Goal: Task Accomplishment & Management: Use online tool/utility

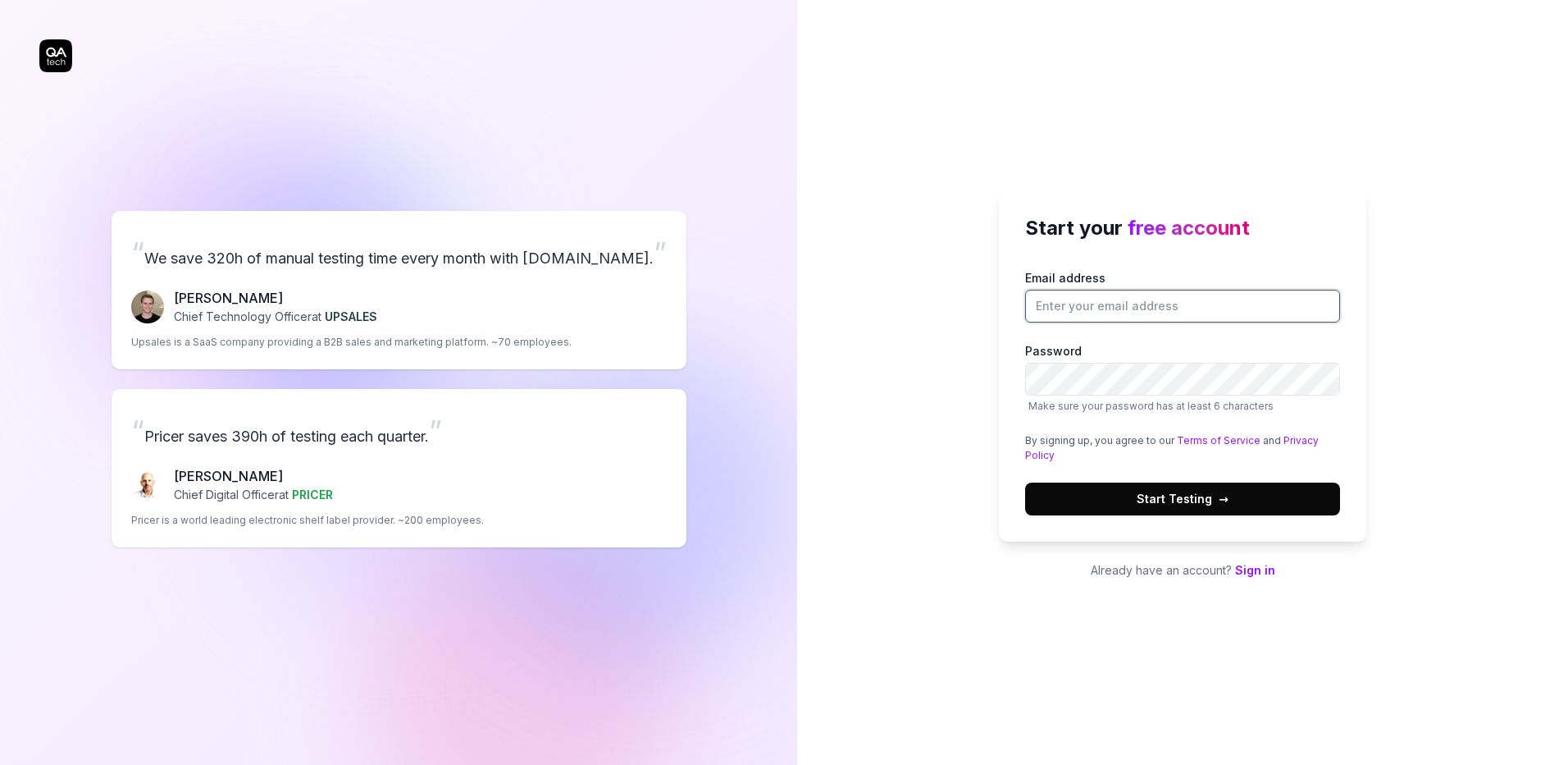
click at [1080, 320] on input "Email address" at bounding box center [1183, 306] width 315 height 32
click at [1080, 297] on input "Email address" at bounding box center [1183, 306] width 315 height 32
type input "[PERSON_NAME][EMAIL_ADDRESS][PERSON_NAME][DOMAIN_NAME]"
click at [1184, 499] on span "Start Testing →" at bounding box center [1183, 498] width 92 height 17
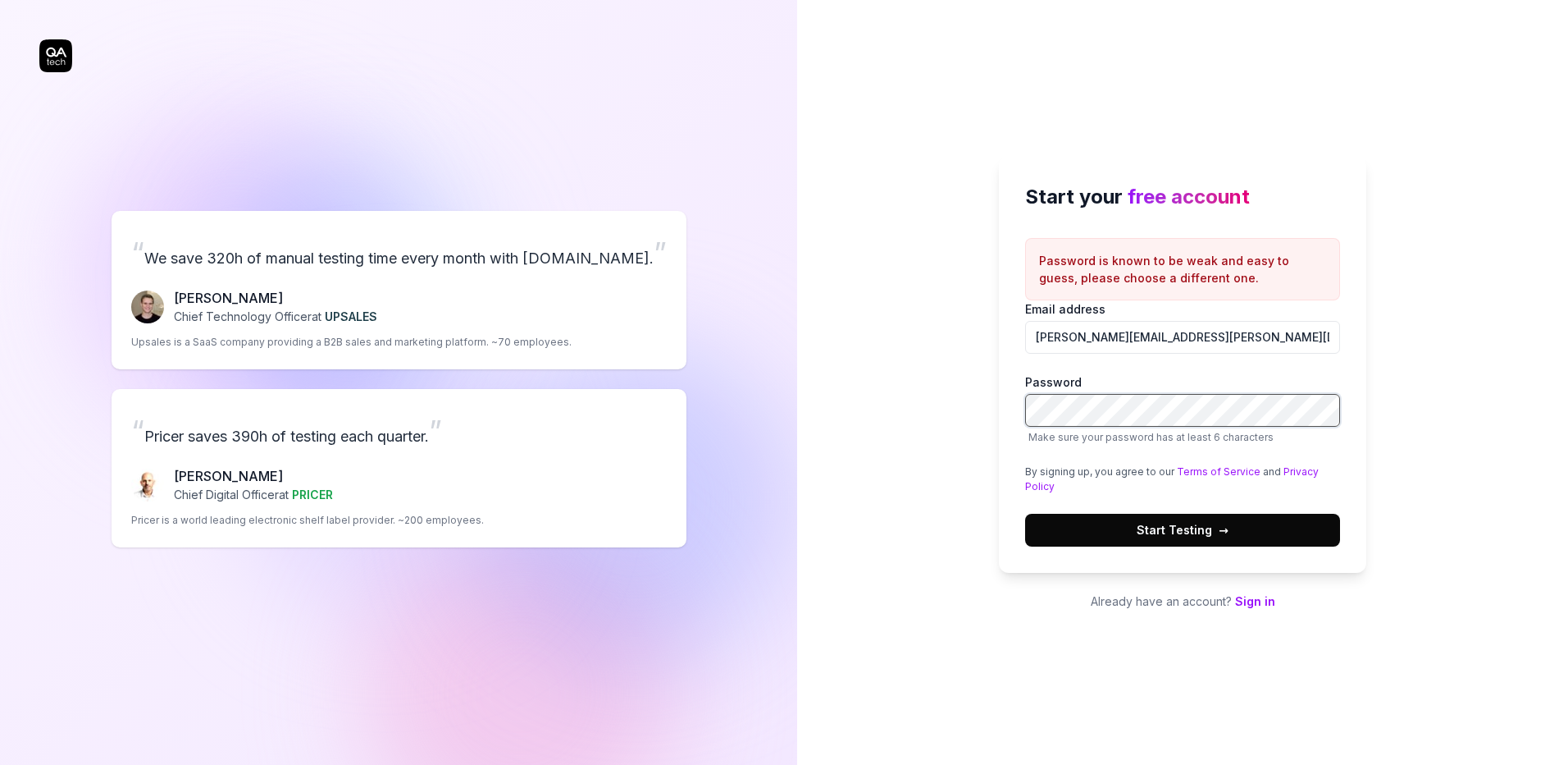
click at [1026, 513] on button "Start Testing →" at bounding box center [1183, 530] width 315 height 32
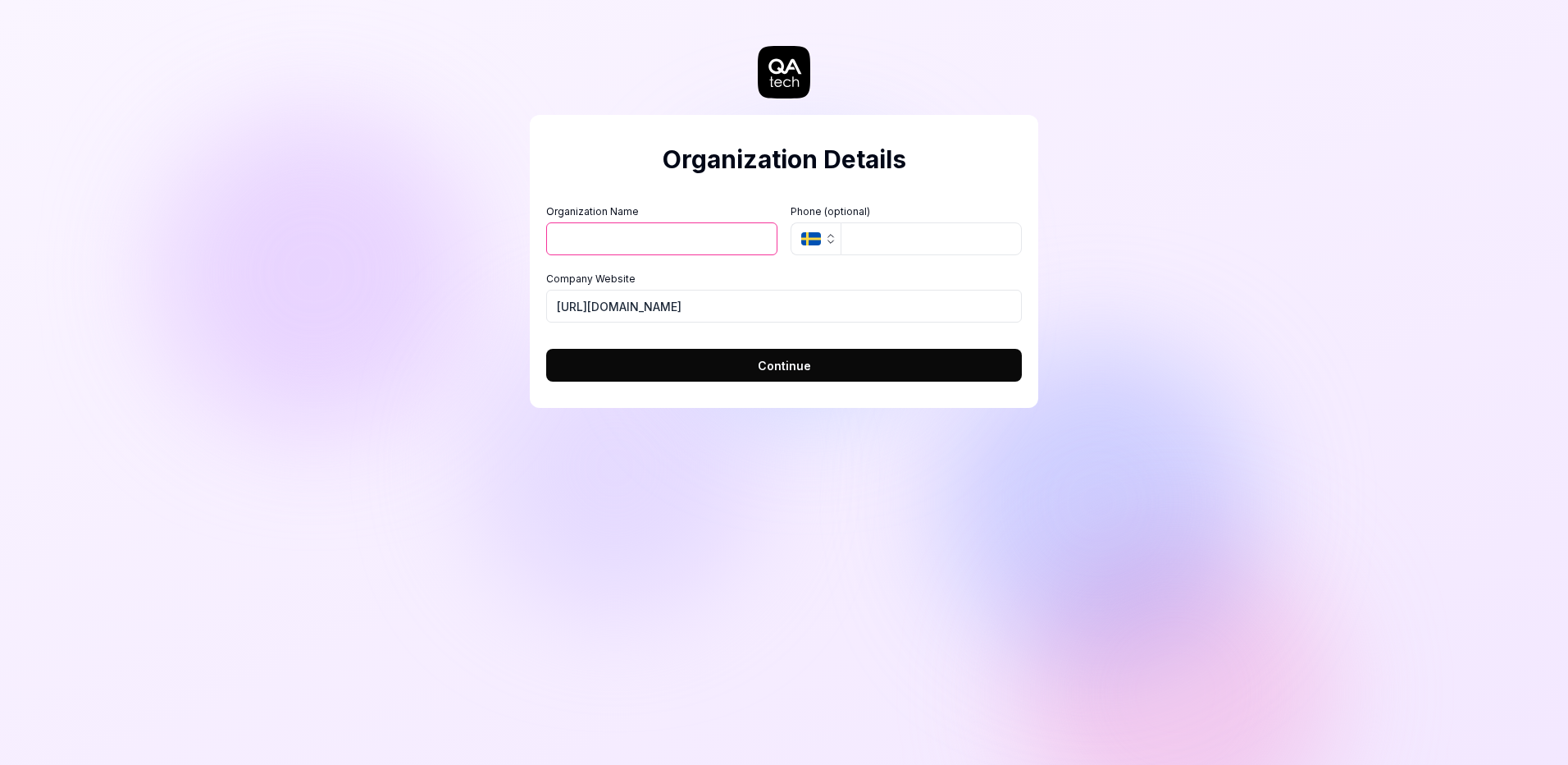
click at [694, 248] on input "Organization Name" at bounding box center [662, 239] width 231 height 32
type input "Boldstream"
click at [764, 377] on button "Continue" at bounding box center [784, 365] width 476 height 32
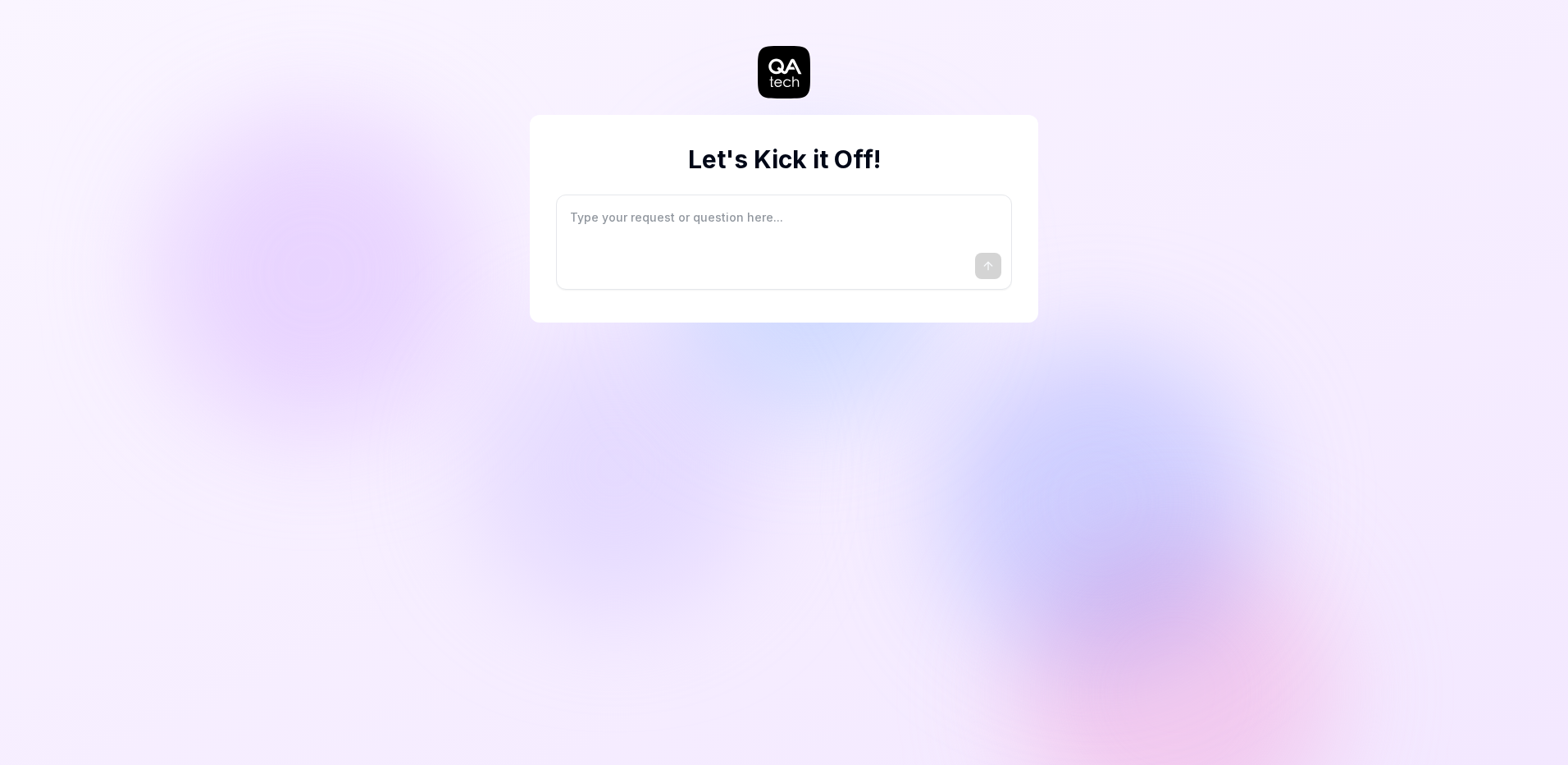
type textarea "*"
type textarea "I"
type textarea "*"
type textarea "I"
type textarea "*"
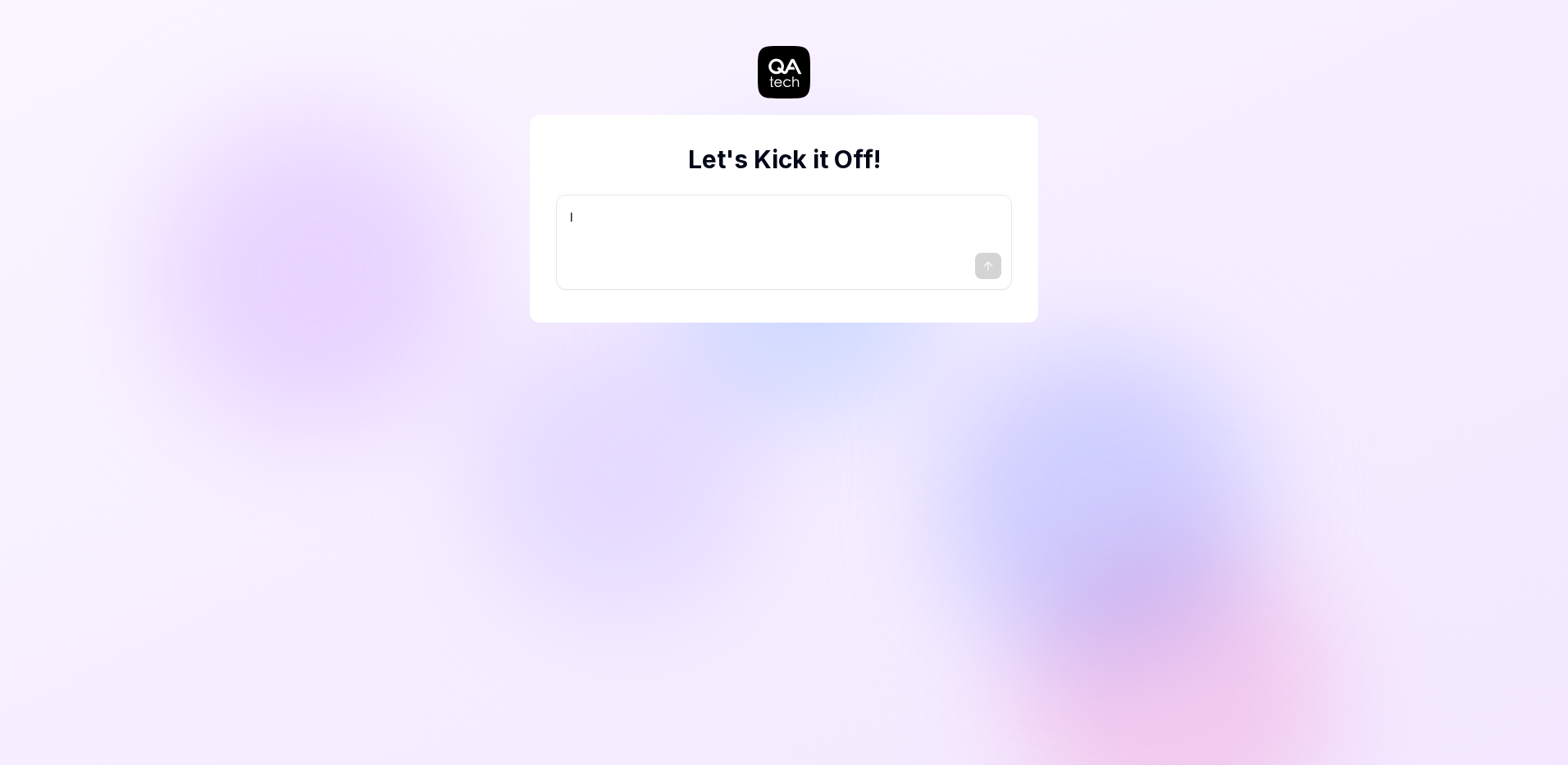
type textarea "I w"
type textarea "*"
type textarea "I wa"
type textarea "*"
type textarea "I wan"
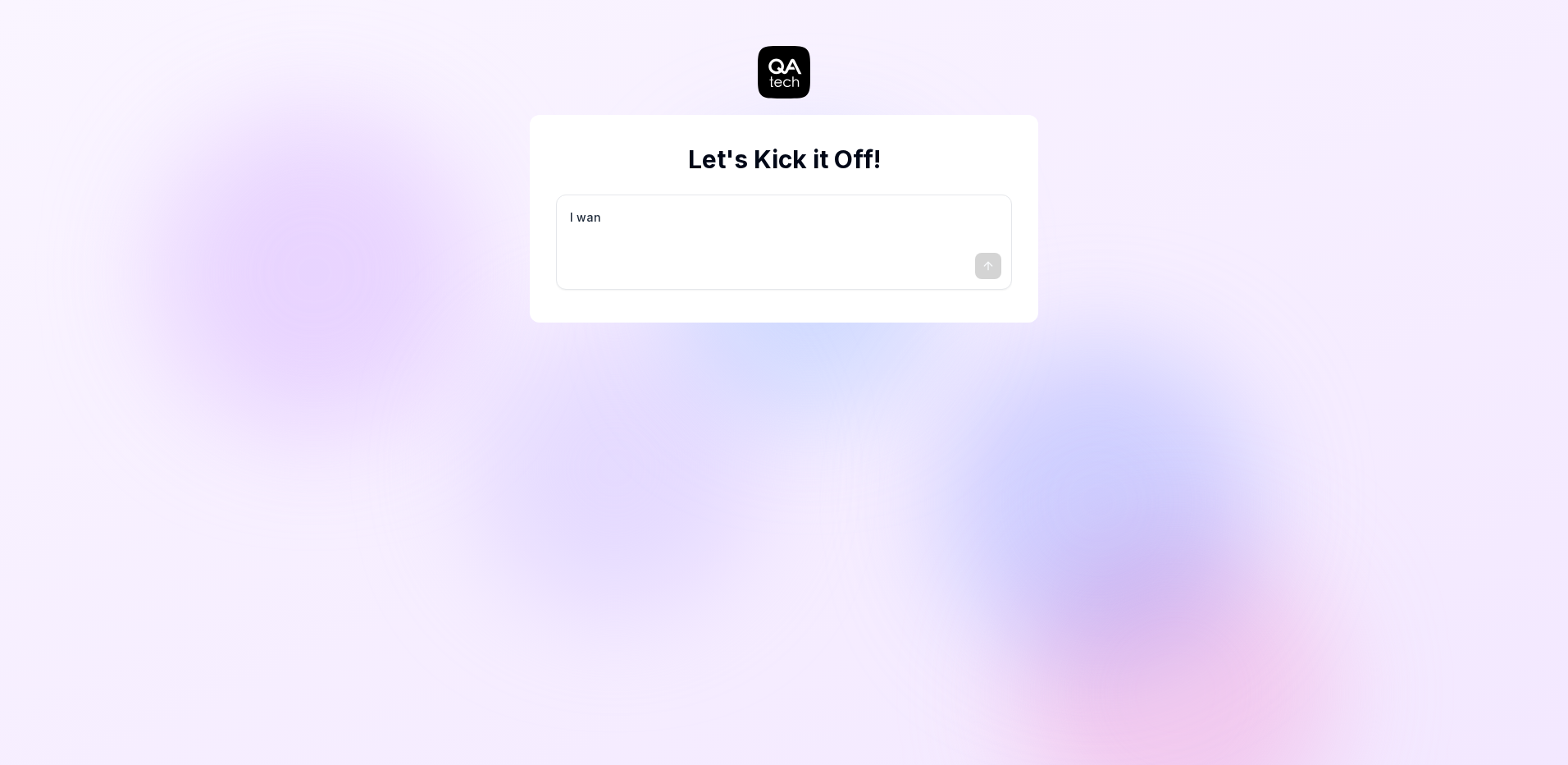
type textarea "*"
type textarea "I want"
type textarea "*"
type textarea "I want"
type textarea "*"
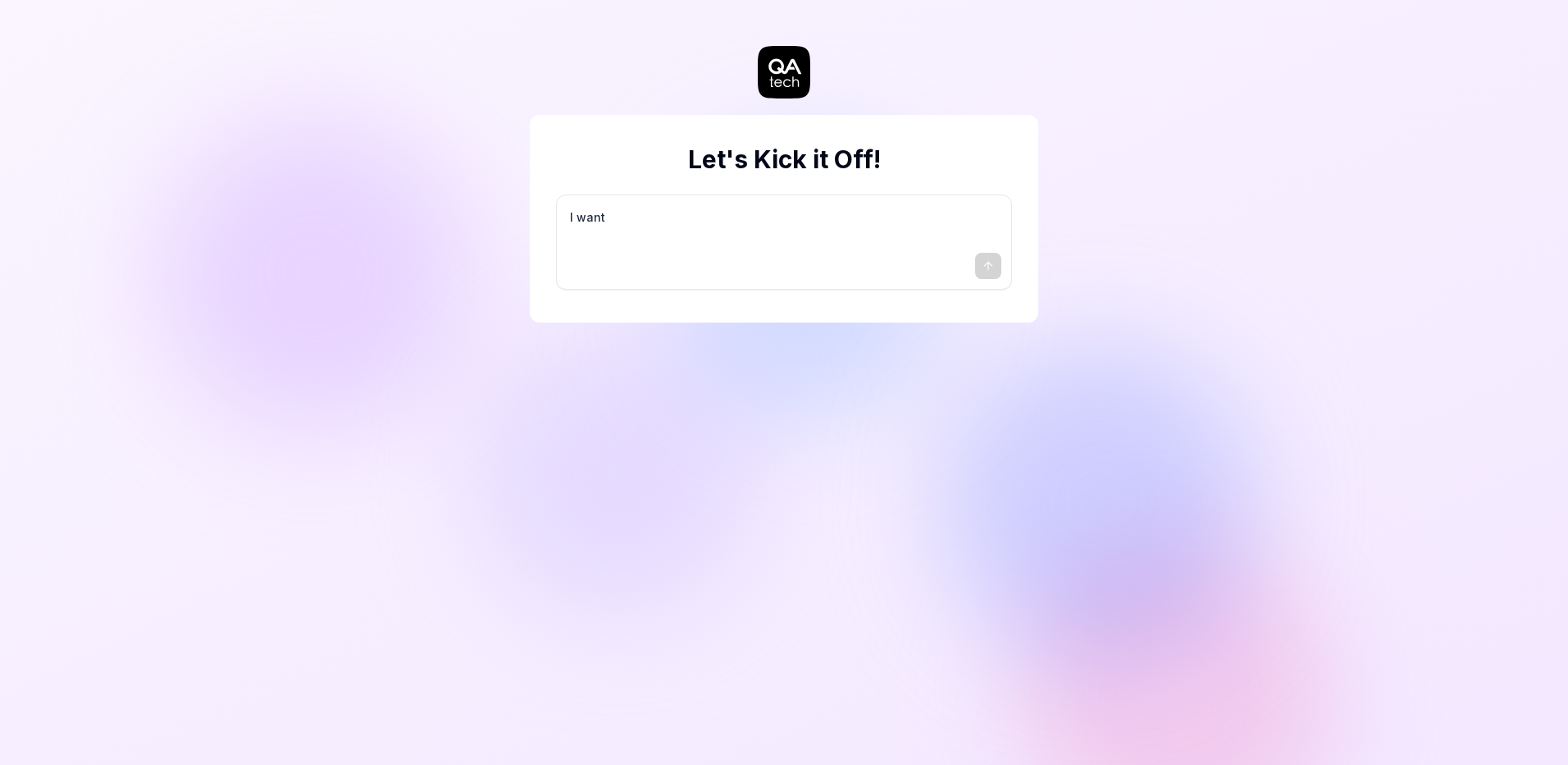
type textarea "I want a"
type textarea "*"
type textarea "I want a"
type textarea "*"
type textarea "I want a g"
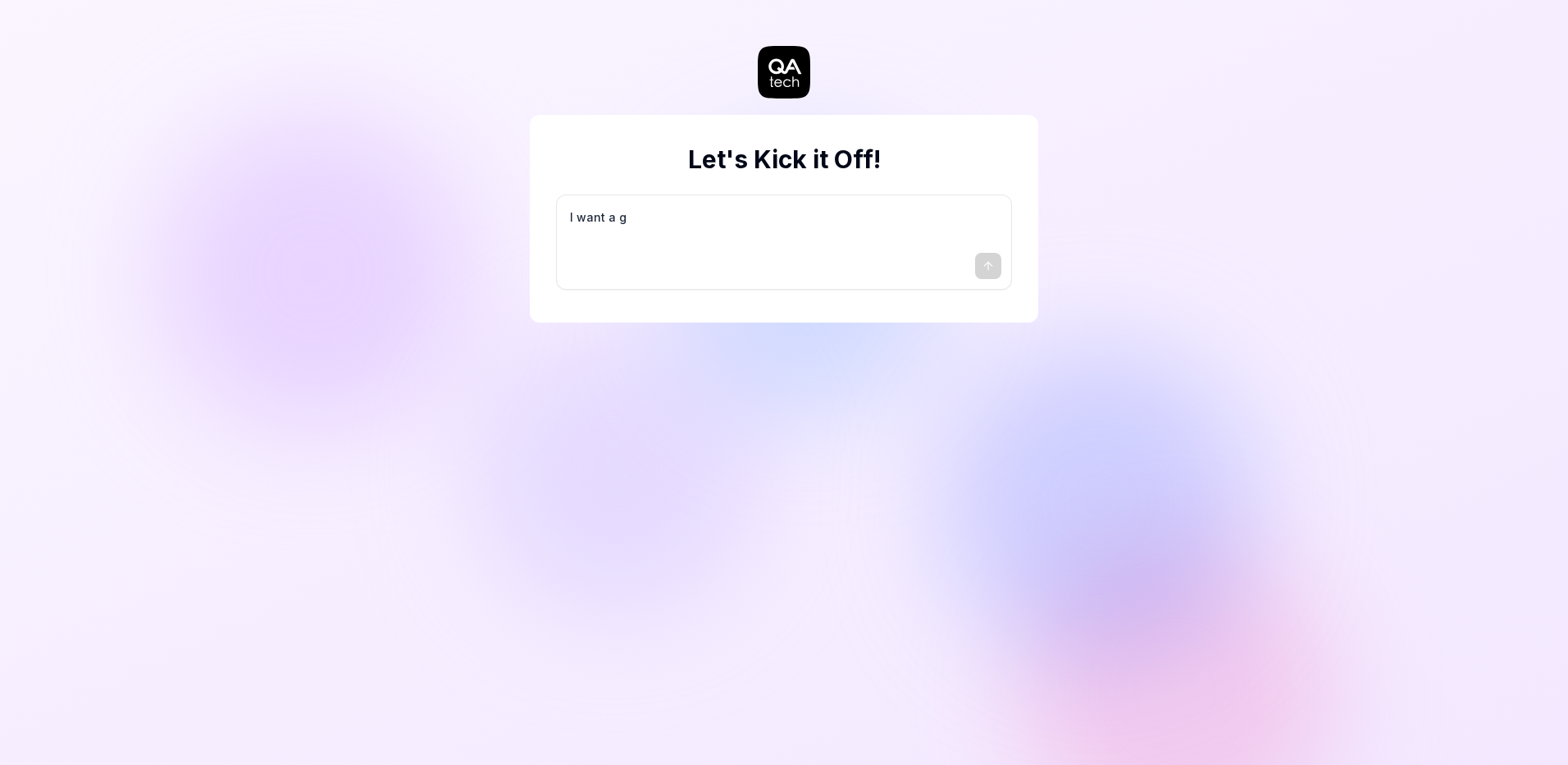
type textarea "*"
type textarea "I want a go"
type textarea "*"
type textarea "I want a goo"
type textarea "*"
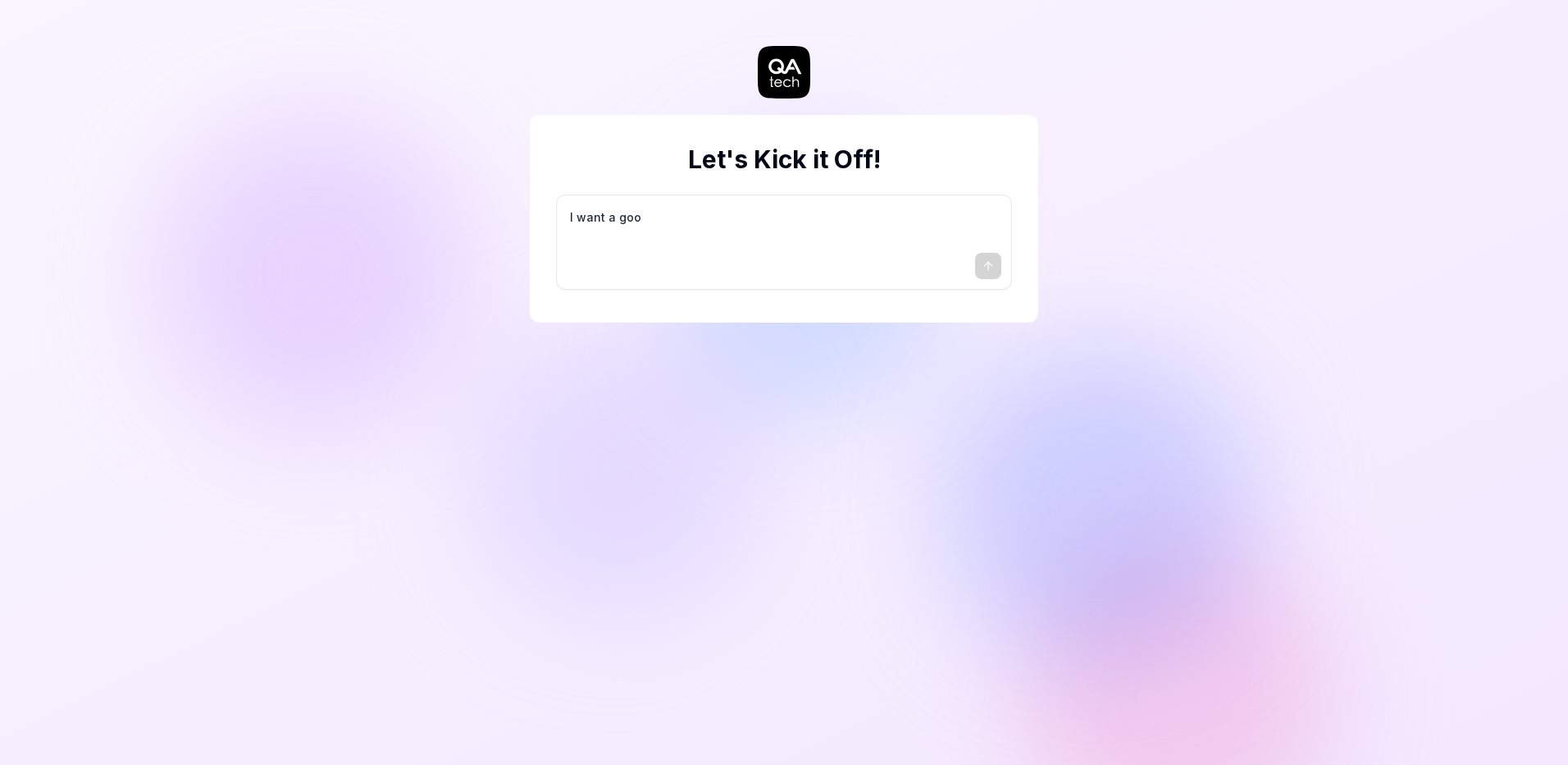
type textarea "I want a good"
type textarea "*"
type textarea "I want a good"
type textarea "*"
type textarea "I want a good t"
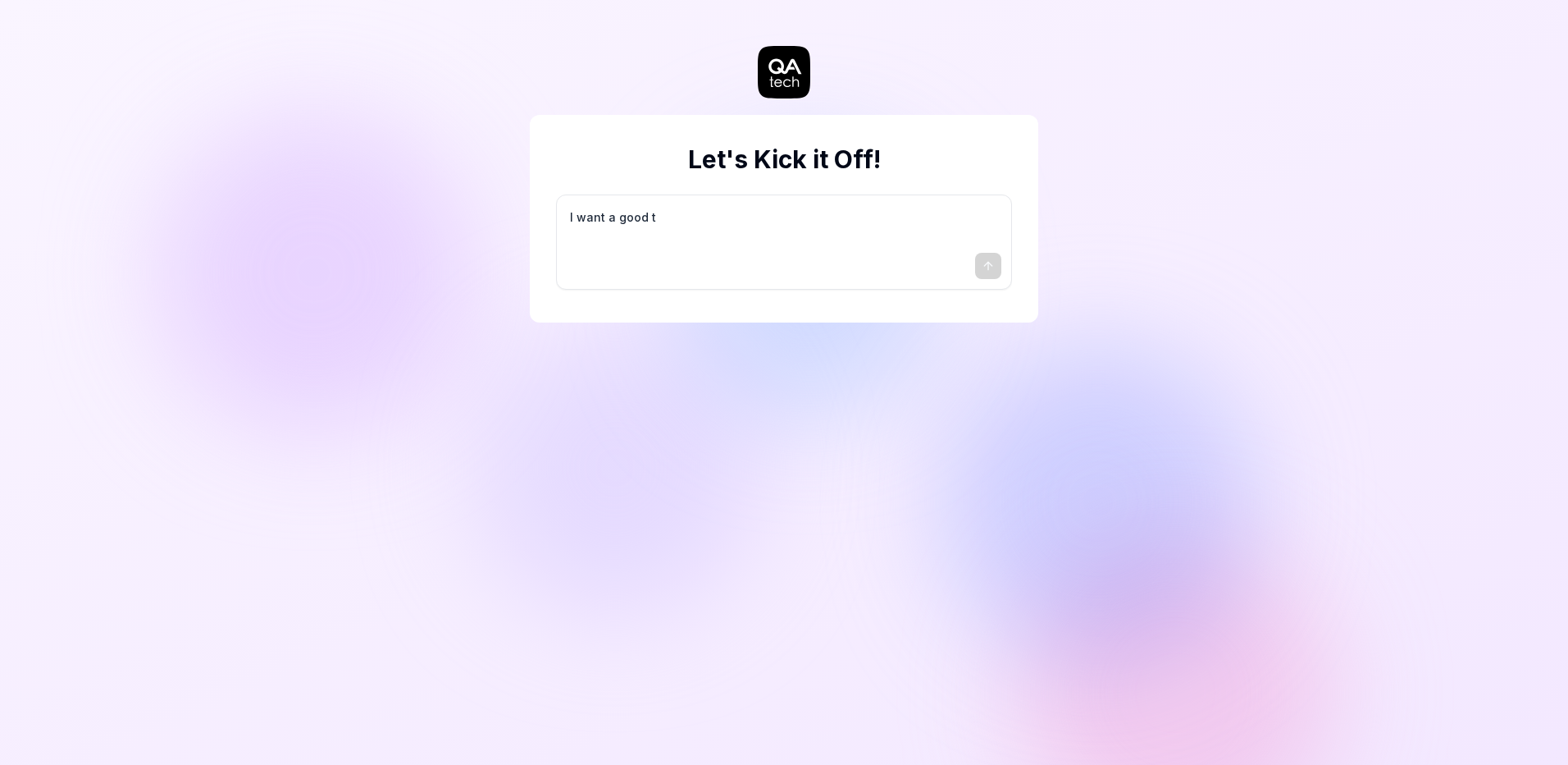
type textarea "*"
type textarea "I want a good te"
type textarea "*"
type textarea "I want a good tes"
type textarea "*"
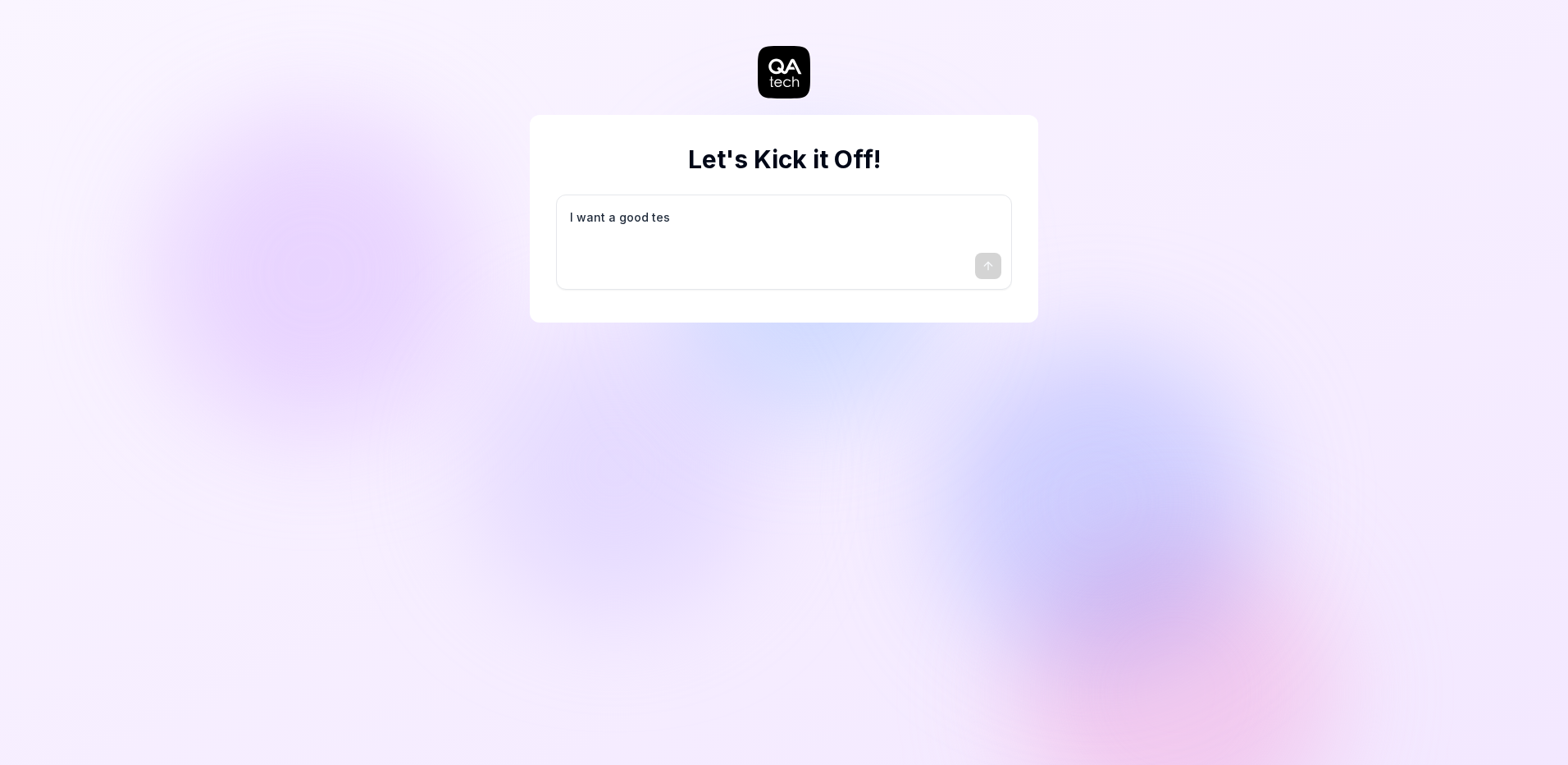
type textarea "I want a good test"
type textarea "*"
type textarea "I want a good test"
type textarea "*"
type textarea "I want a good test s"
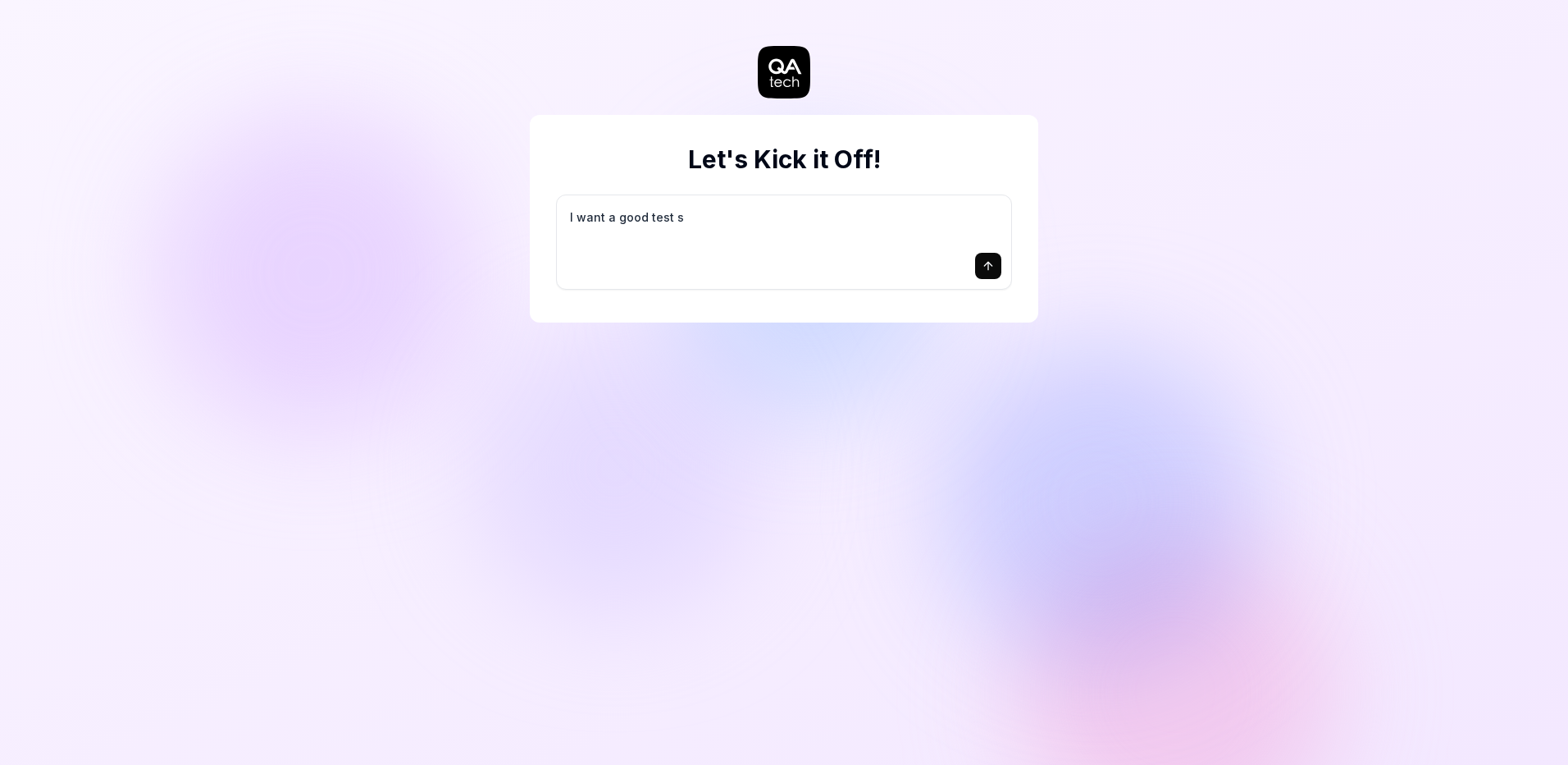
type textarea "*"
type textarea "I want a good test se"
type textarea "*"
type textarea "I want a good test set"
type textarea "*"
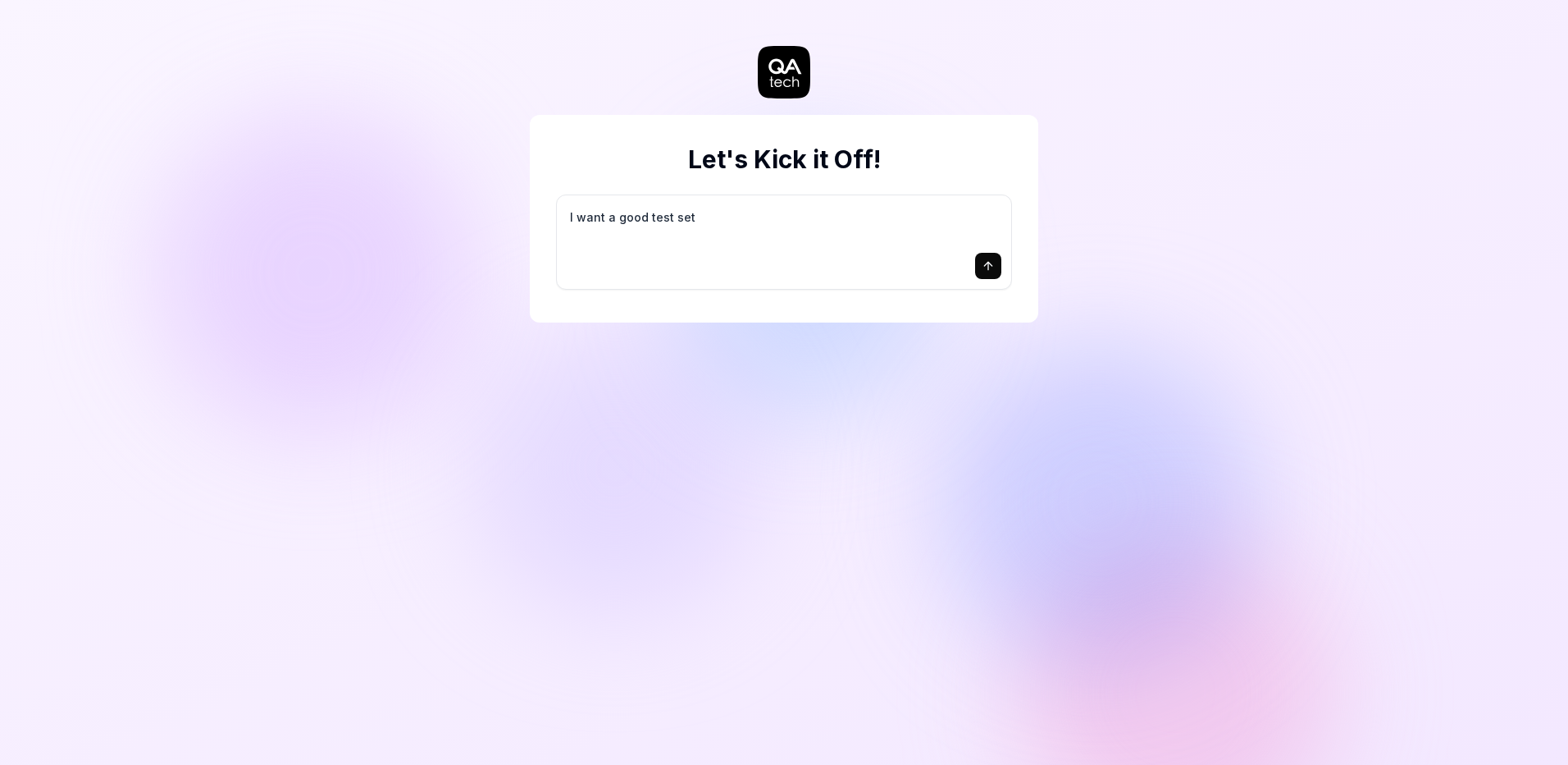
type textarea "I want a good test setu"
type textarea "*"
type textarea "I want a good test setup"
type textarea "*"
type textarea "I want a good test setup"
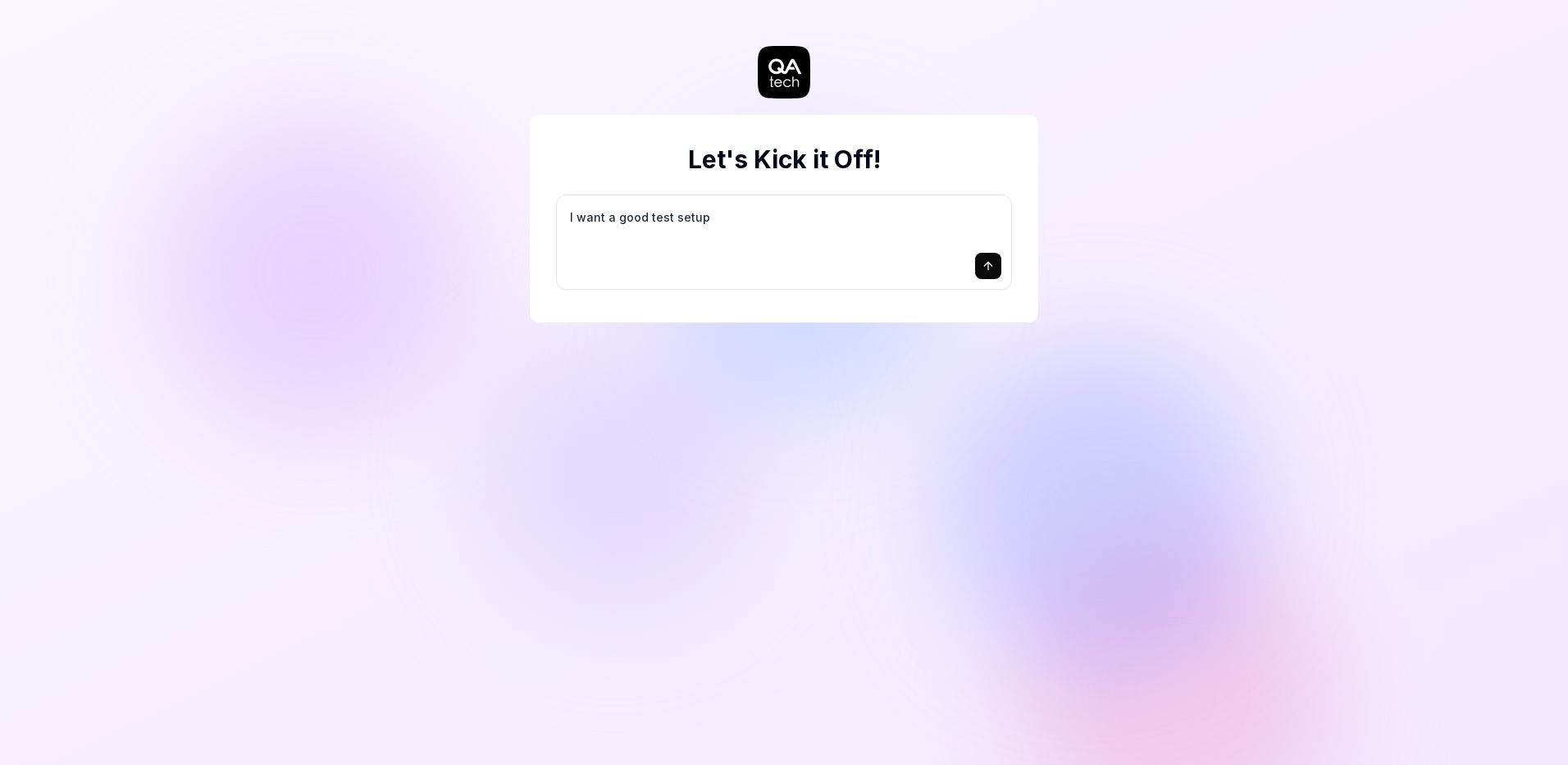
type textarea "*"
type textarea "I want a good test setup f"
type textarea "*"
type textarea "I want a good test setup fo"
type textarea "*"
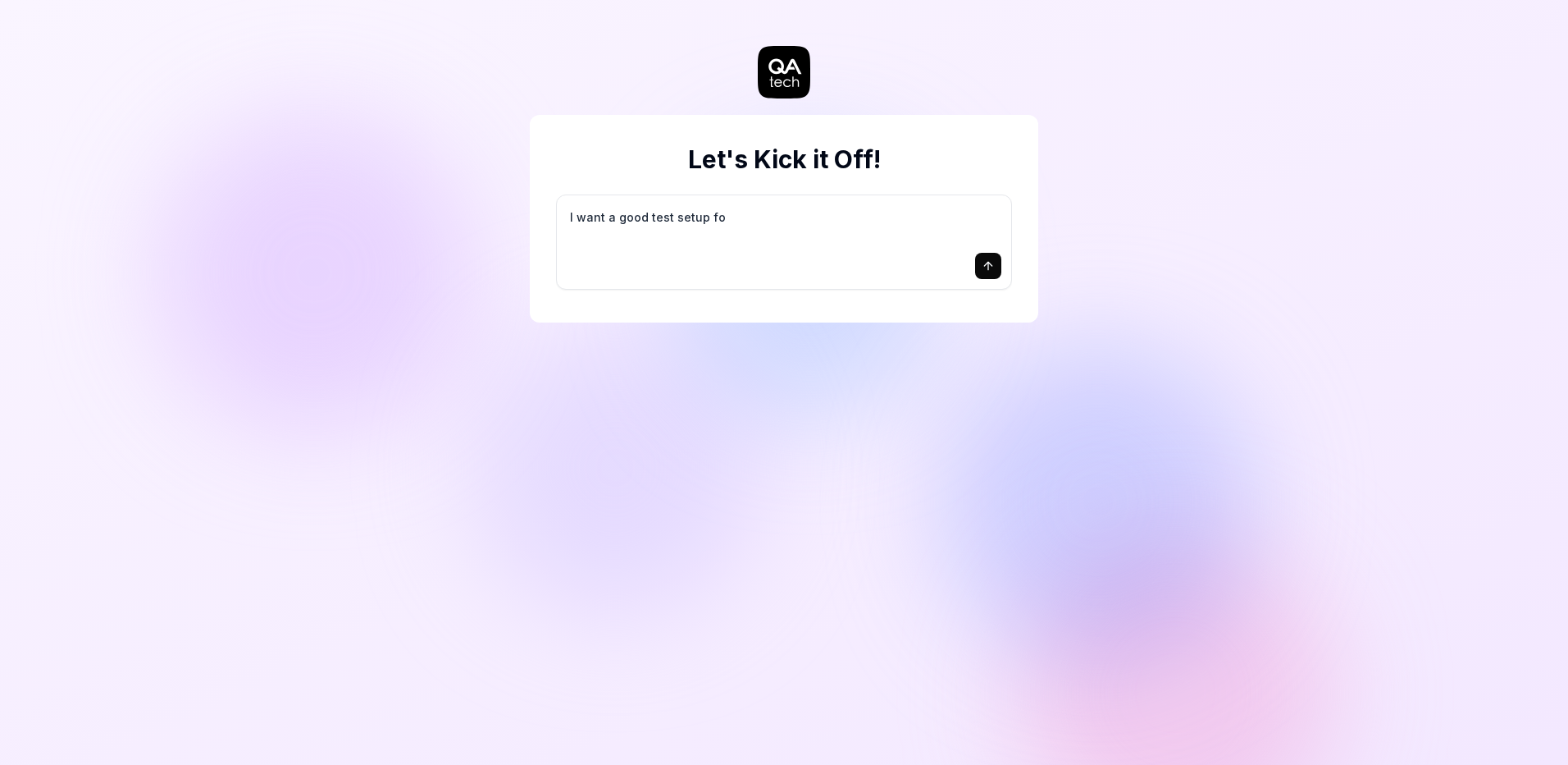
type textarea "I want a good test setup for"
type textarea "*"
type textarea "I want a good test setup for"
type textarea "*"
type textarea "I want a good test setup for m"
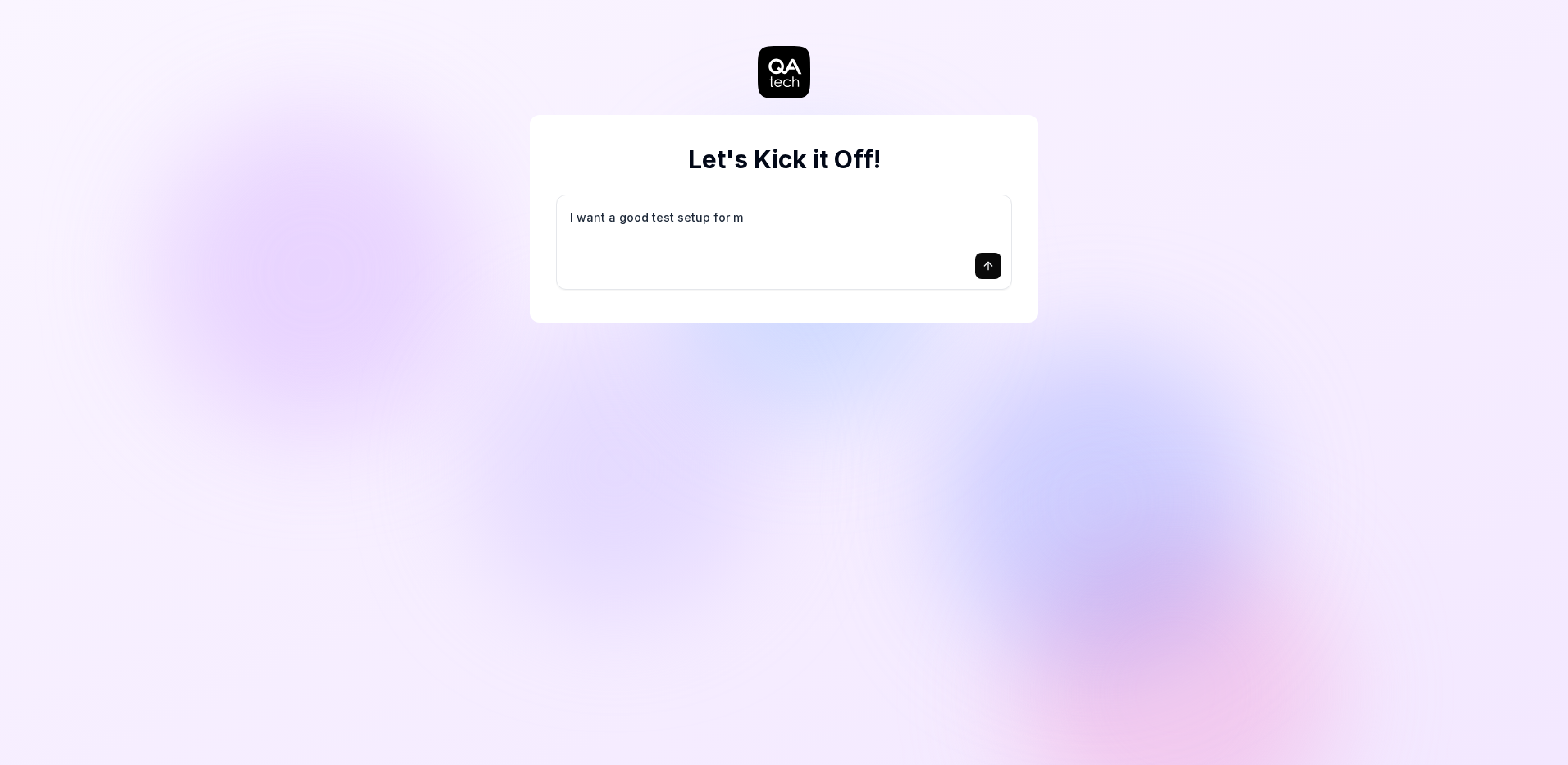
type textarea "*"
type textarea "I want a good test setup for my"
type textarea "*"
type textarea "I want a good test setup for my"
type textarea "*"
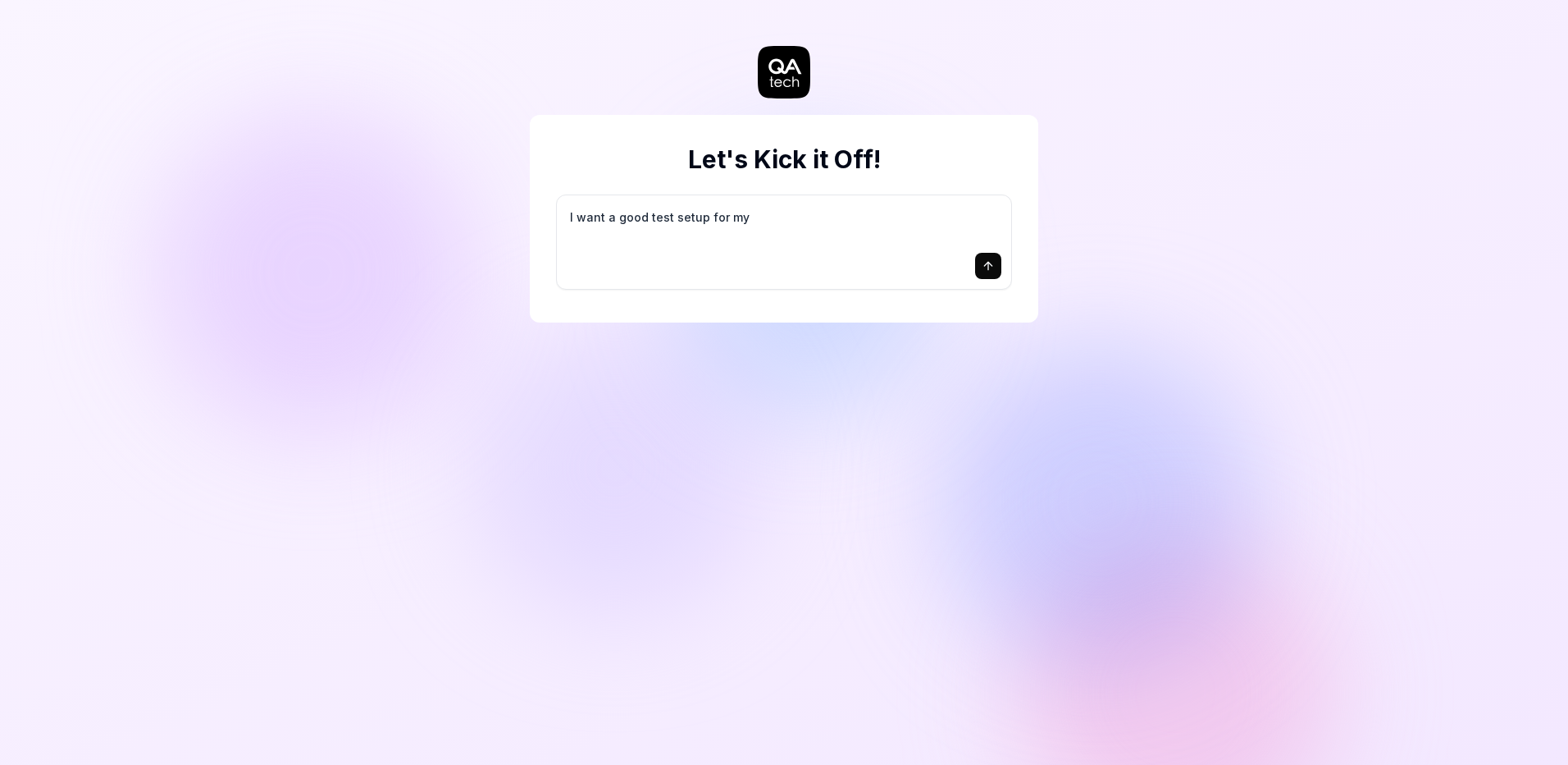
type textarea "I want a good test setup for my s"
type textarea "*"
type textarea "I want a good test setup for my si"
type textarea "*"
type textarea "I want a good test setup for my sit"
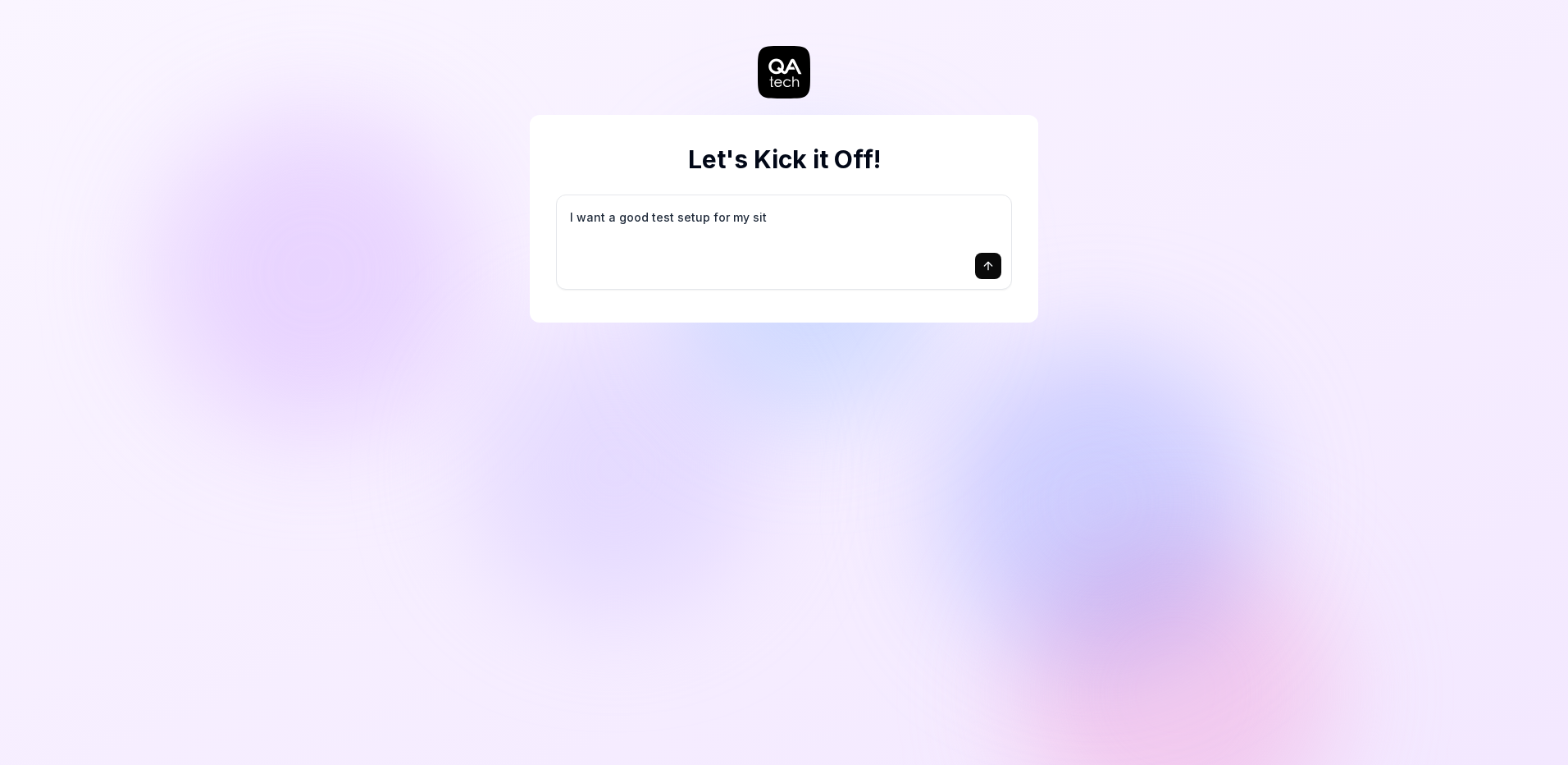
type textarea "*"
type textarea "I want a good test setup for my site"
type textarea "*"
type textarea "I want a good test setup for my site"
type textarea "*"
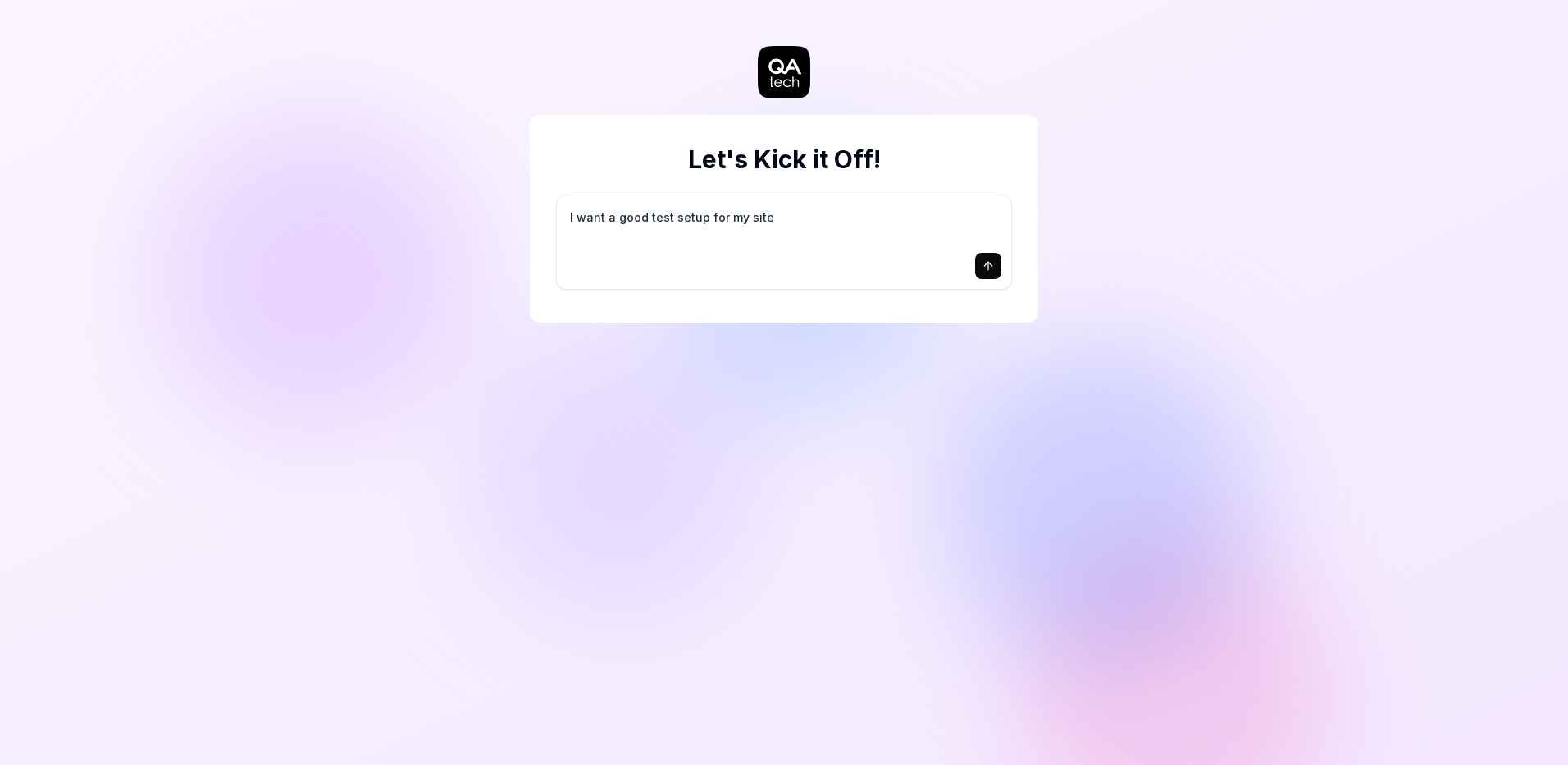
type textarea "I want a good test setup for my site -"
type textarea "*"
type textarea "I want a good test setup for my site -"
type textarea "*"
type textarea "I want a good test setup for my site - h"
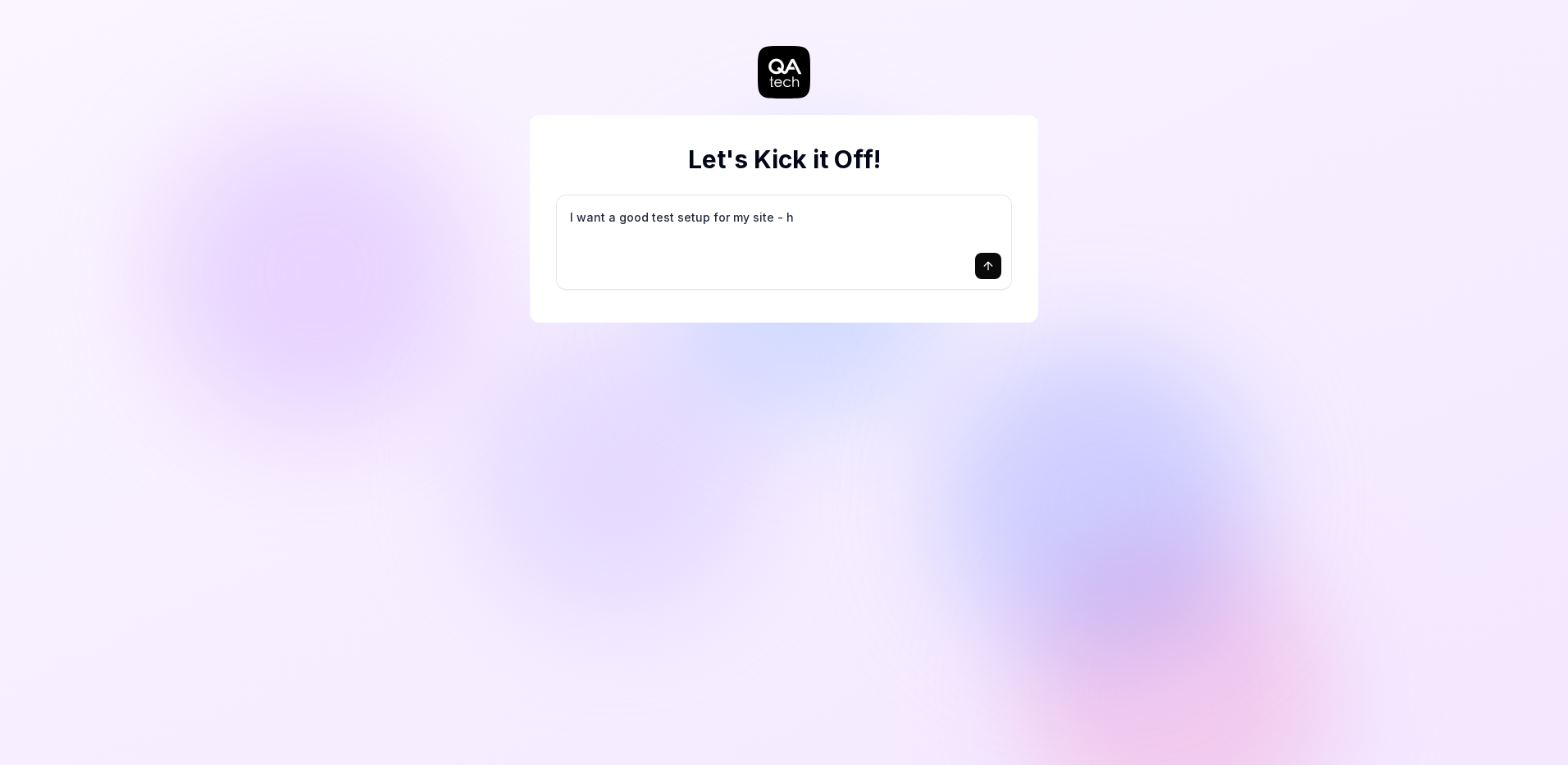
type textarea "*"
type textarea "I want a good test setup for my site - he"
type textarea "*"
type textarea "I want a good test setup for my site - hel"
type textarea "*"
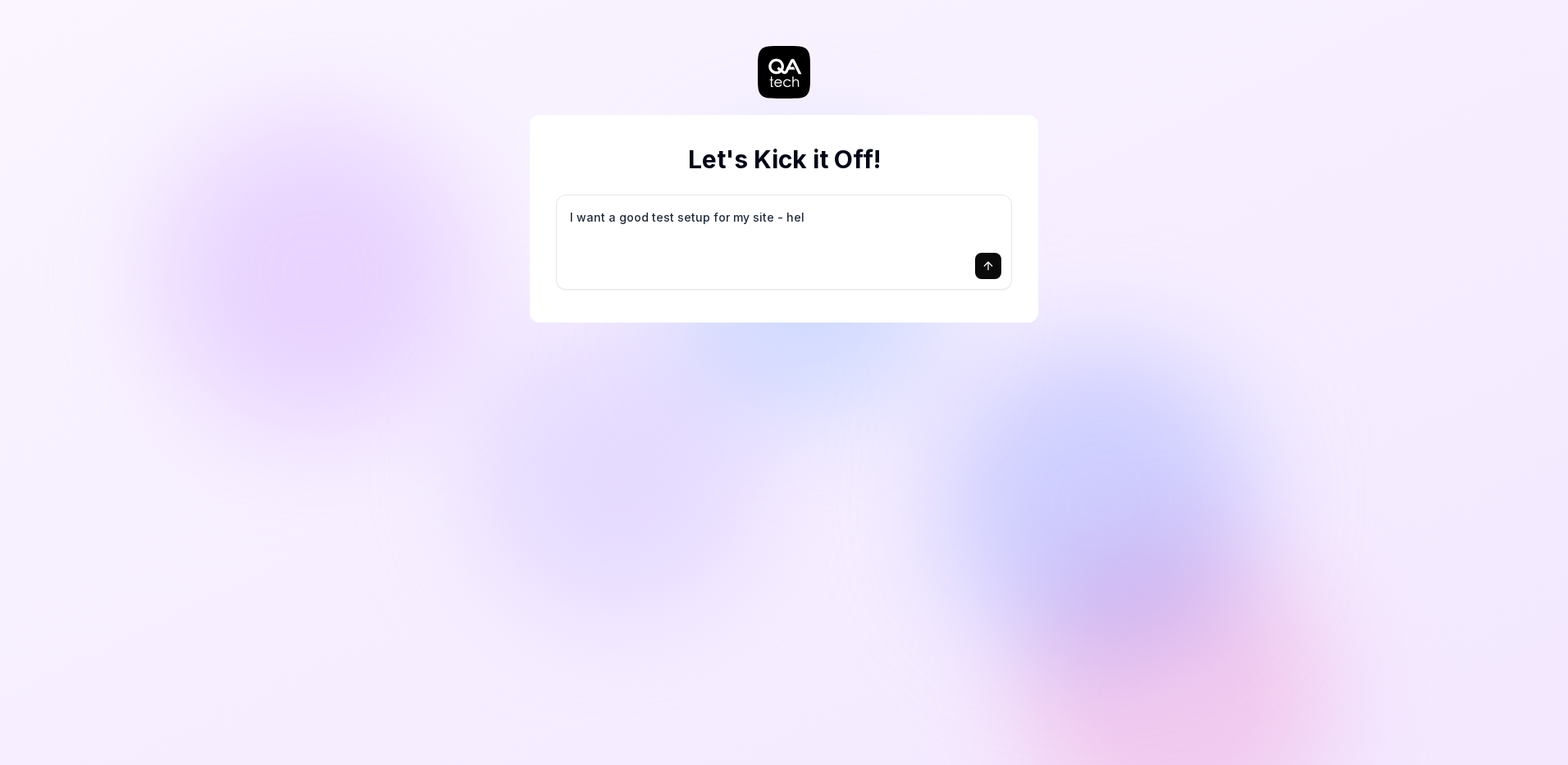
type textarea "I want a good test setup for my site - help"
type textarea "*"
type textarea "I want a good test setup for my site - help"
type textarea "*"
type textarea "I want a good test setup for my site - help m"
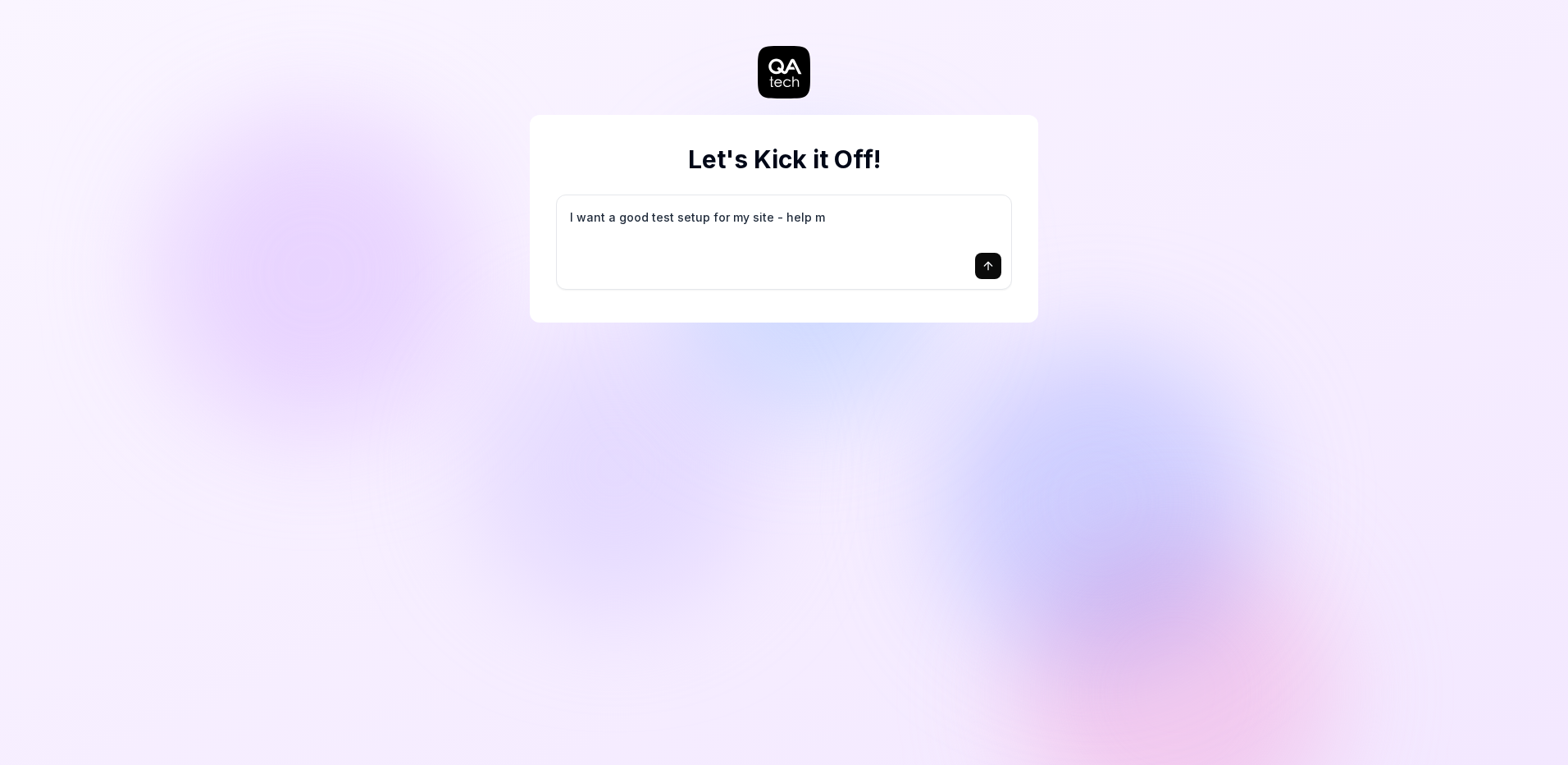
type textarea "*"
type textarea "I want a good test setup for my site - help me"
type textarea "*"
type textarea "I want a good test setup for my site - help me"
type textarea "*"
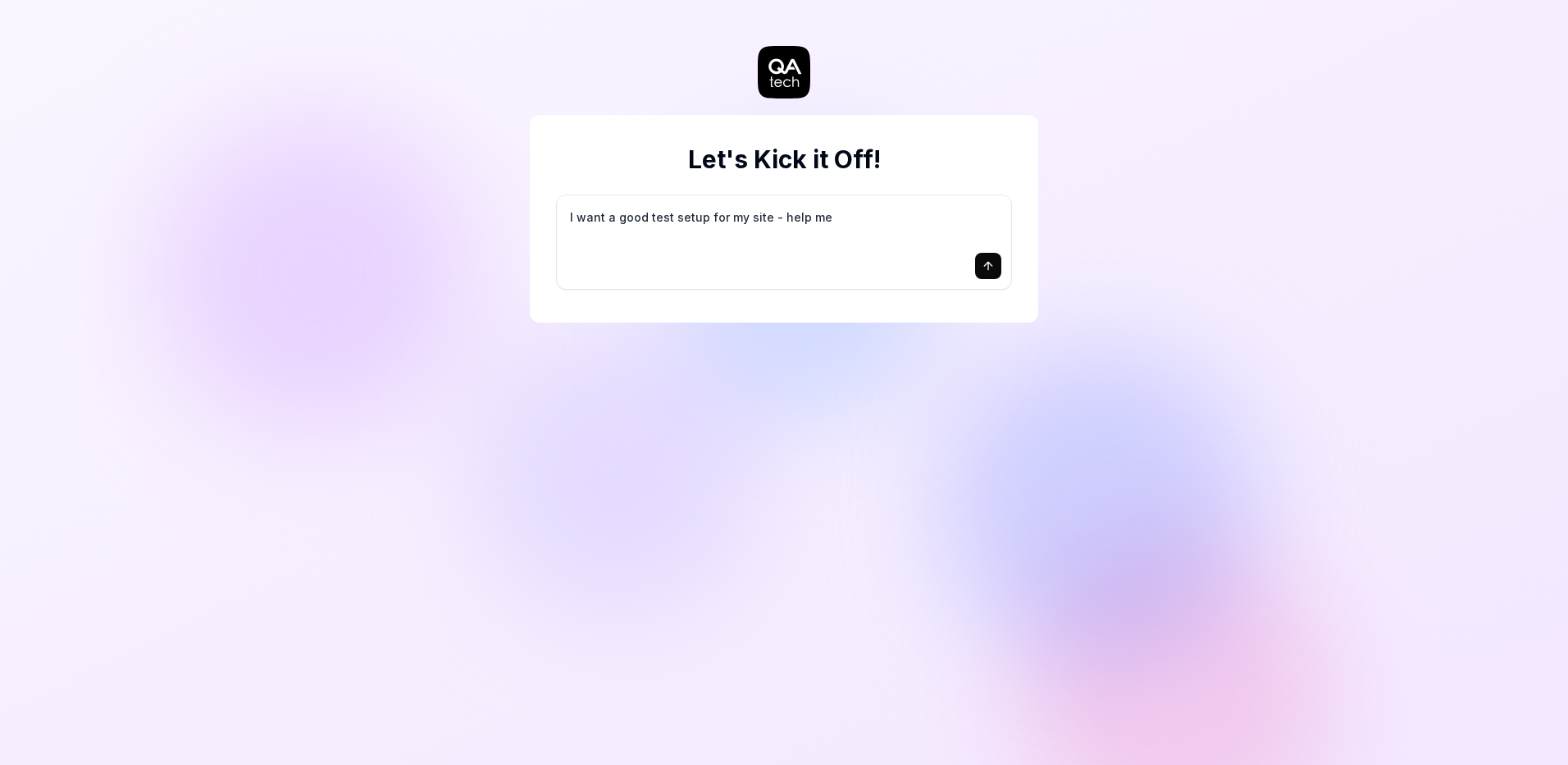
type textarea "I want a good test setup for my site - help me c"
type textarea "*"
type textarea "I want a good test setup for my site - help me cr"
type textarea "*"
type textarea "I want a good test setup for my site - help me cre"
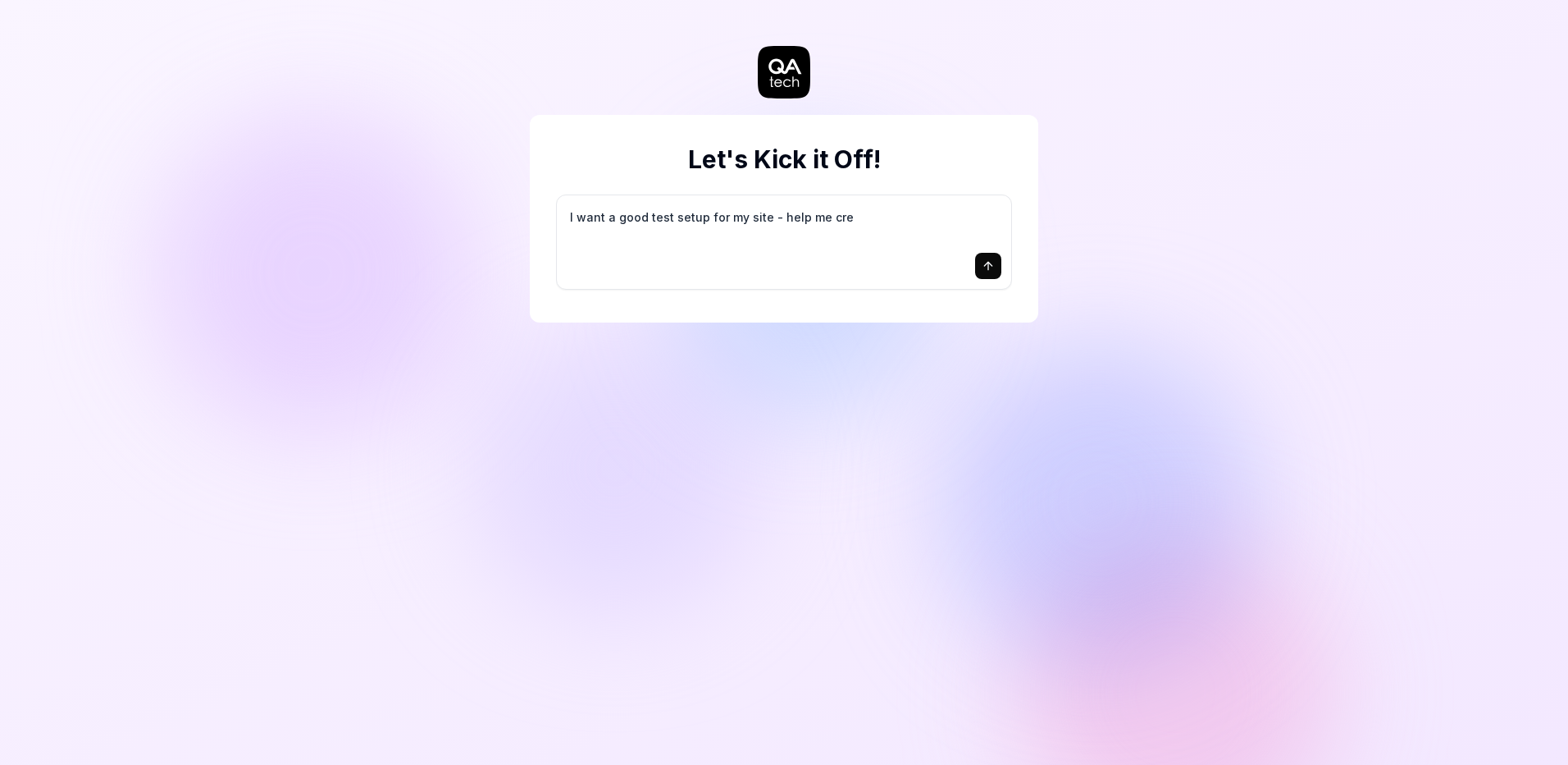
type textarea "*"
type textarea "I want a good test setup for my site - help me crea"
type textarea "*"
type textarea "I want a good test setup for my site - help me creat"
type textarea "*"
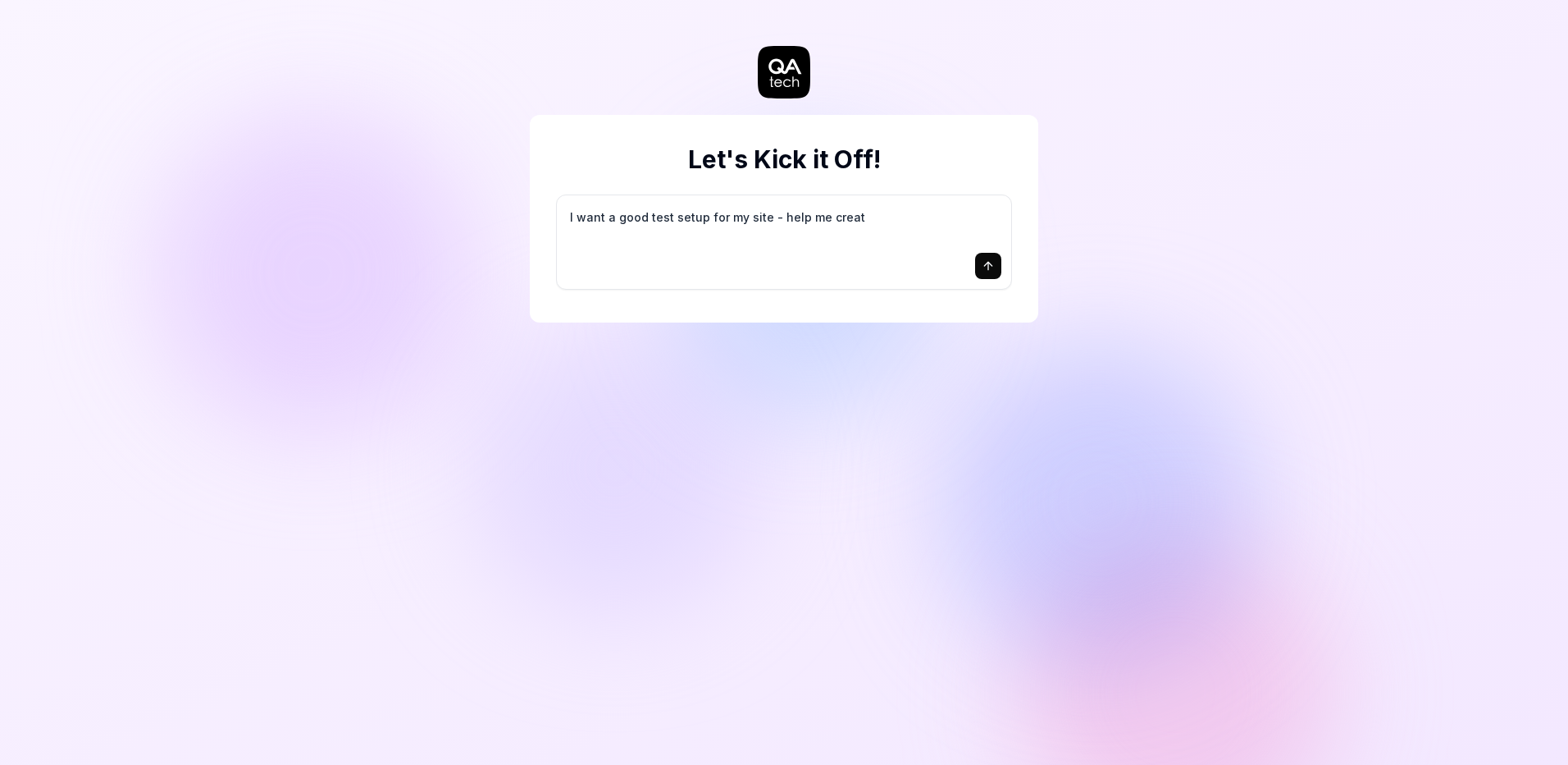
type textarea "I want a good test setup for my site - help me create"
type textarea "*"
type textarea "I want a good test setup for my site - help me create"
type textarea "*"
type textarea "I want a good test setup for my site - help me create t"
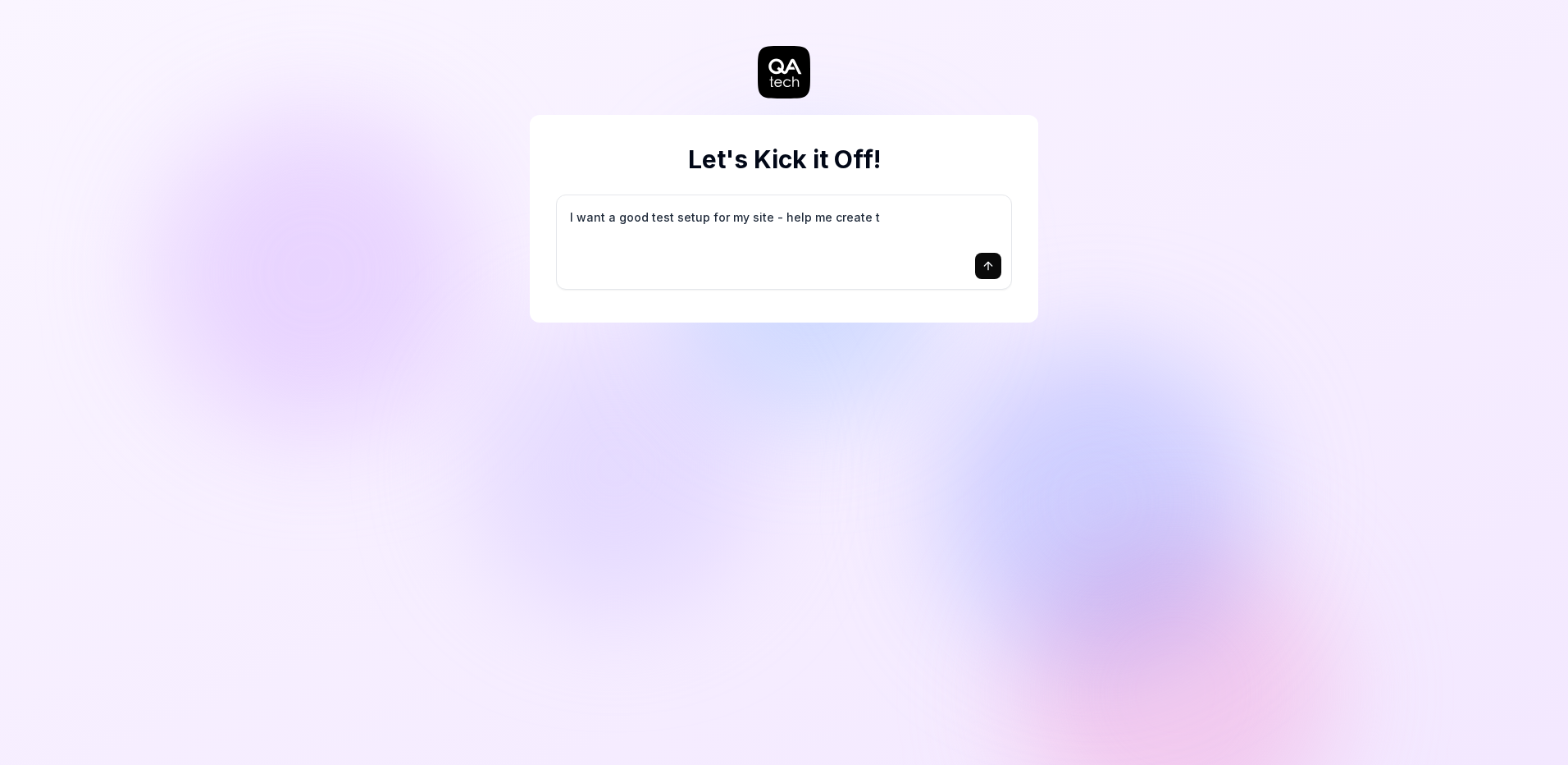
type textarea "*"
type textarea "I want a good test setup for my site - help me create th"
type textarea "*"
type textarea "I want a good test setup for my site - help me create the"
type textarea "*"
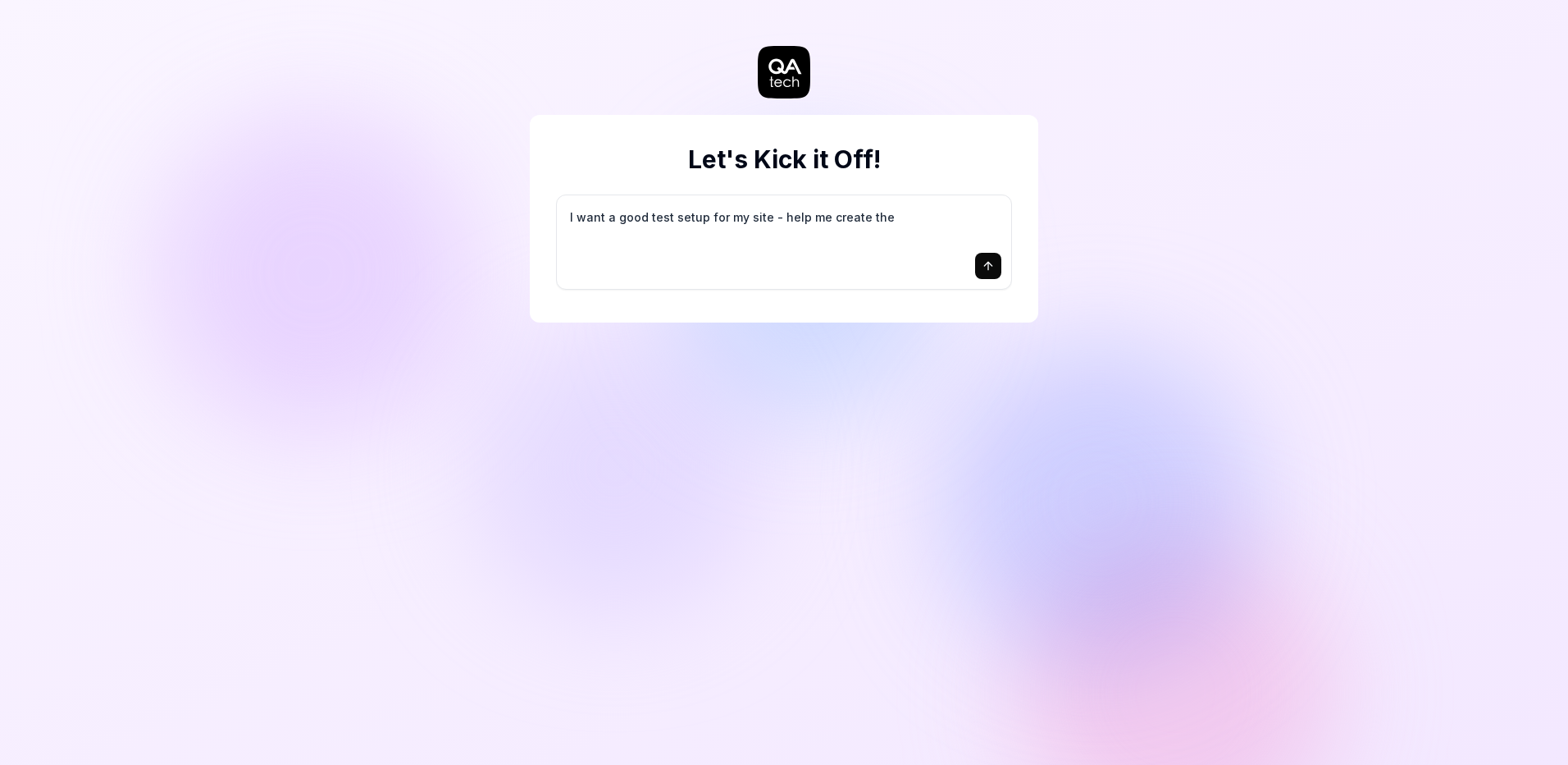
type textarea "I want a good test setup for my site - help me create the"
type textarea "*"
type textarea "I want a good test setup for my site - help me create the f"
type textarea "*"
type textarea "I want a good test setup for my site - help me create the fi"
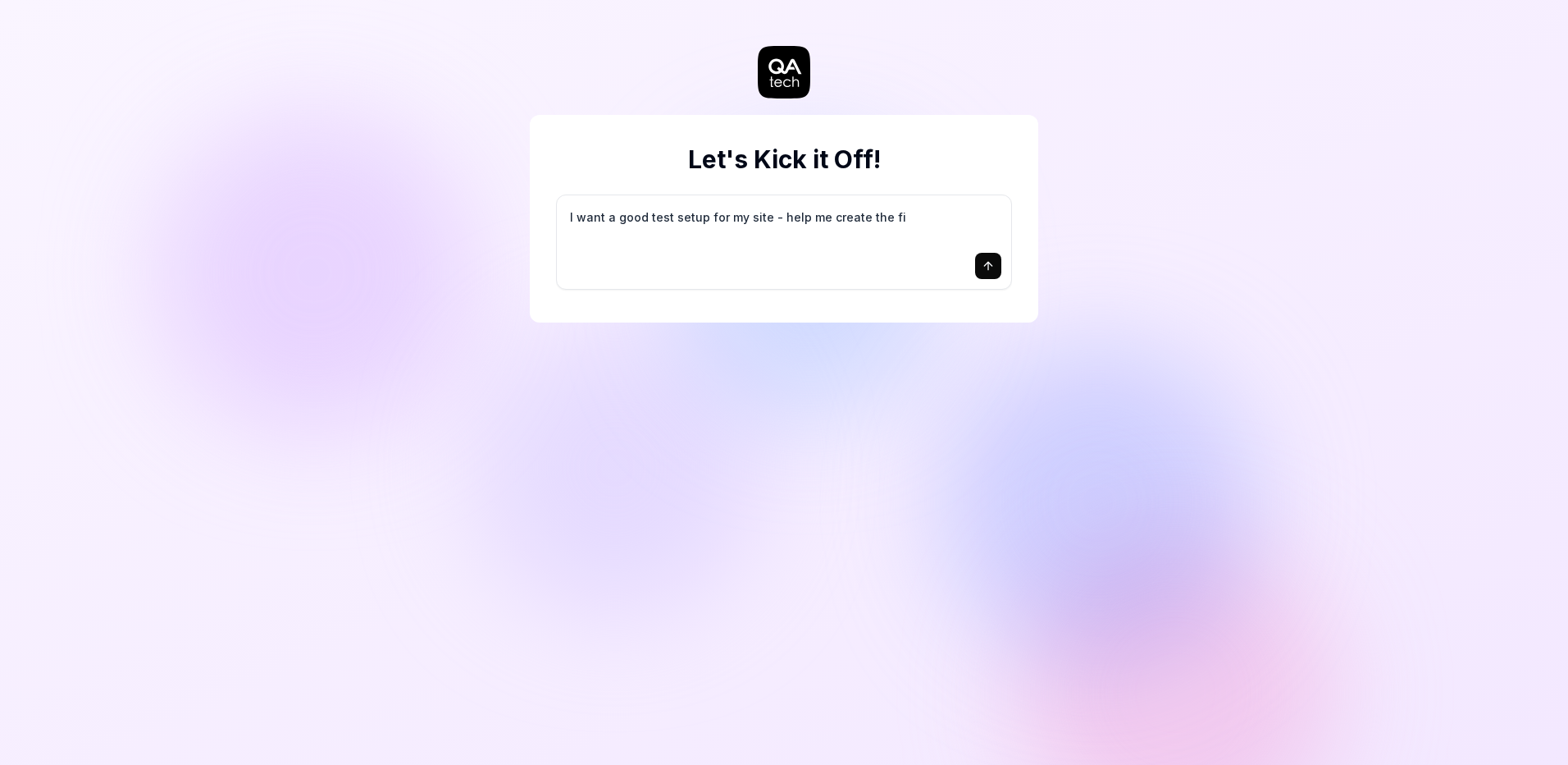
type textarea "*"
type textarea "I want a good test setup for my site - help me create the fir"
type textarea "*"
type textarea "I want a good test setup for my site - help me create the firs"
type textarea "*"
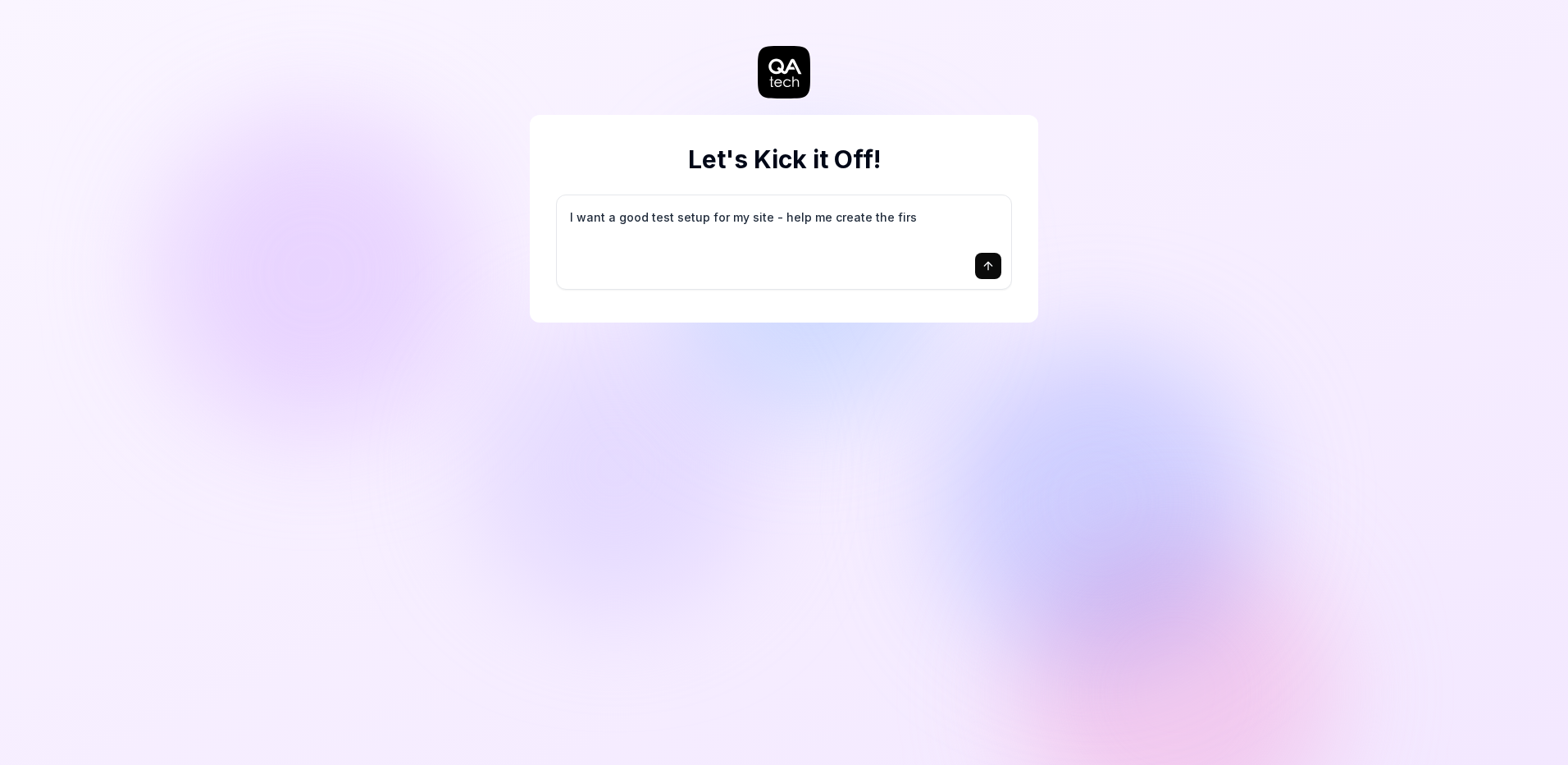
type textarea "I want a good test setup for my site - help me create the first"
type textarea "*"
type textarea "I want a good test setup for my site - help me create the first"
type textarea "*"
type textarea "I want a good test setup for my site - help me create the first 3"
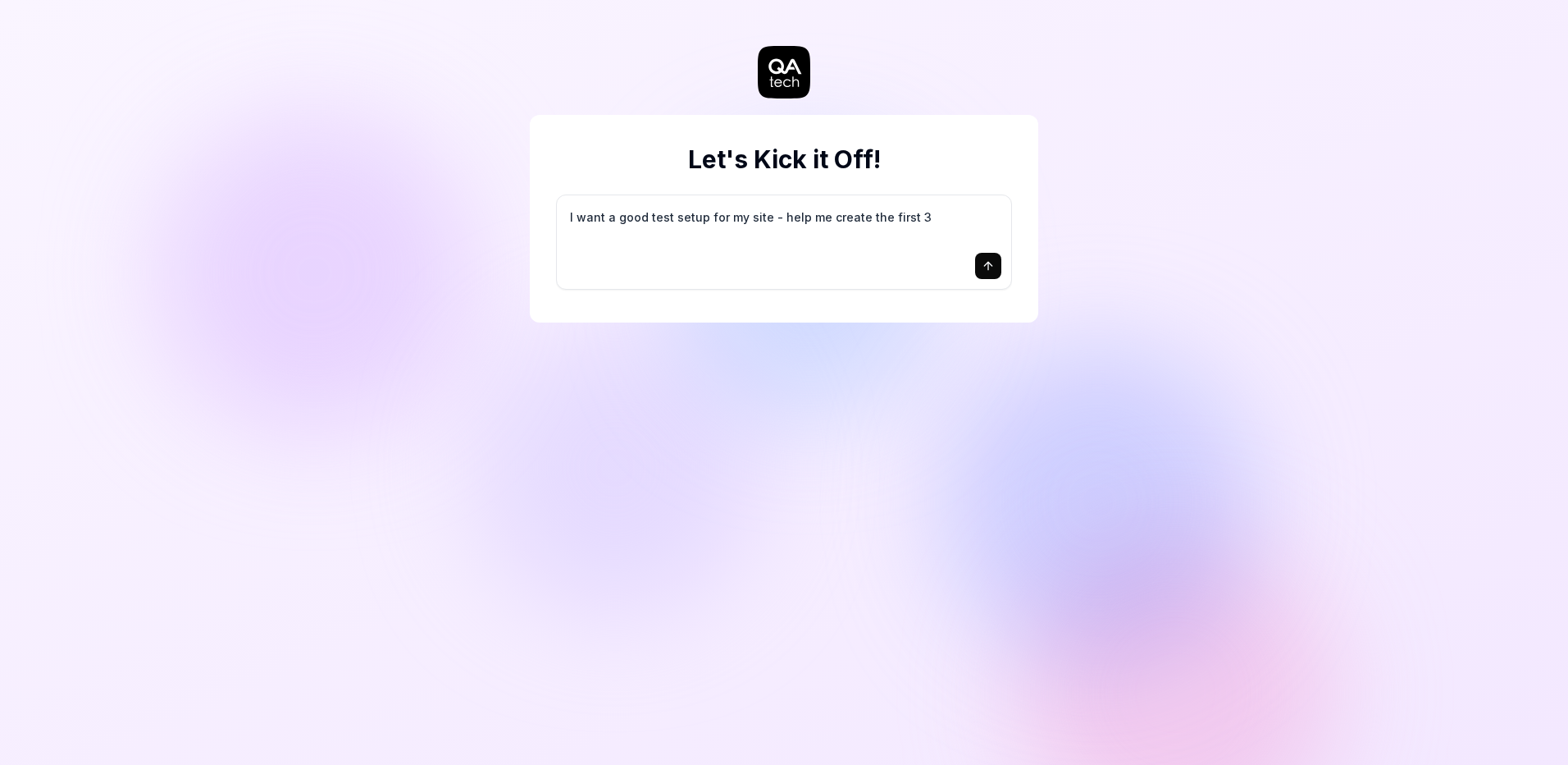
type textarea "*"
type textarea "I want a good test setup for my site - help me create the first 3-"
type textarea "*"
type textarea "I want a good test setup for my site - help me create the first 3-5"
type textarea "*"
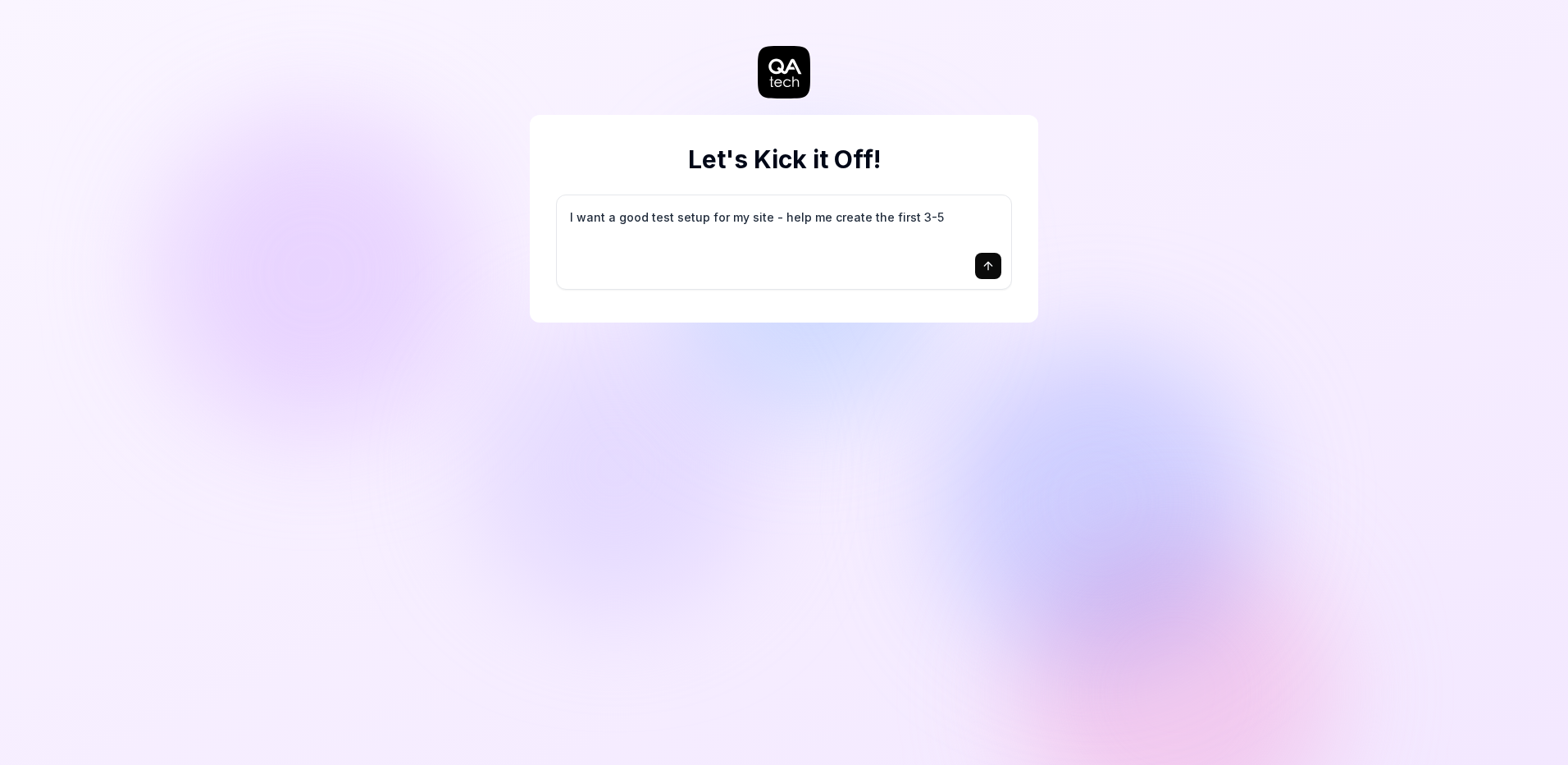
type textarea "I want a good test setup for my site - help me create the first 3-5"
type textarea "*"
type textarea "I want a good test setup for my site - help me create the first 3-5 t"
type textarea "*"
type textarea "I want a good test setup for my site - help me create the first 3-5 te"
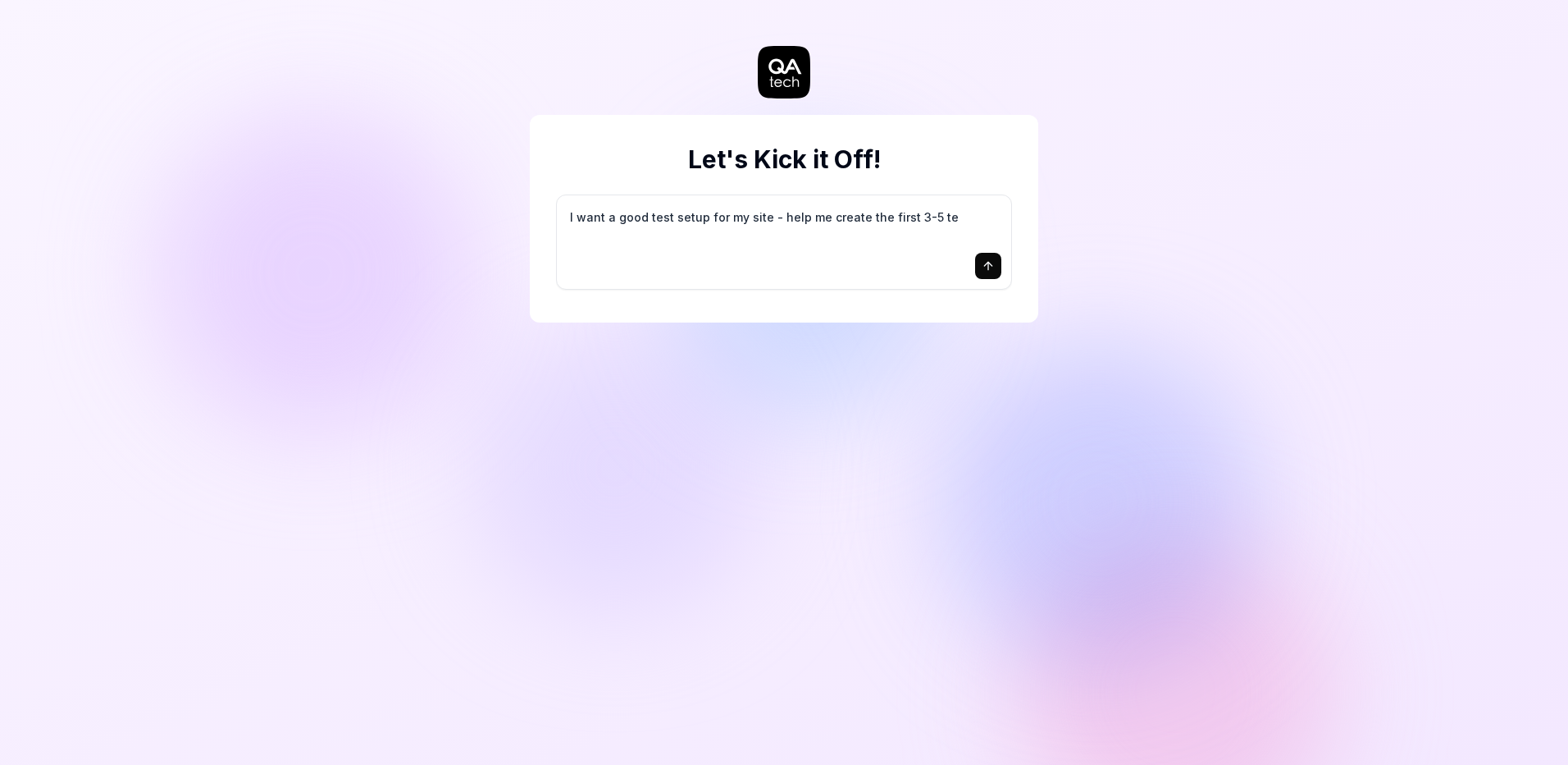
type textarea "*"
type textarea "I want a good test setup for my site - help me create the first 3-5 tes"
type textarea "*"
type textarea "I want a good test setup for my site - help me create the first 3-5 test"
type textarea "*"
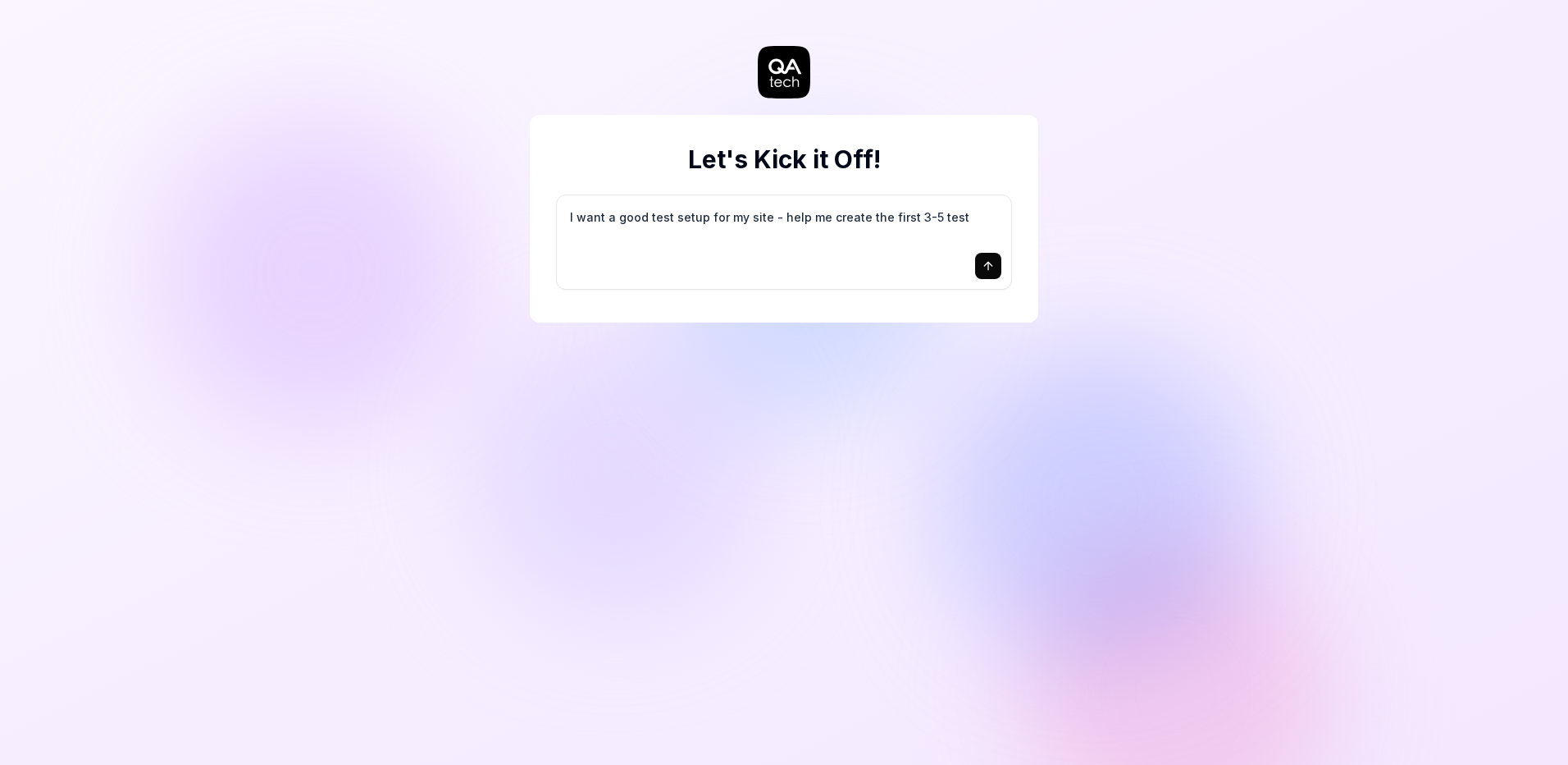
type textarea "I want a good test setup for my site - help me create the first 3-5 test"
type textarea "*"
type textarea "I want a good test setup for my site - help me create the first 3-5 test c"
type textarea "*"
type textarea "I want a good test setup for my site - help me create the first 3-5 test ca"
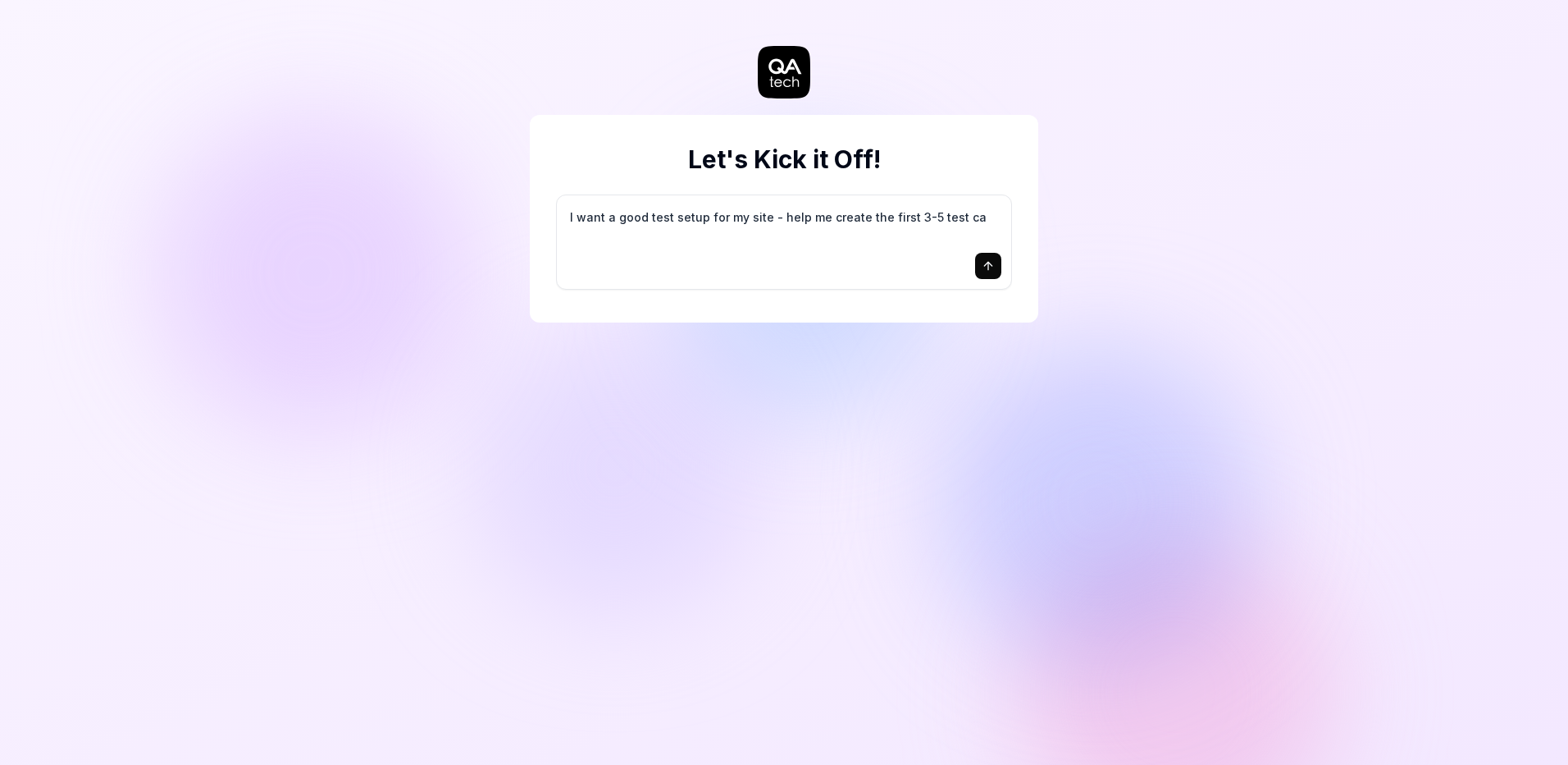
type textarea "*"
type textarea "I want a good test setup for my site - help me create the first 3-5 test cas"
type textarea "*"
type textarea "I want a good test setup for my site - help me create the first 3-5 test case"
type textarea "*"
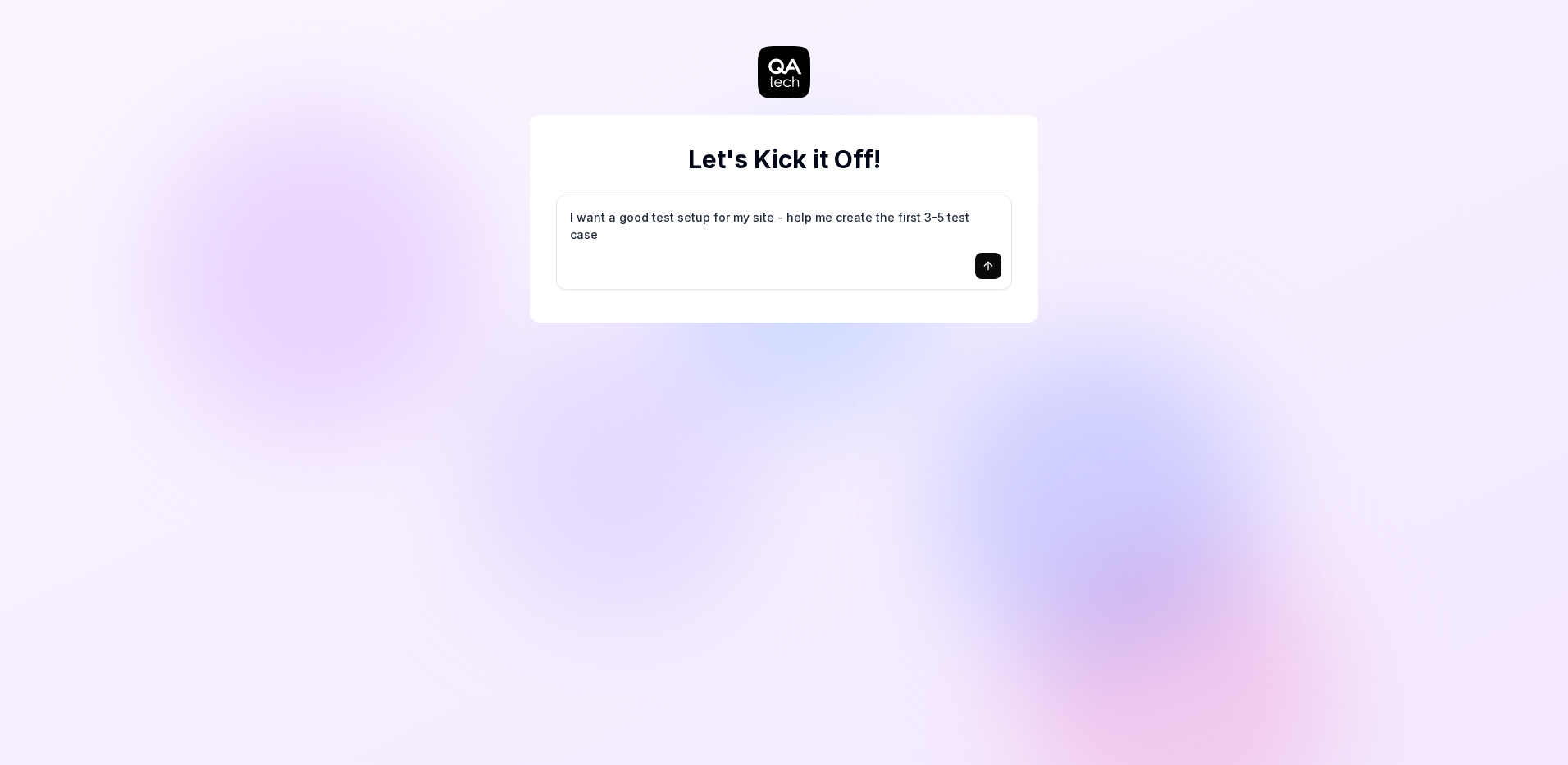
type textarea "I want a good test setup for my site - help me create the first 3-5 test cases"
click at [702, 228] on textarea "I want a good test setup for my site - help me create the first 3-5 test cases" at bounding box center [784, 226] width 435 height 41
click at [985, 217] on textarea "I want a good test setup for my site - help me create the first 3-5 test cases" at bounding box center [784, 226] width 435 height 41
click at [983, 261] on icon "submit" at bounding box center [988, 265] width 13 height 13
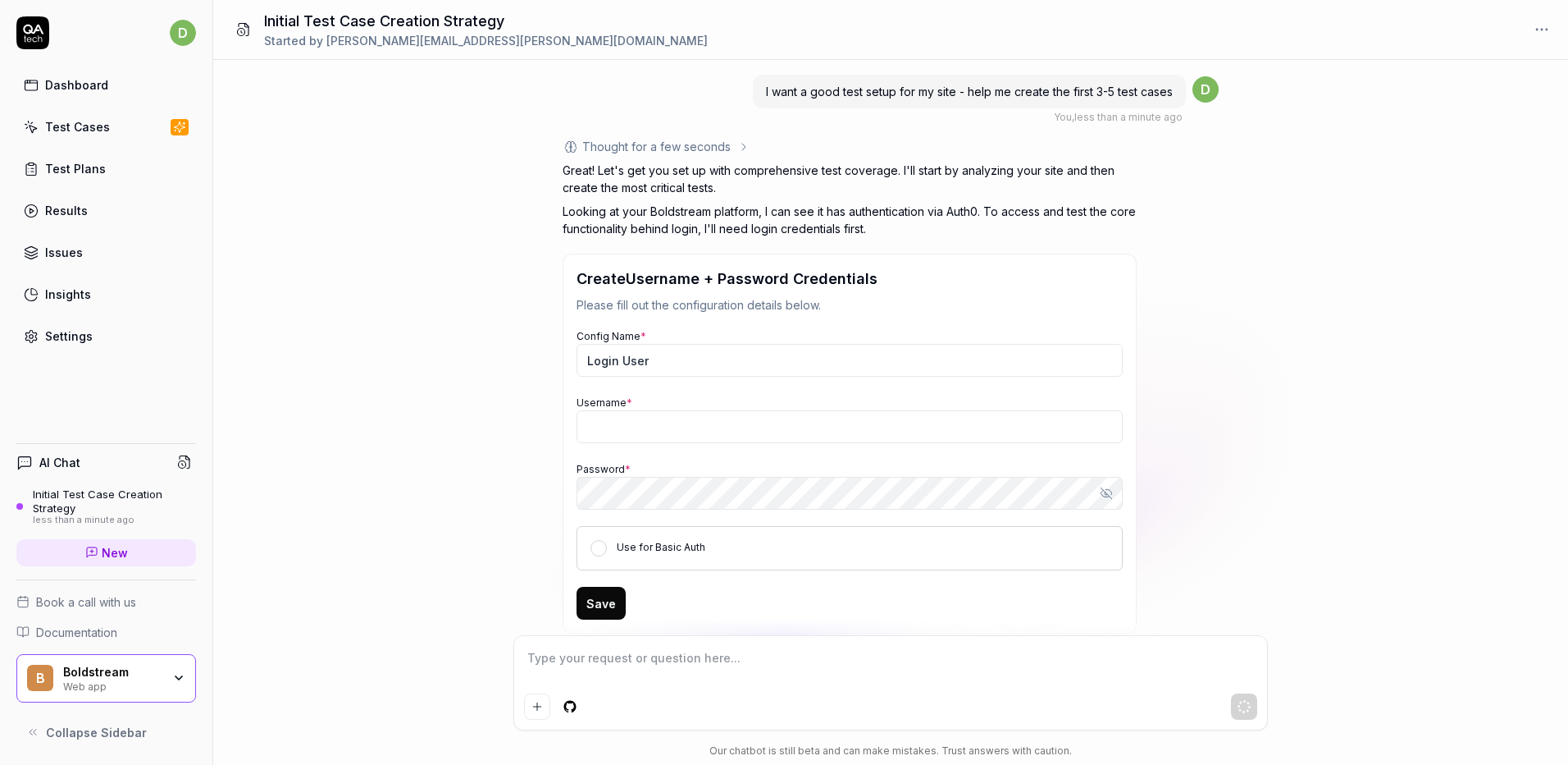
scroll to position [38, 0]
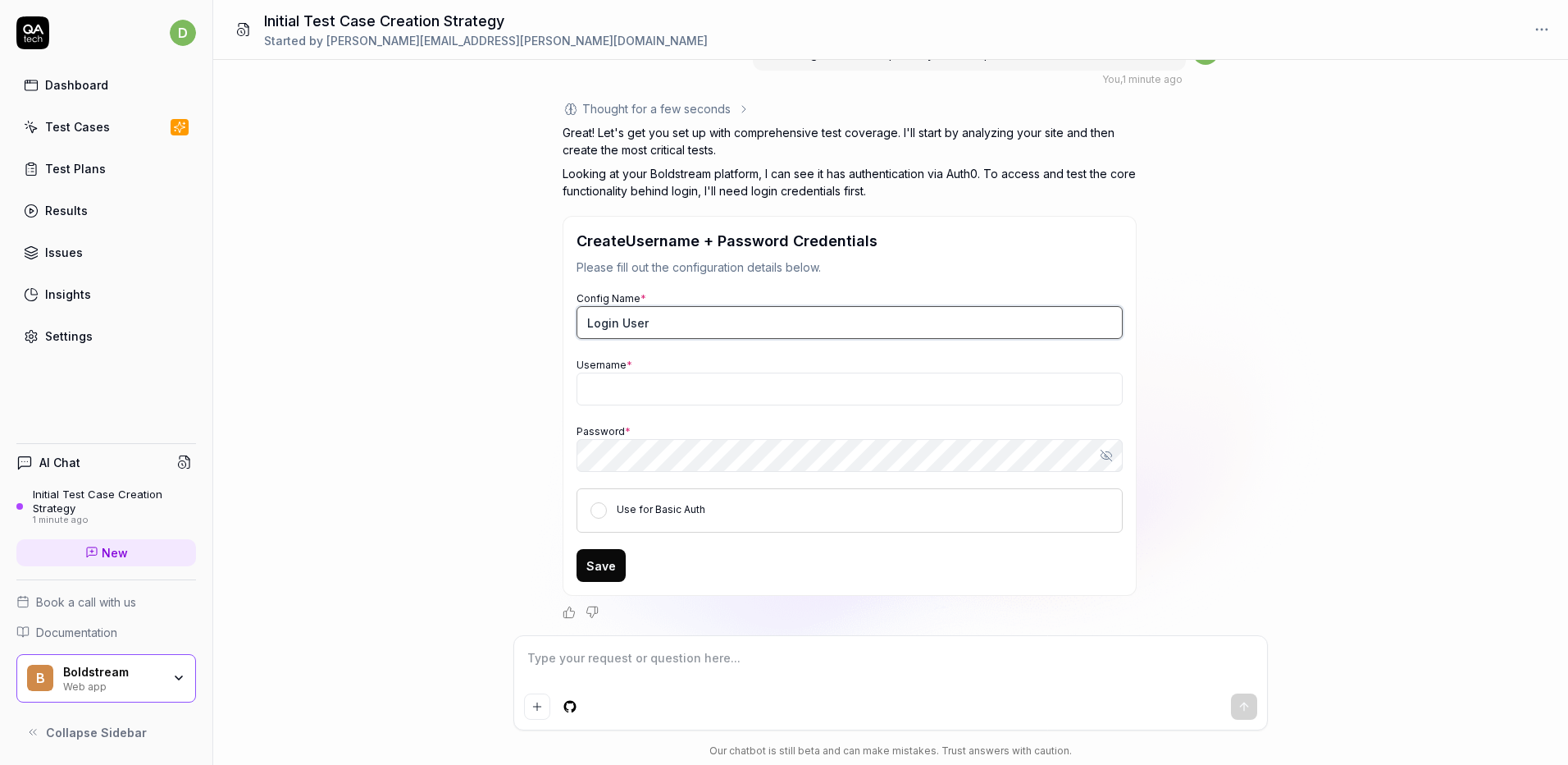
click at [671, 327] on input "Login User" at bounding box center [849, 322] width 547 height 32
type textarea "*"
click at [666, 390] on input "Username *" at bounding box center [849, 389] width 547 height 32
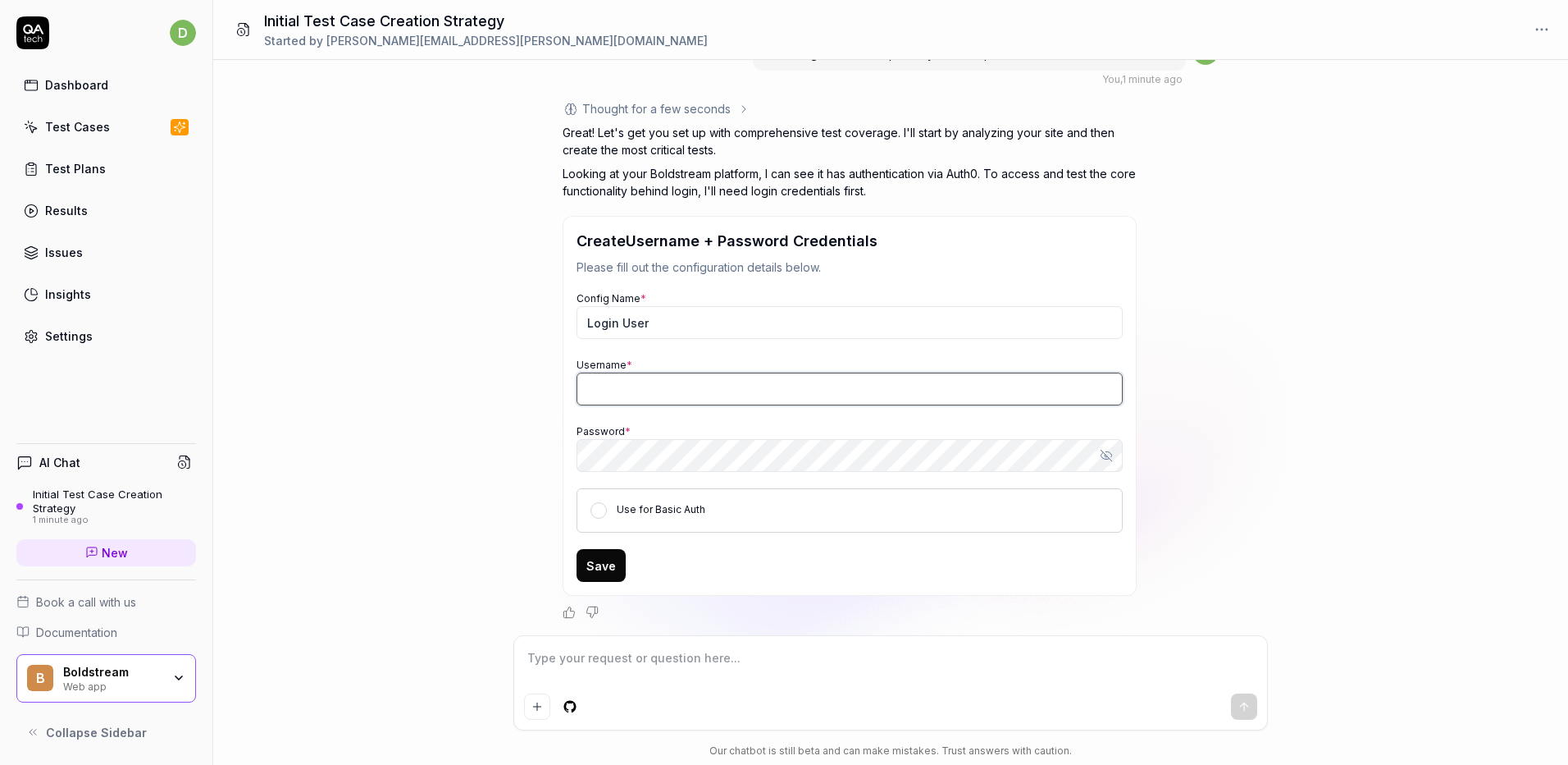
paste input "https://boldstream.ai/"
type input "https://boldstream.ai/"
click at [666, 324] on input "Login User" at bounding box center [849, 322] width 547 height 32
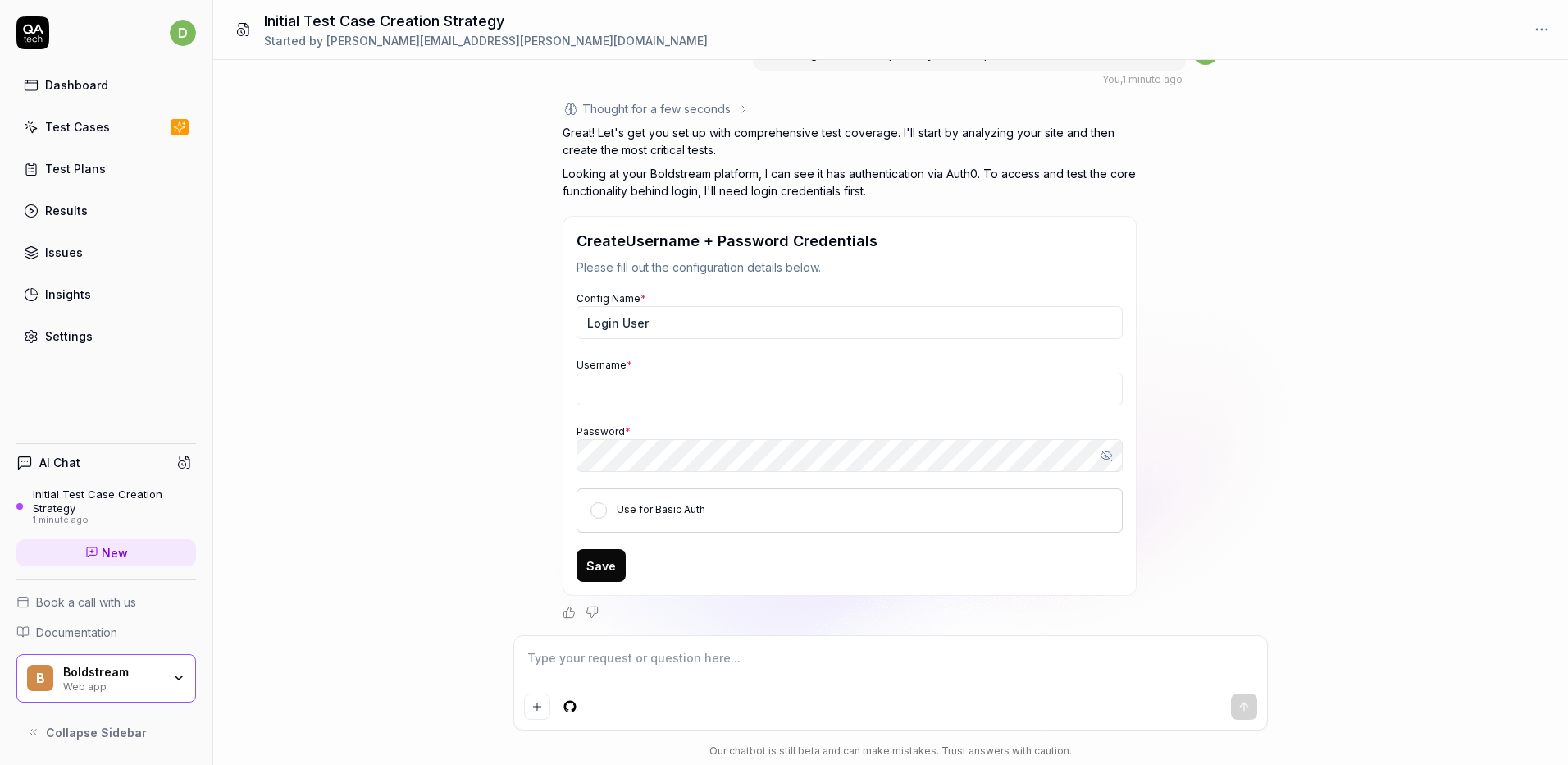
click at [635, 507] on label "Use for Basic Auth" at bounding box center [661, 509] width 89 height 12
click at [607, 507] on button "Use for Basic Auth" at bounding box center [599, 510] width 16 height 16
click at [607, 507] on div "Use for Basic Auth" at bounding box center [849, 510] width 547 height 44
click at [517, 483] on div "I want a good test setup for my site - help me create the first 3-5 test cases …" at bounding box center [890, 347] width 1355 height 575
click at [607, 510] on div "Use for Basic Auth" at bounding box center [849, 510] width 547 height 44
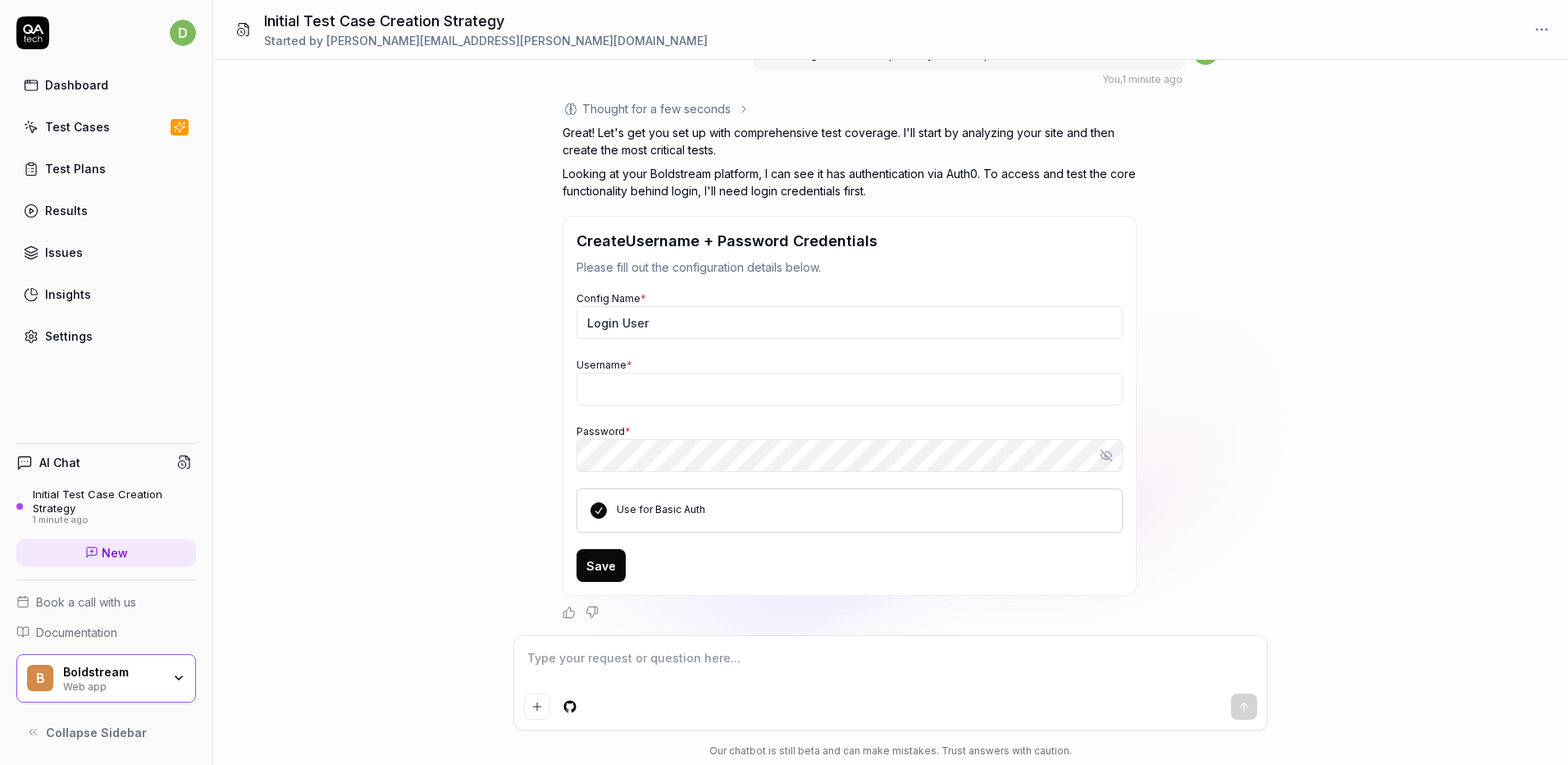
click at [596, 513] on button "Use for Basic Auth" at bounding box center [599, 510] width 16 height 16
click at [647, 319] on input "Login User" at bounding box center [849, 322] width 547 height 32
click at [346, 452] on div "I want a good test setup for my site - help me create the first 3-5 test cases …" at bounding box center [890, 347] width 1355 height 575
click at [648, 323] on input "Login User" at bounding box center [849, 322] width 547 height 32
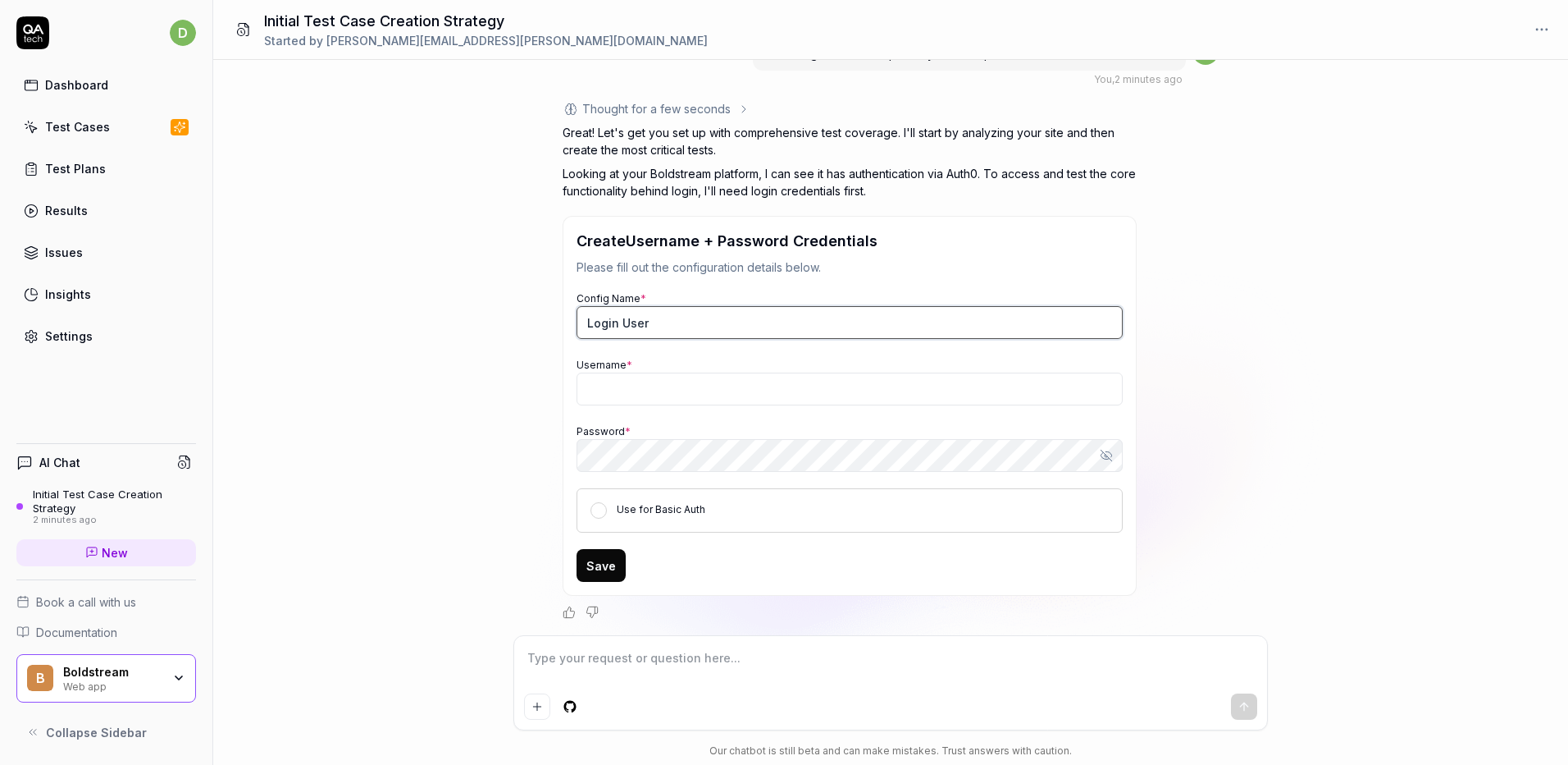
click at [648, 323] on input "Login User" at bounding box center [849, 322] width 547 height 32
click at [637, 385] on input "Username *" at bounding box center [849, 389] width 547 height 32
click at [317, 385] on div "I want a good test setup for my site - help me create the first 3-5 test cases …" at bounding box center [890, 347] width 1355 height 575
click at [304, 385] on div "I want a good test setup for my site - help me create the first 3-5 test cases …" at bounding box center [890, 347] width 1355 height 575
click at [130, 416] on div "d Dashboard Test Cases Test Plans Results Issues Insights Settings AI Chat Init…" at bounding box center [107, 382] width 213 height 765
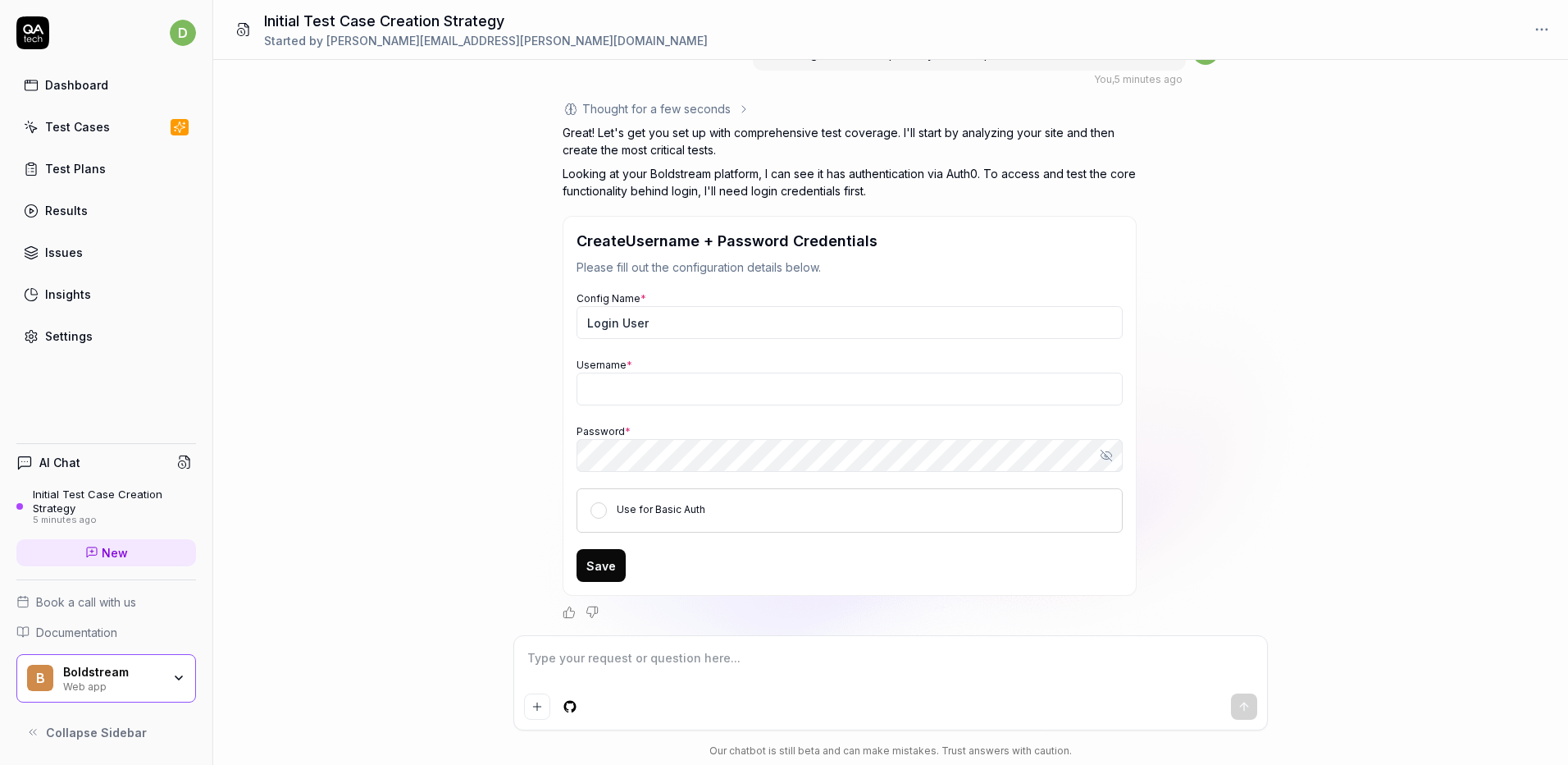
click at [80, 164] on div "Test Plans" at bounding box center [75, 169] width 61 height 17
click at [136, 121] on link "Test Cases" at bounding box center [106, 127] width 180 height 32
click at [120, 93] on link "Dashboard" at bounding box center [106, 85] width 180 height 32
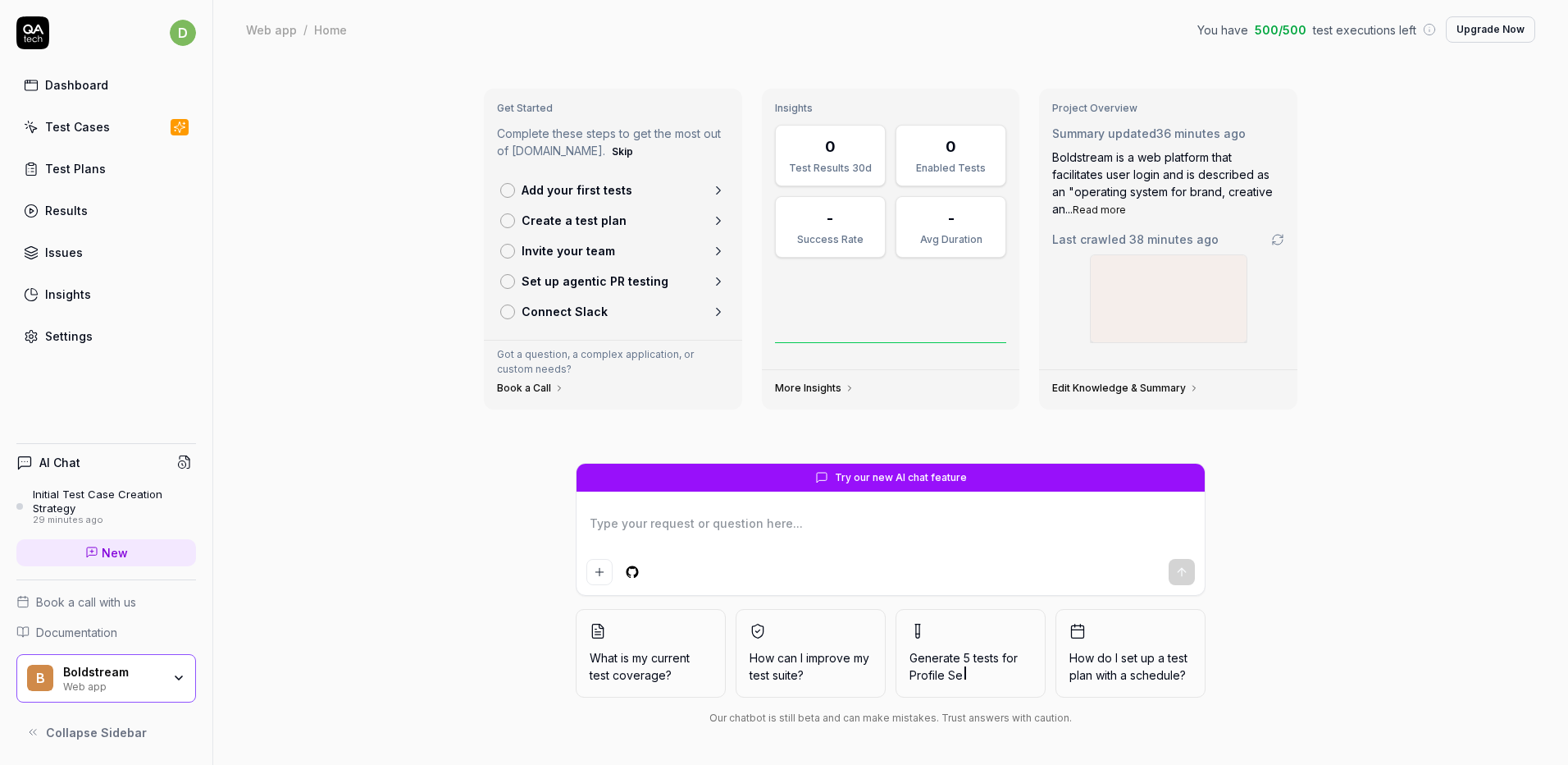
drag, startPoint x: 567, startPoint y: 281, endPoint x: 628, endPoint y: 285, distance: 61.1
click at [567, 281] on p "Set up agentic PR testing" at bounding box center [595, 281] width 147 height 17
type textarea "*"
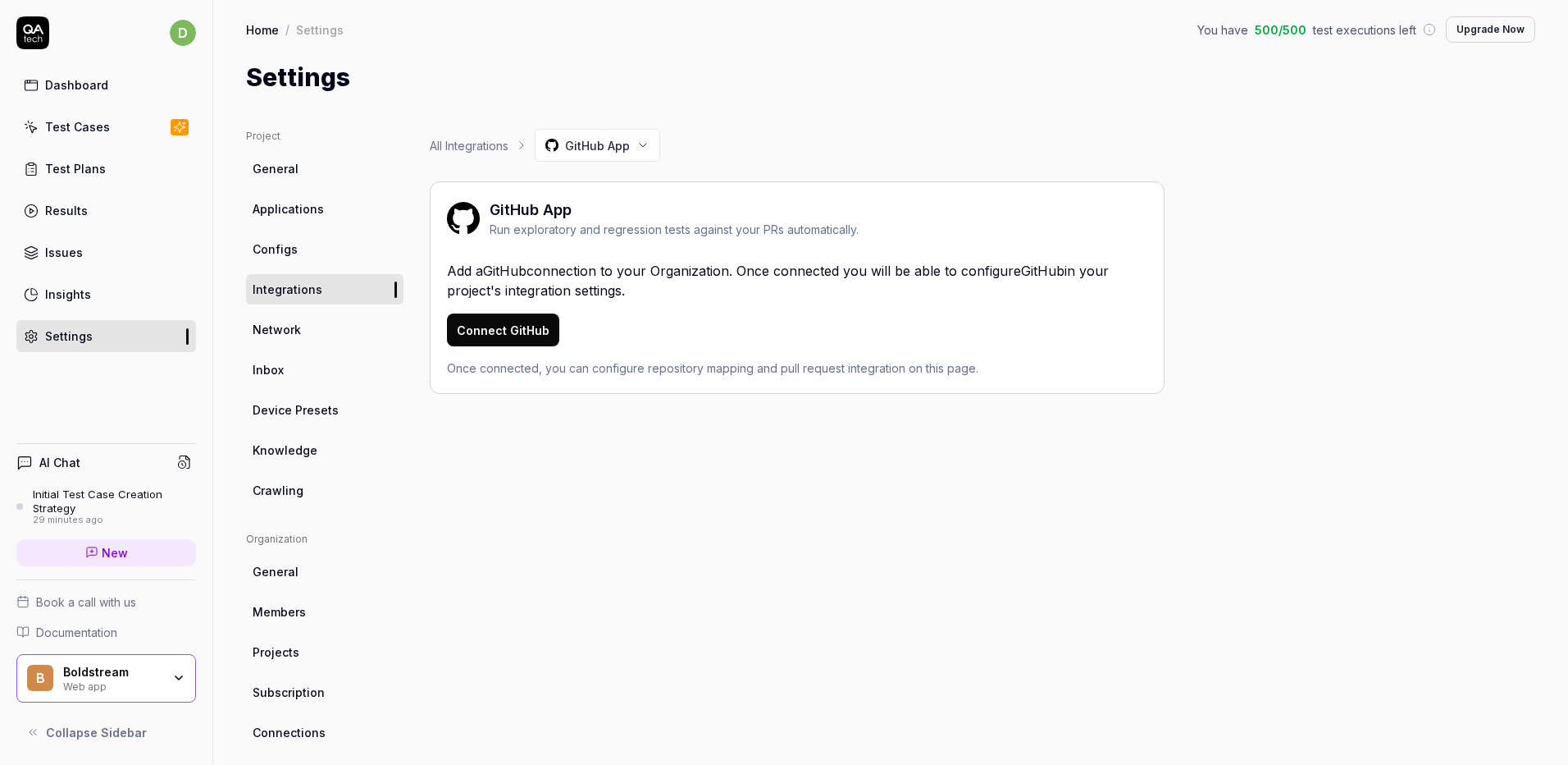
click at [115, 171] on link "Test Plans" at bounding box center [106, 169] width 180 height 32
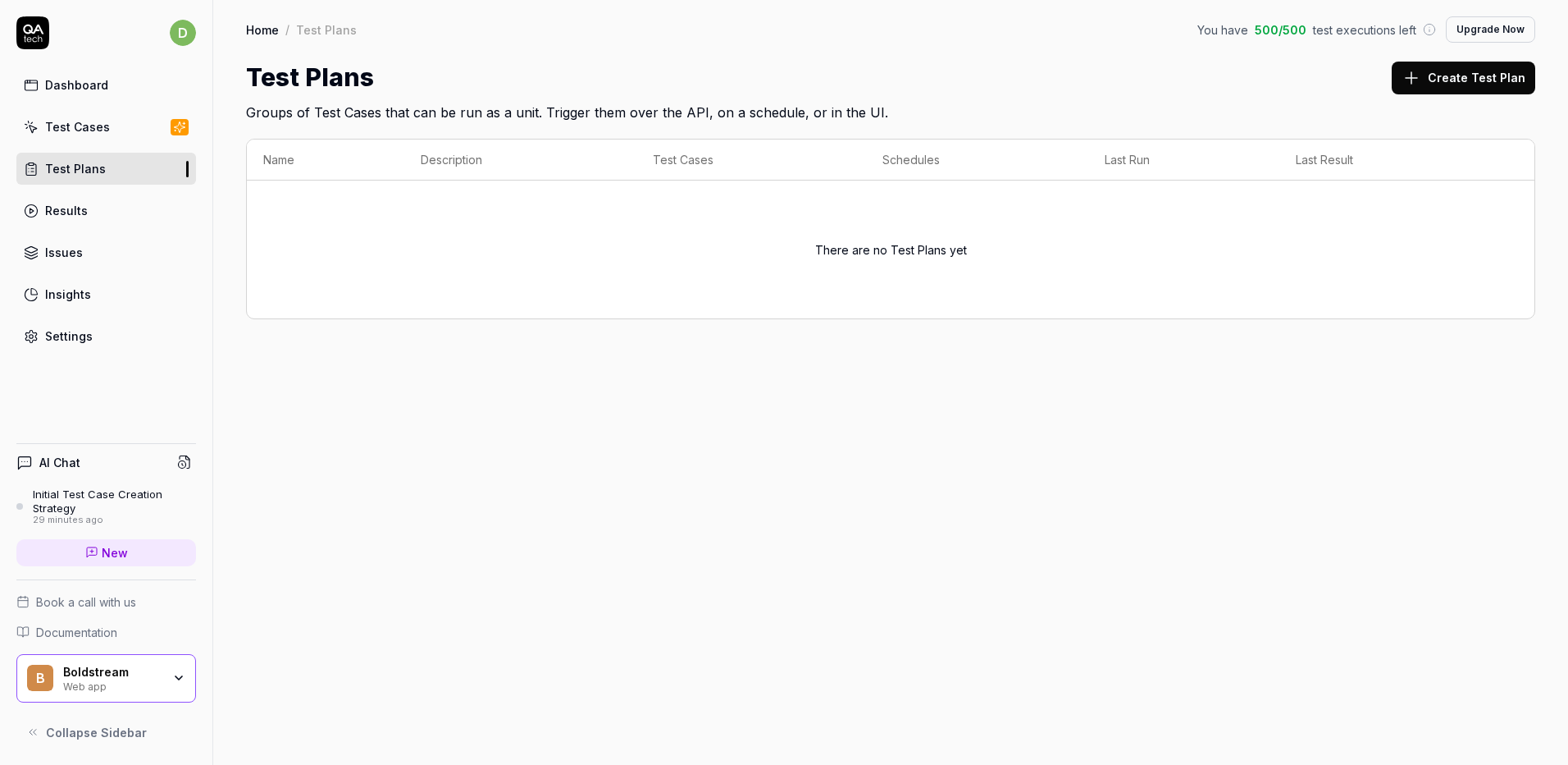
click at [132, 136] on link "Test Cases" at bounding box center [106, 127] width 180 height 32
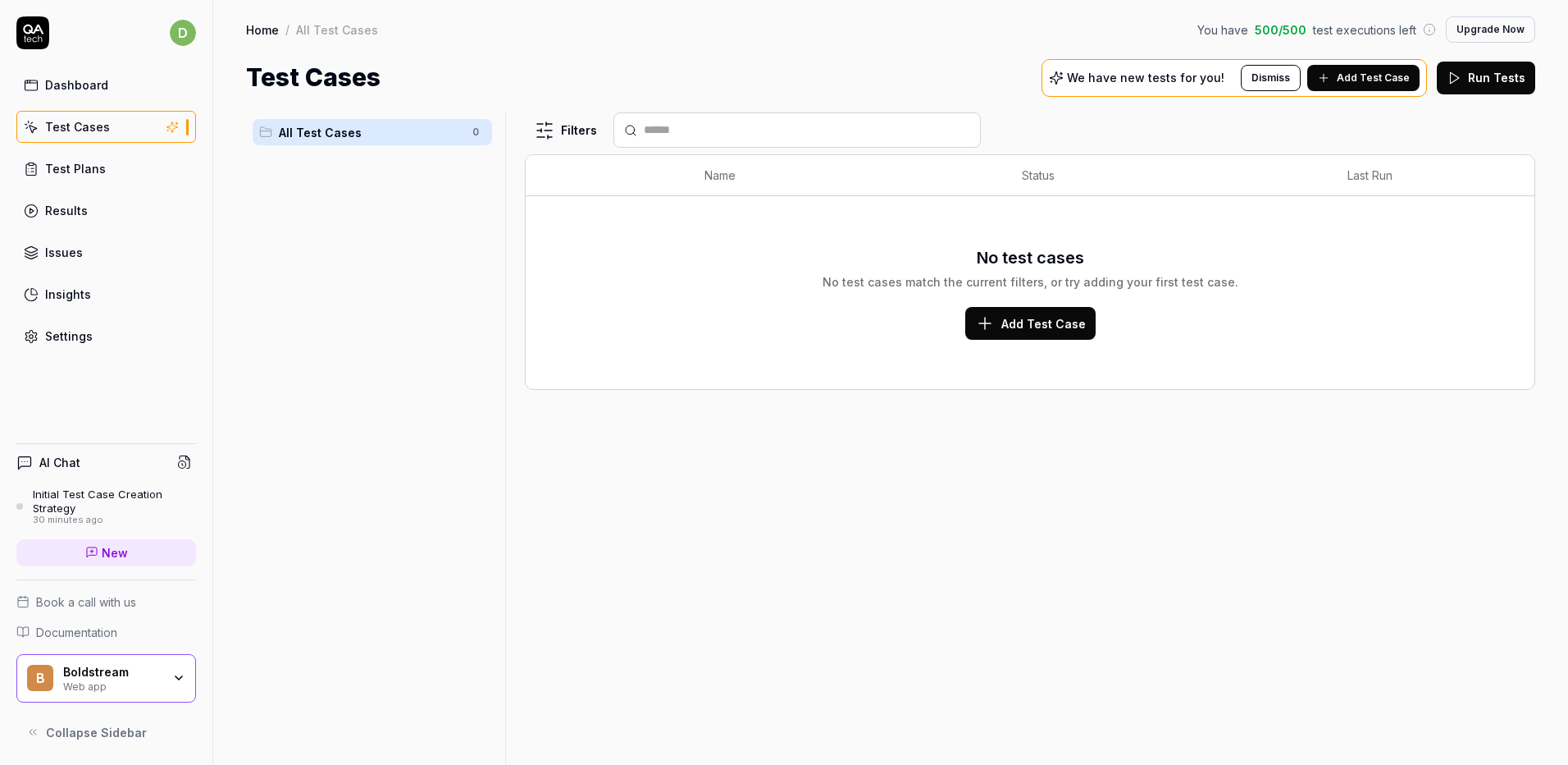
click at [43, 347] on link "Settings" at bounding box center [106, 336] width 180 height 32
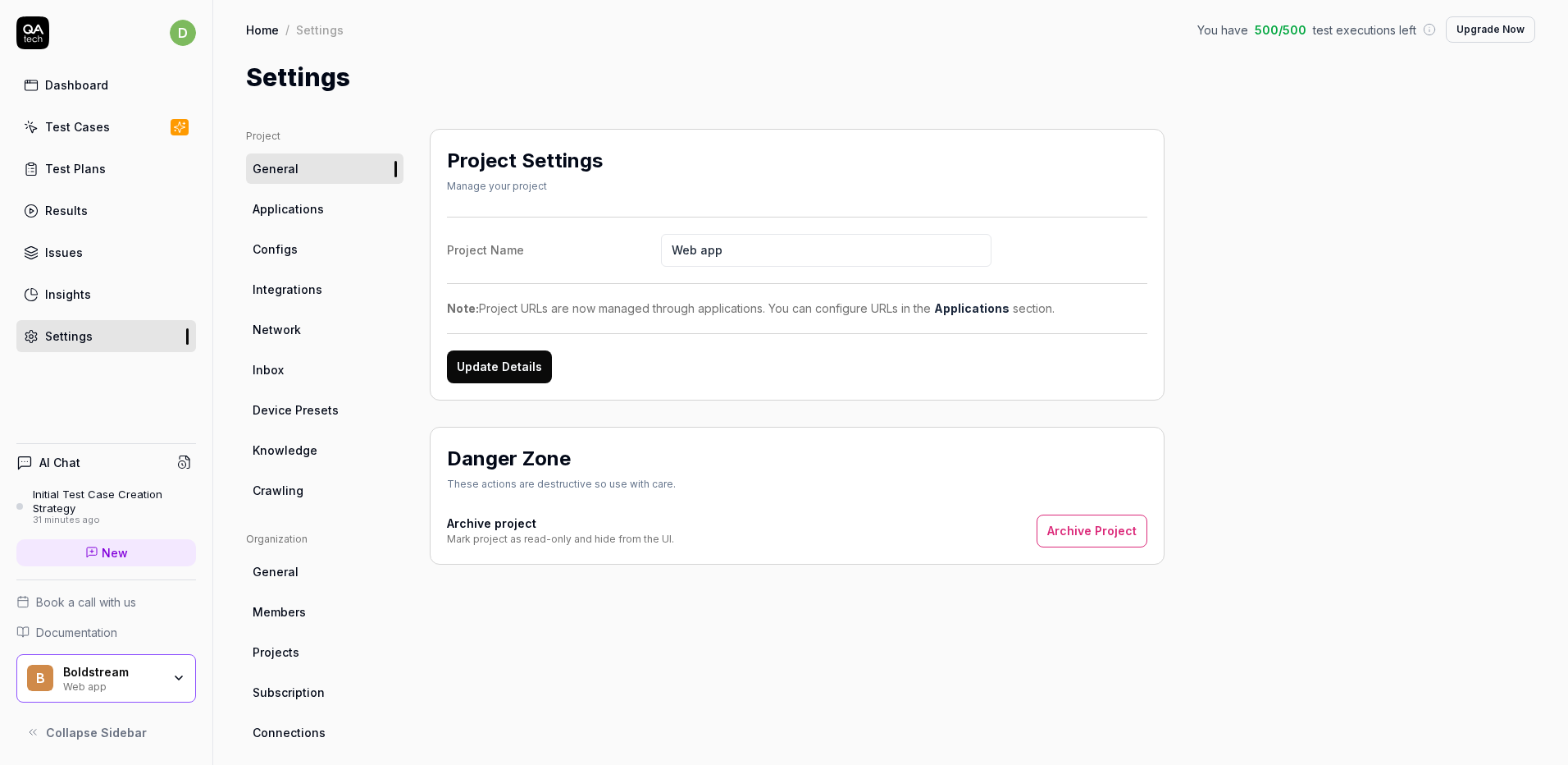
click at [709, 260] on input "Web app" at bounding box center [826, 250] width 331 height 32
type input "Boldstream"
click at [495, 351] on button "Update Details" at bounding box center [499, 367] width 105 height 32
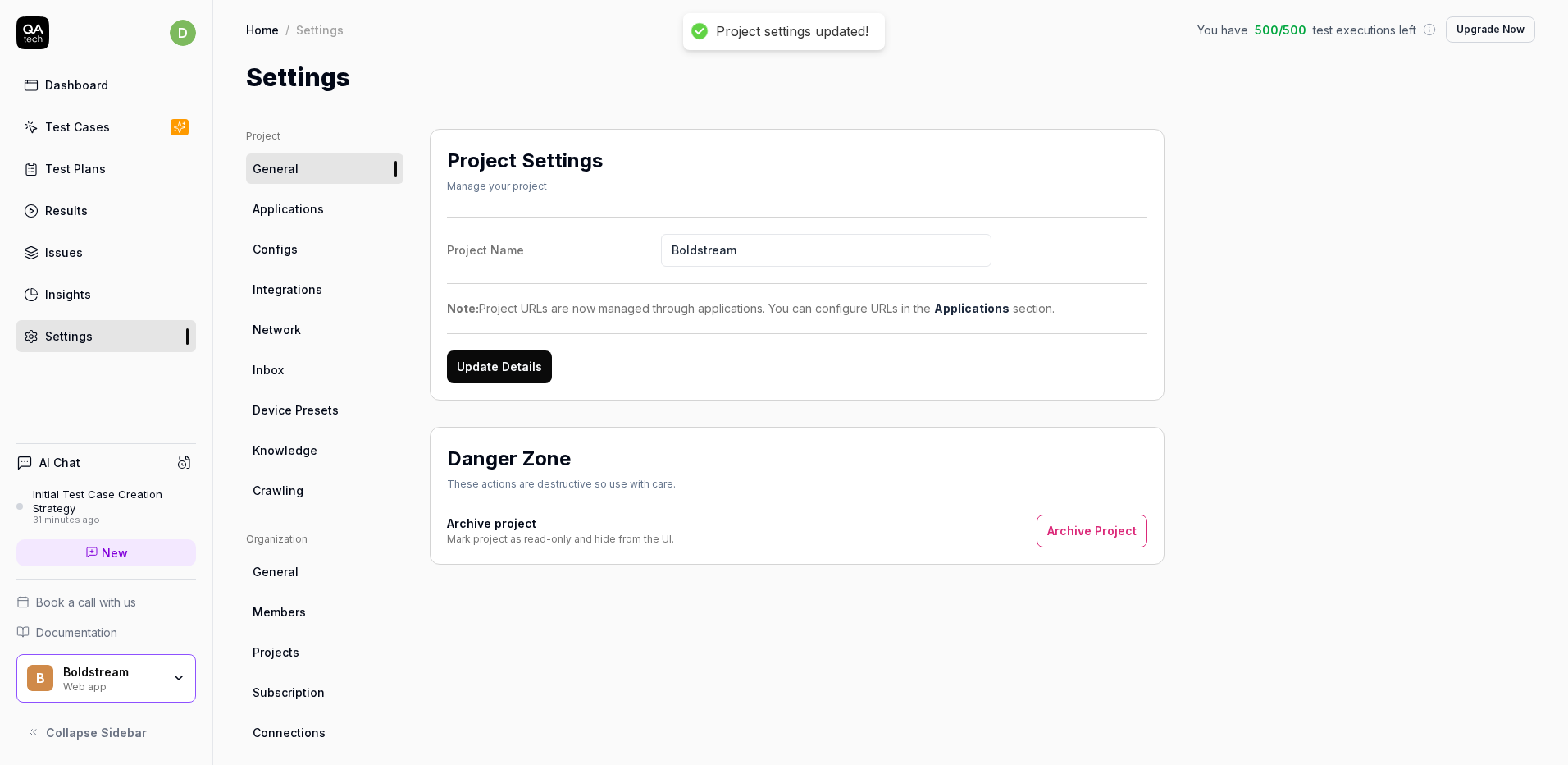
click at [313, 211] on span "Applications" at bounding box center [288, 209] width 72 height 17
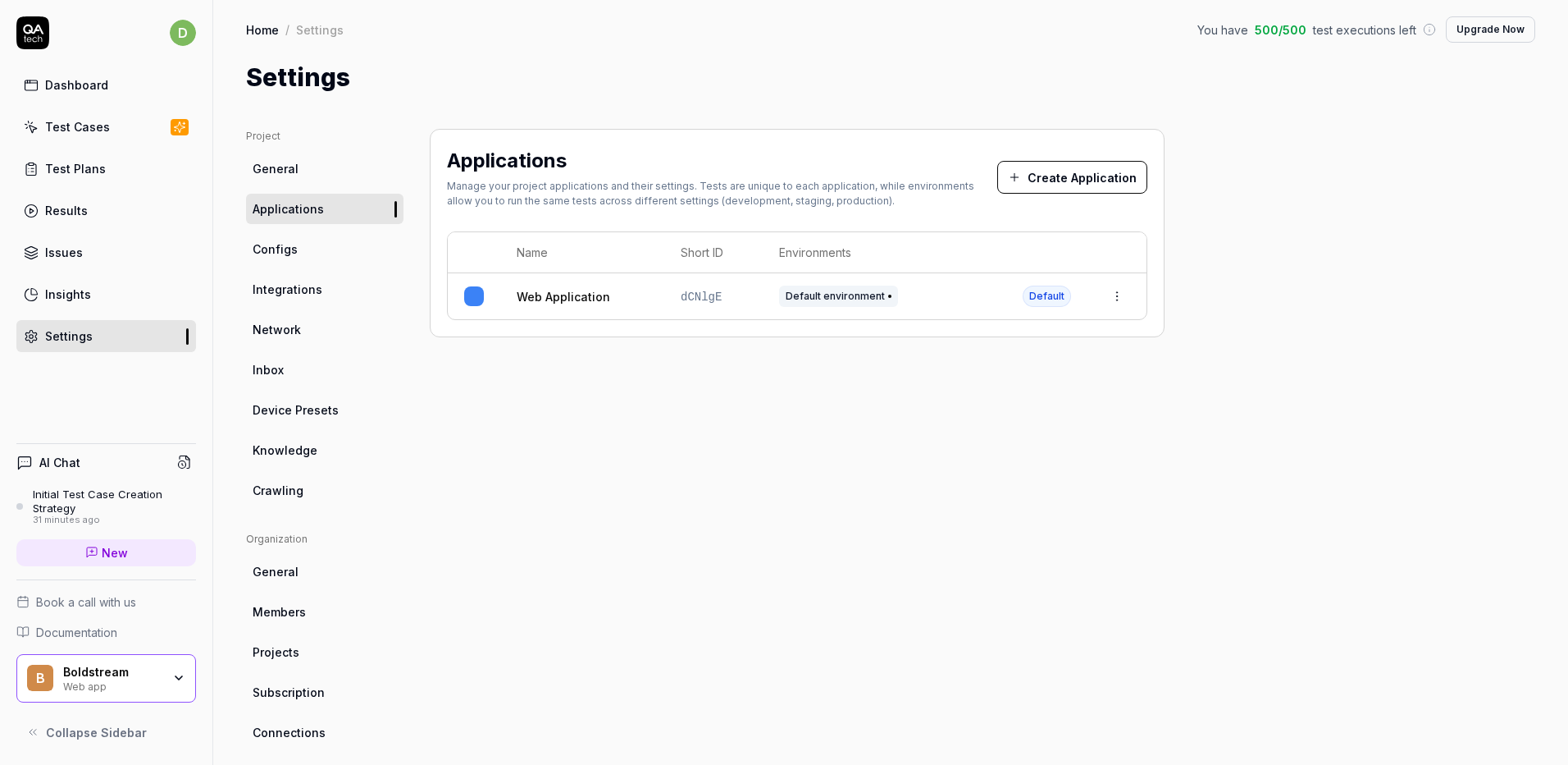
click at [551, 302] on link "Web Application" at bounding box center [564, 297] width 94 height 17
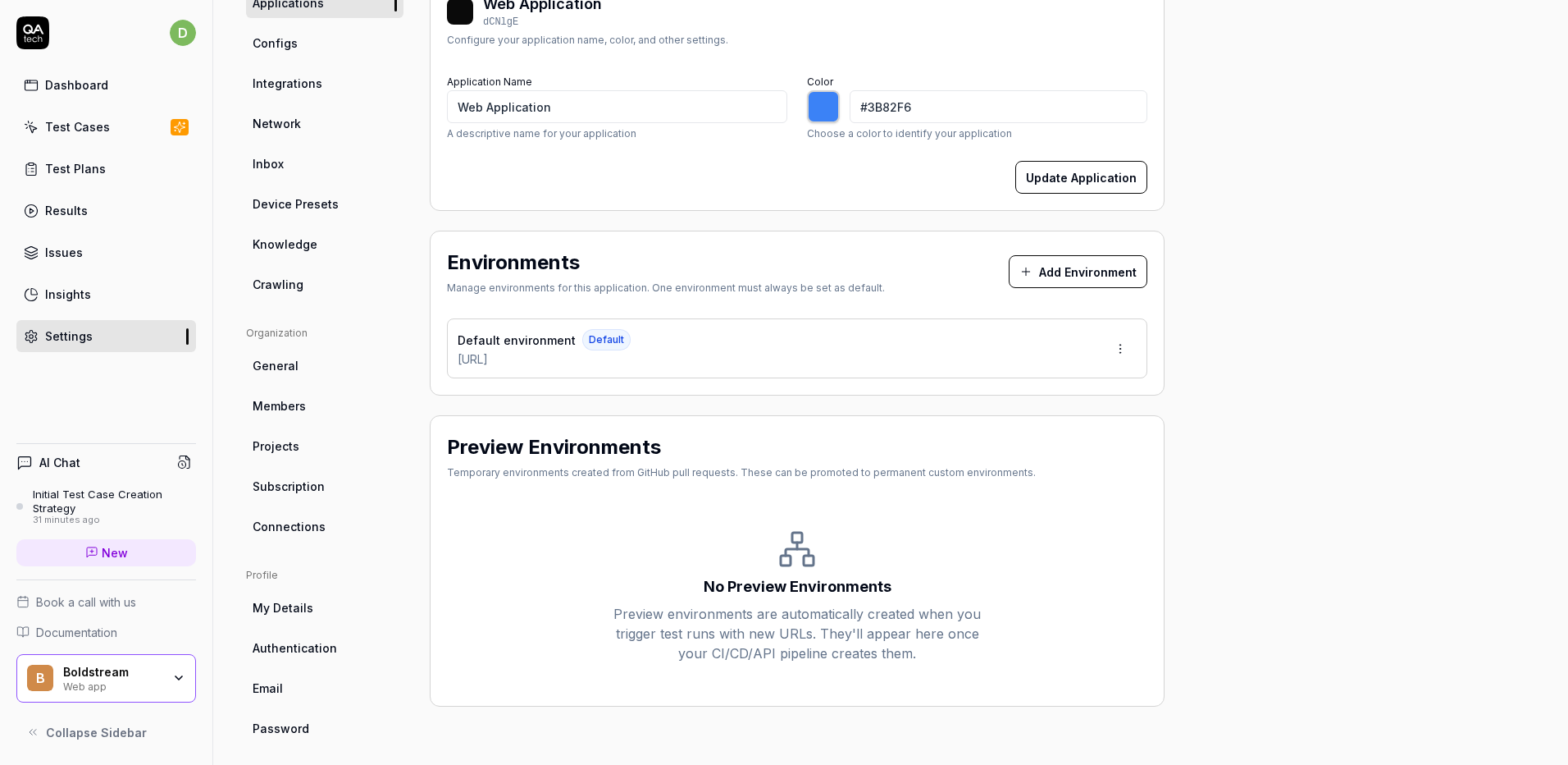
scroll to position [217, 0]
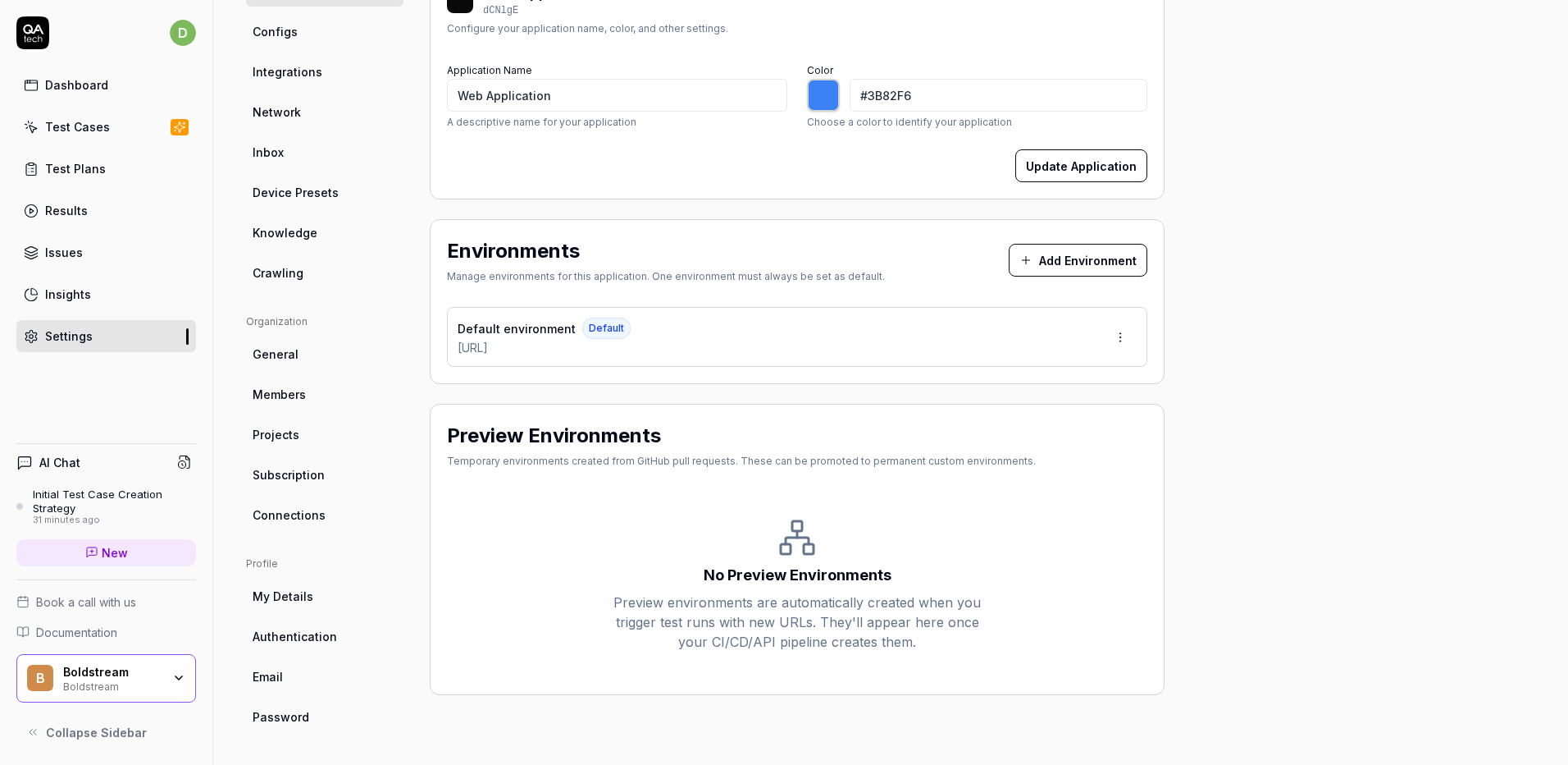
type input "*******"
click at [318, 392] on link "Members" at bounding box center [325, 394] width 158 height 31
click at [295, 433] on span "Projects" at bounding box center [275, 434] width 47 height 17
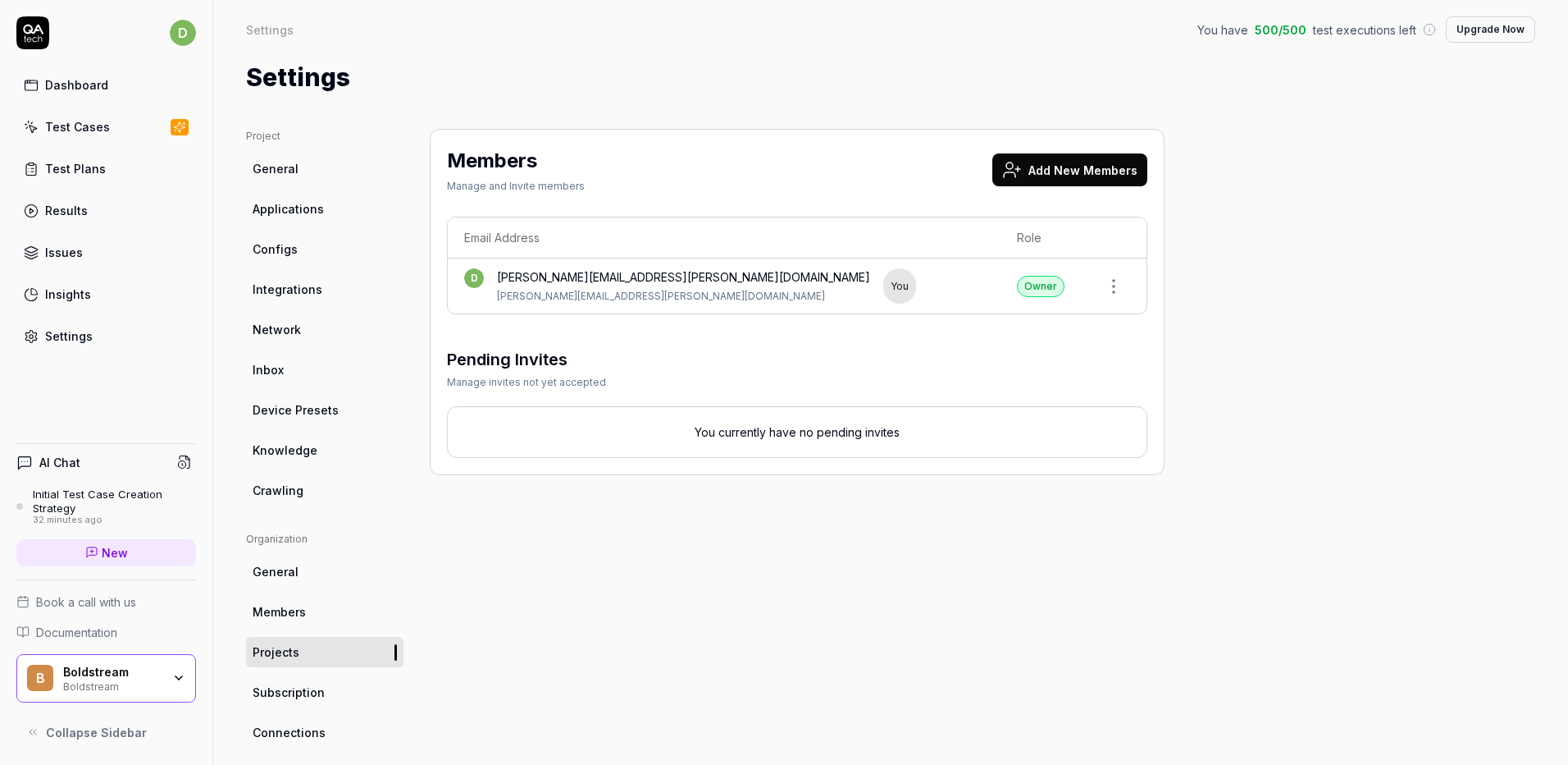
click at [287, 722] on link "Connections" at bounding box center [325, 733] width 158 height 31
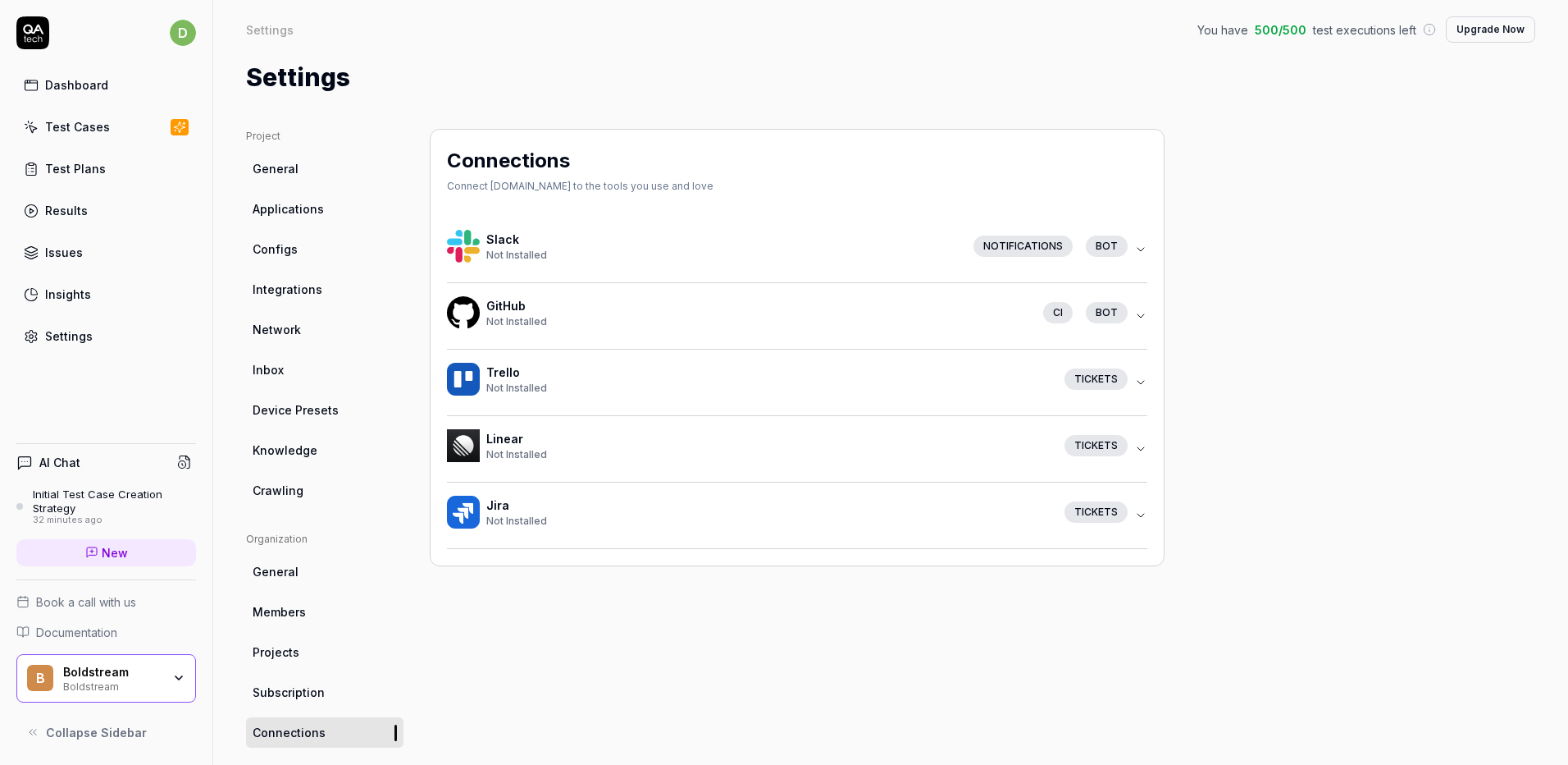
click at [1137, 311] on icon "button" at bounding box center [1140, 316] width 13 height 13
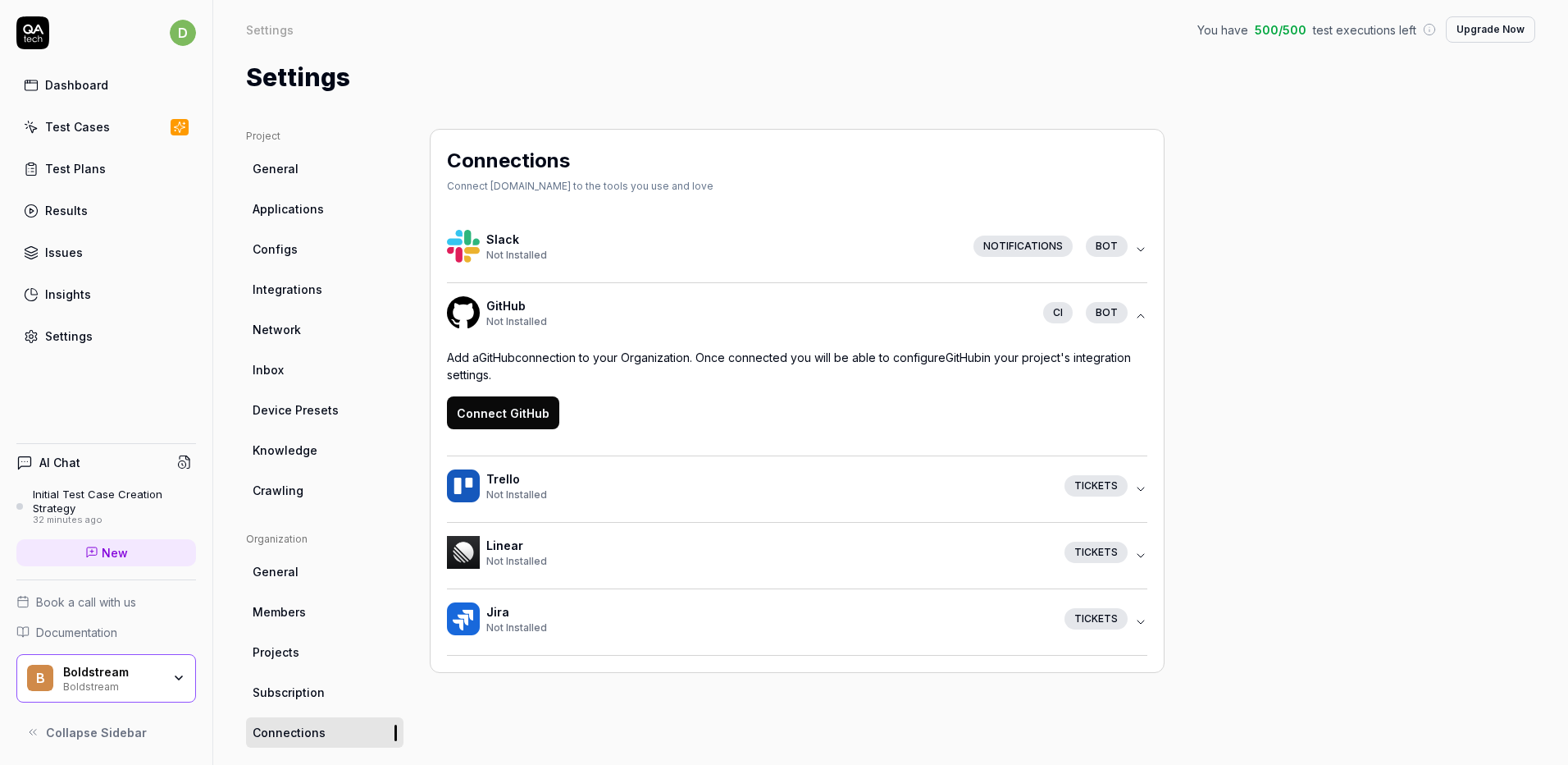
click at [1137, 312] on icon "button" at bounding box center [1140, 316] width 13 height 13
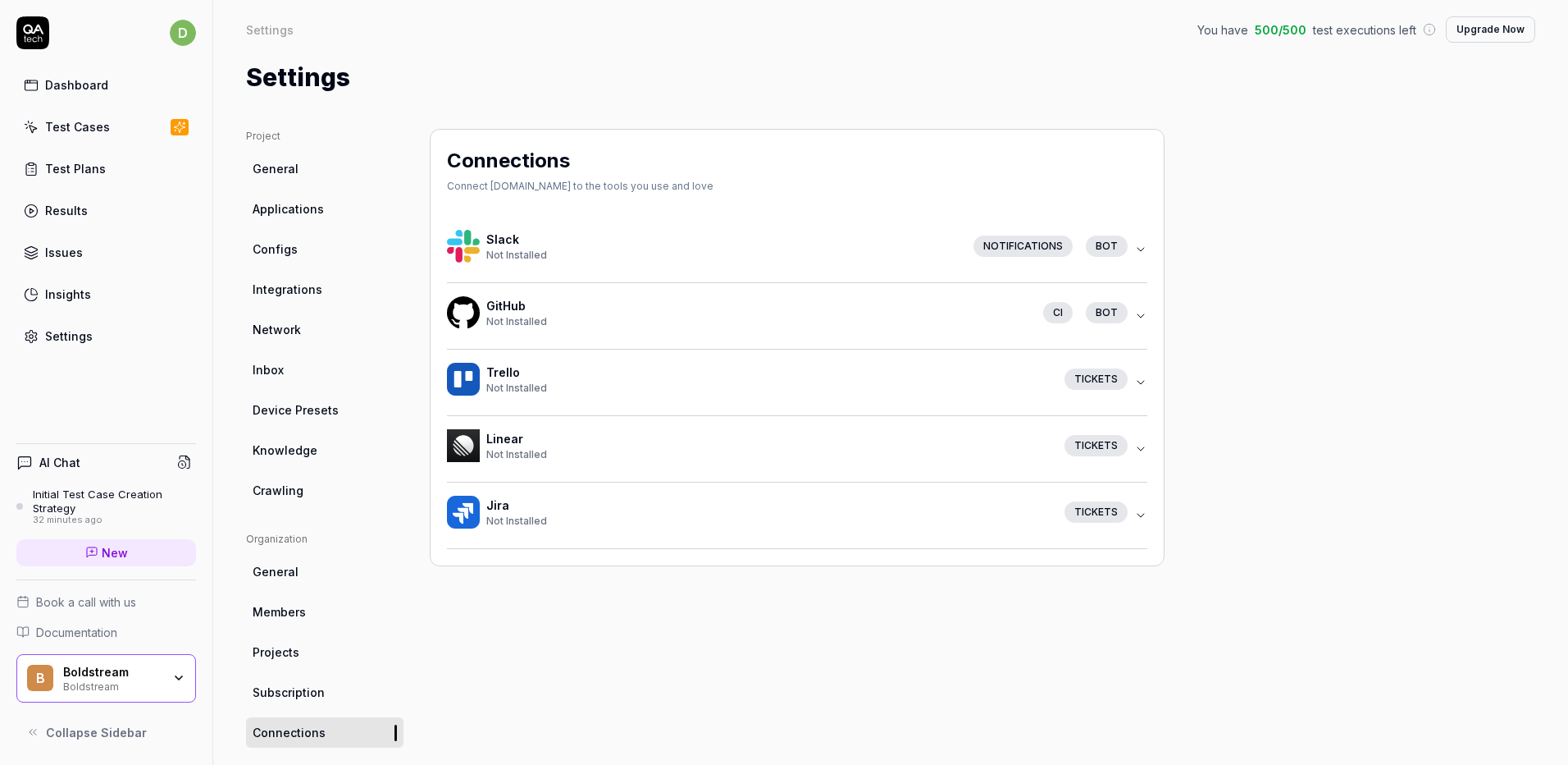
click at [302, 209] on span "Applications" at bounding box center [288, 209] width 72 height 17
click at [292, 175] on span "General" at bounding box center [275, 169] width 46 height 17
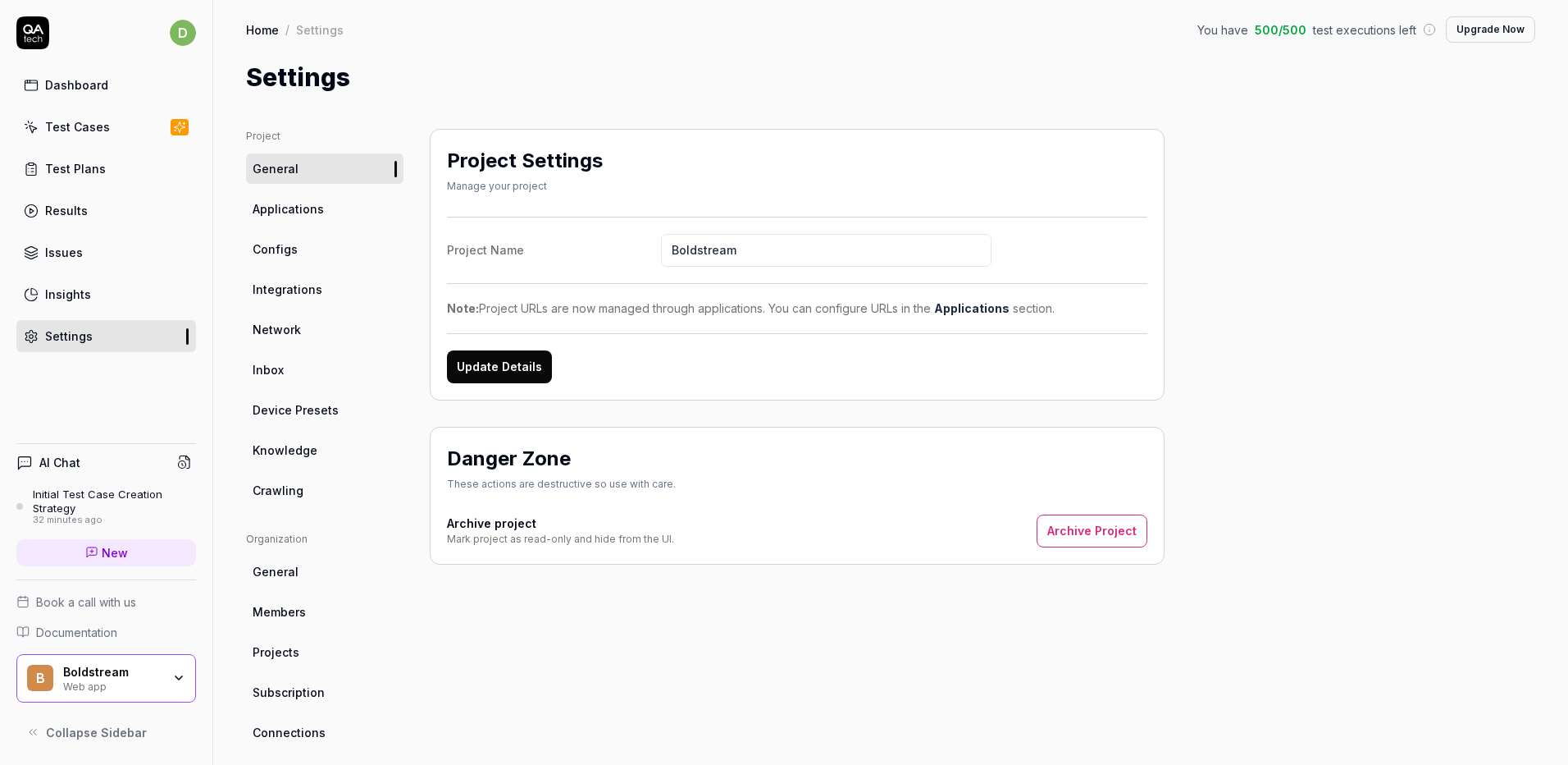
click at [74, 121] on div "Test Cases" at bounding box center [78, 127] width 65 height 17
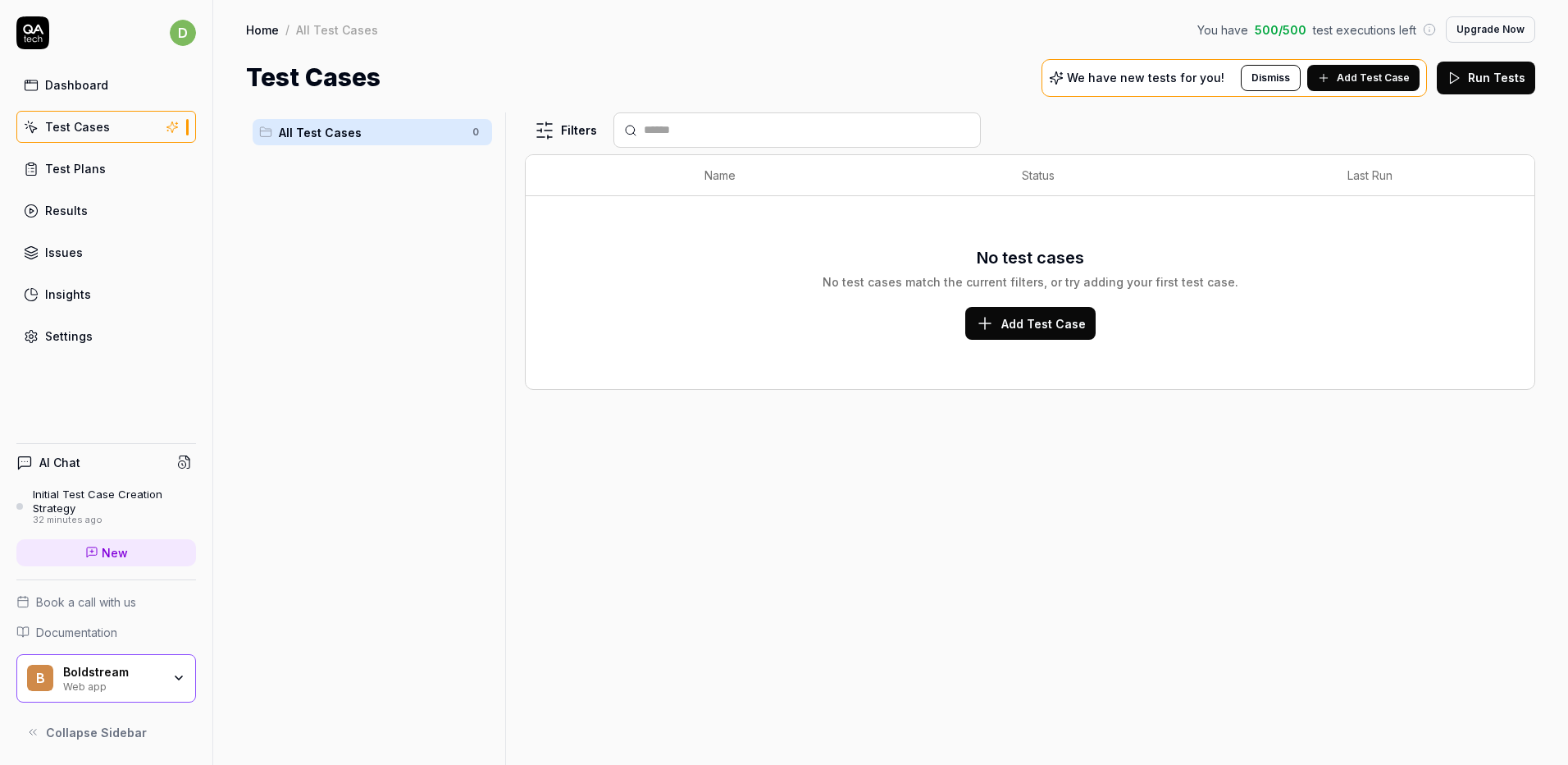
click at [57, 173] on div "Test Plans" at bounding box center [75, 169] width 61 height 17
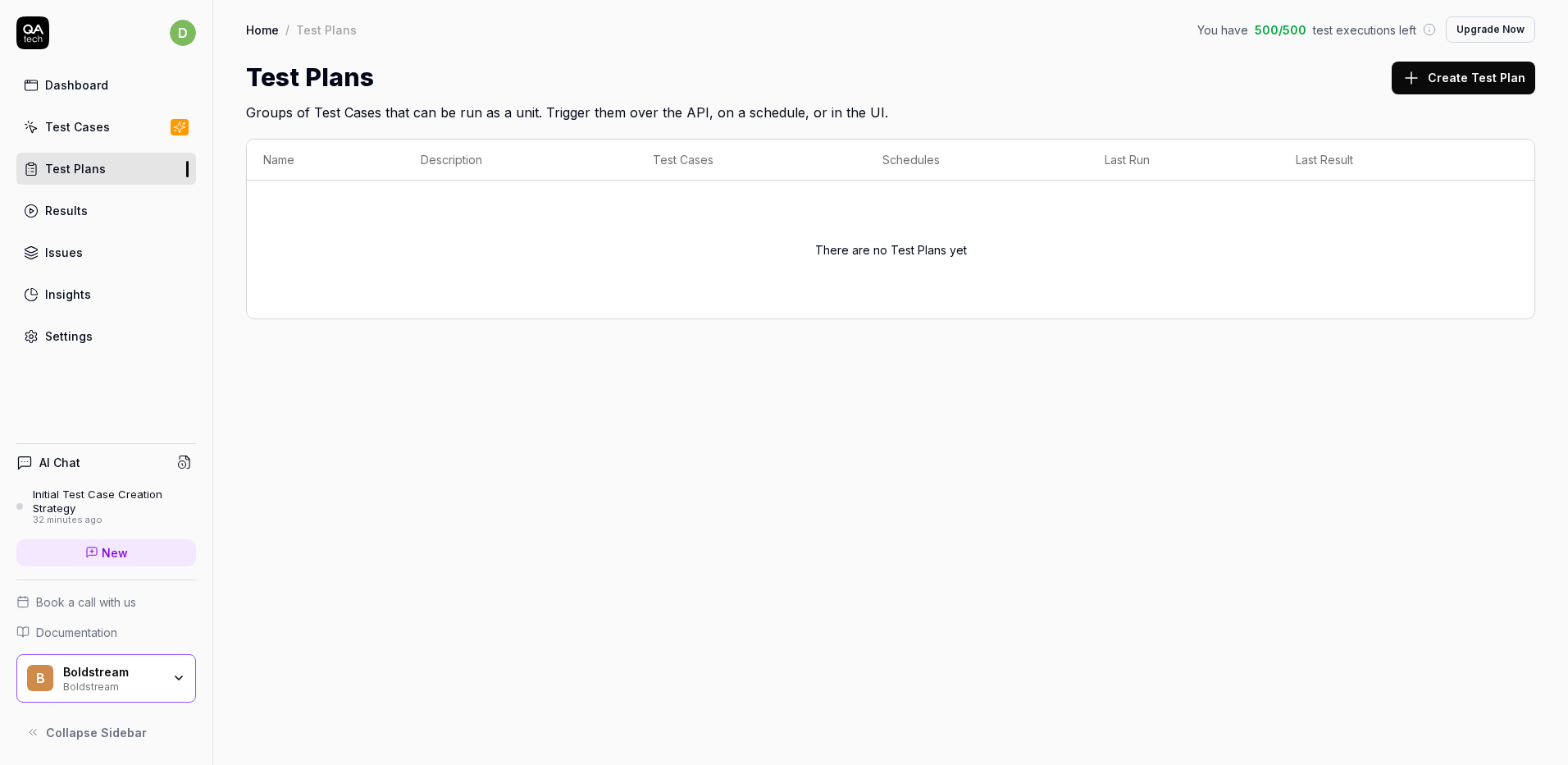
click at [92, 137] on link "Test Cases" at bounding box center [106, 127] width 180 height 32
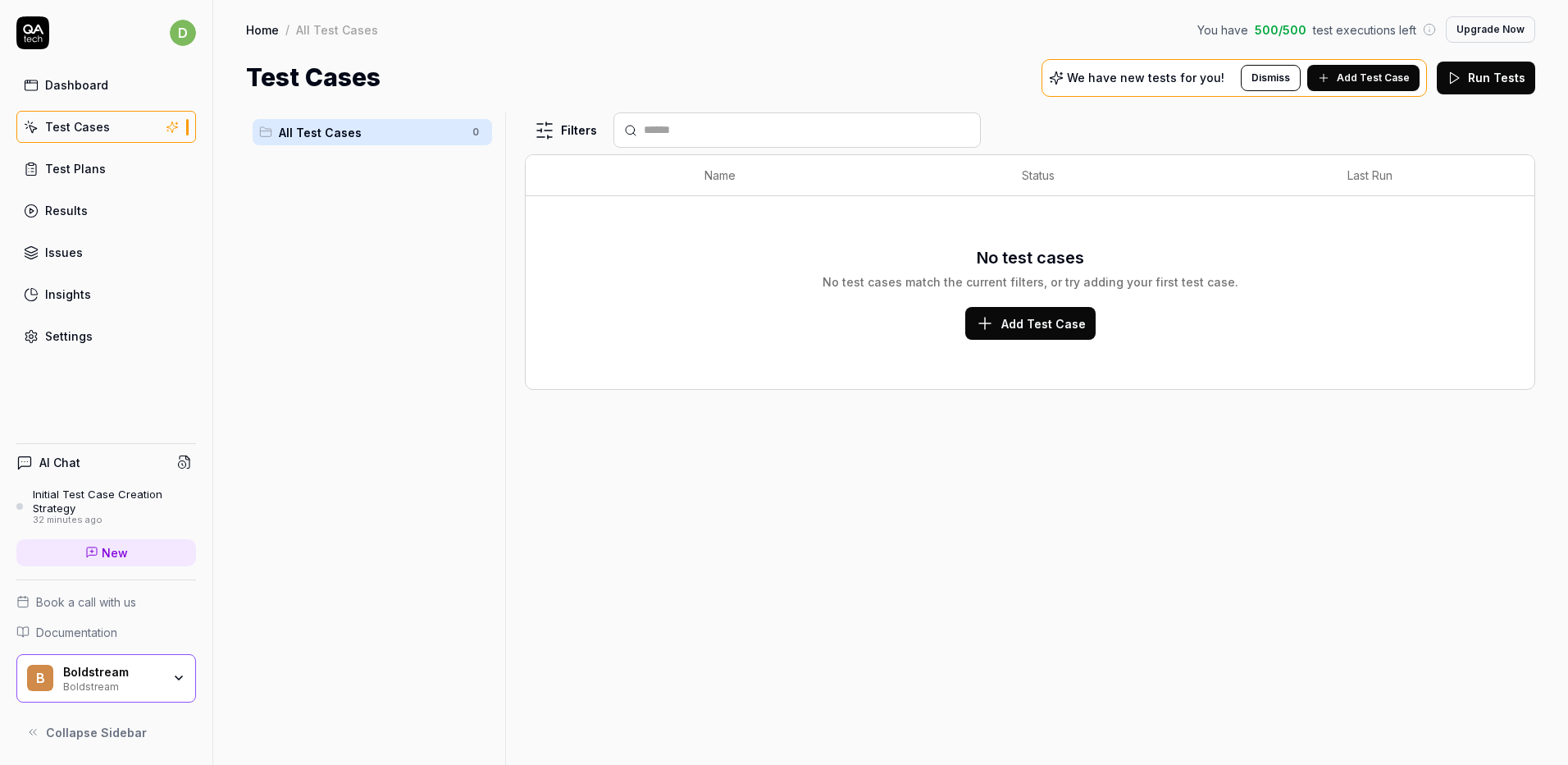
click at [113, 101] on div "Dashboard Test Cases Test Plans Results Issues Insights Settings" at bounding box center [106, 211] width 180 height 283
click at [121, 93] on link "Dashboard" at bounding box center [106, 85] width 180 height 32
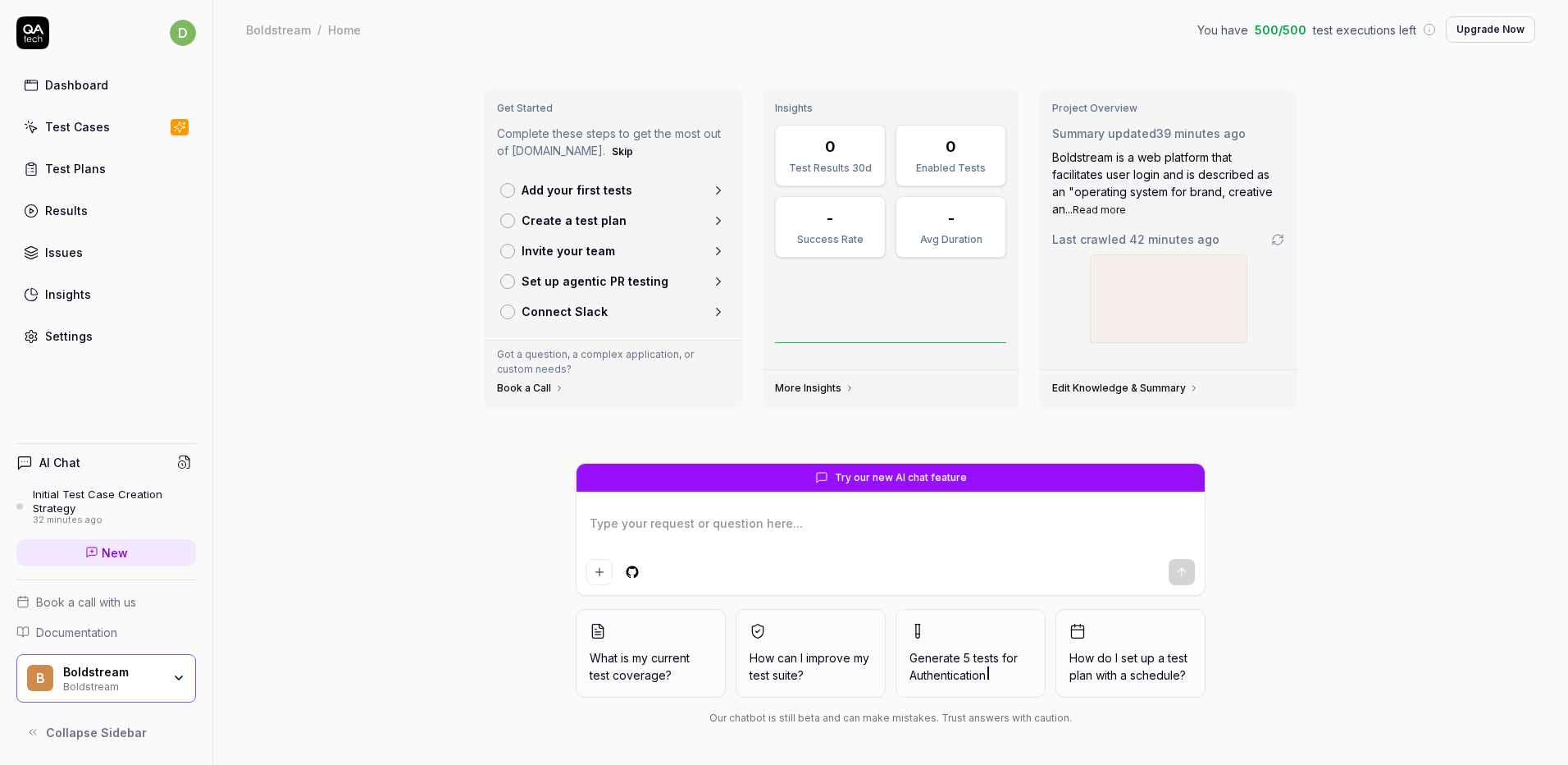
click at [546, 190] on p "Add your first tests" at bounding box center [577, 190] width 111 height 17
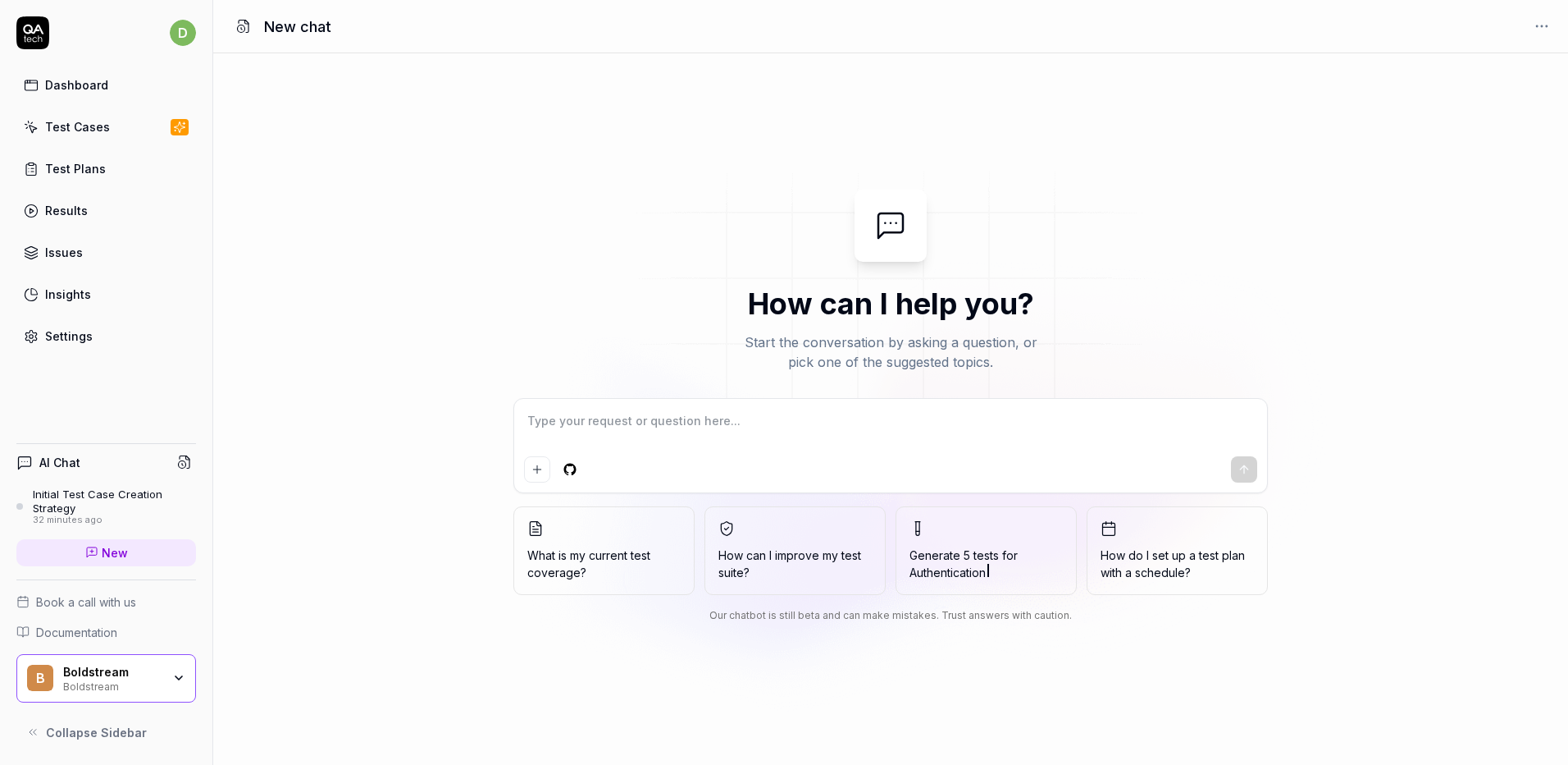
type textarea "*"
type textarea "v"
type textarea "*"
type textarea "vi"
type textarea "*"
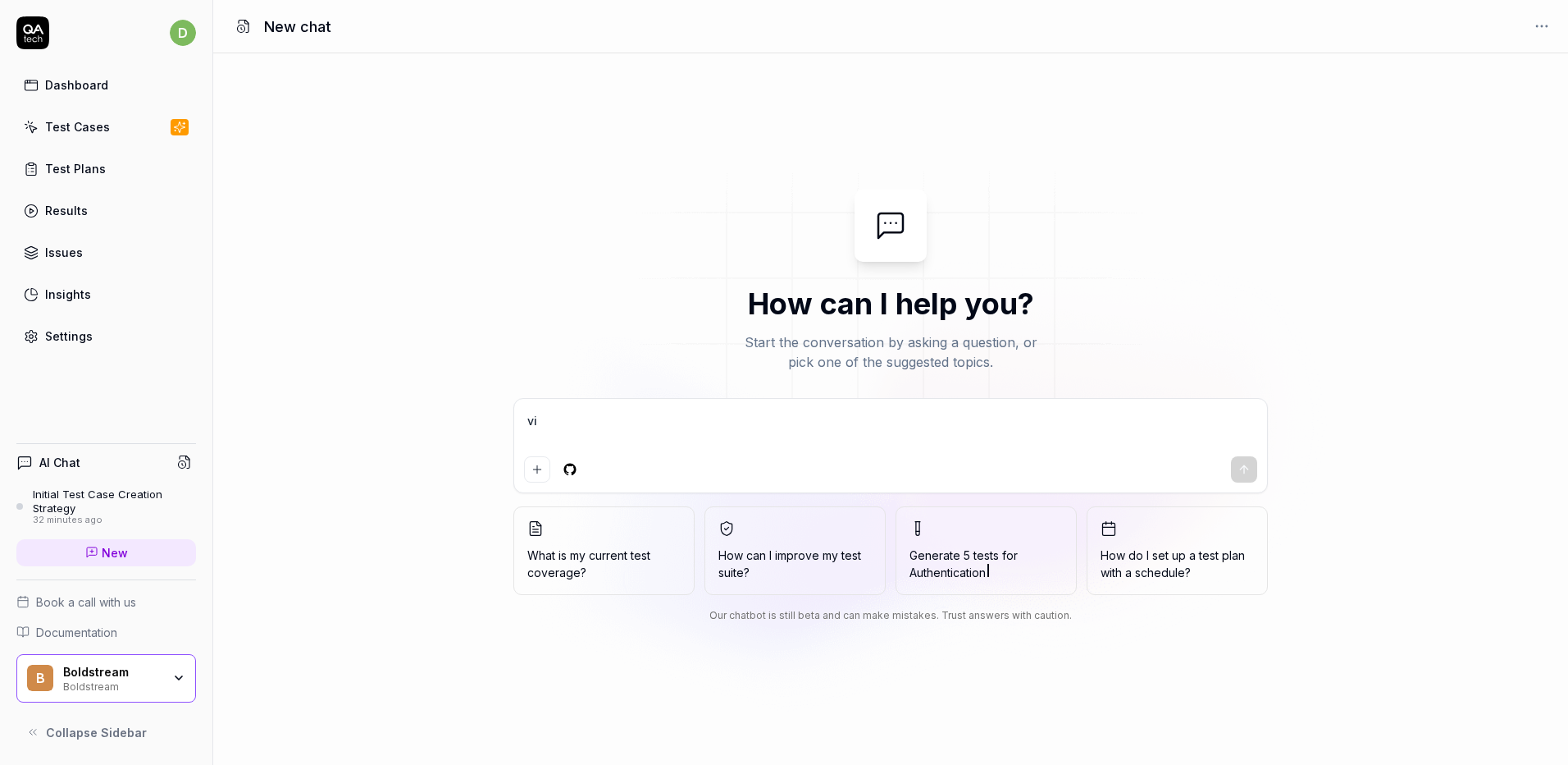
type textarea "vis"
type textarea "*"
type textarea "visi"
type textarea "*"
type textarea "visit"
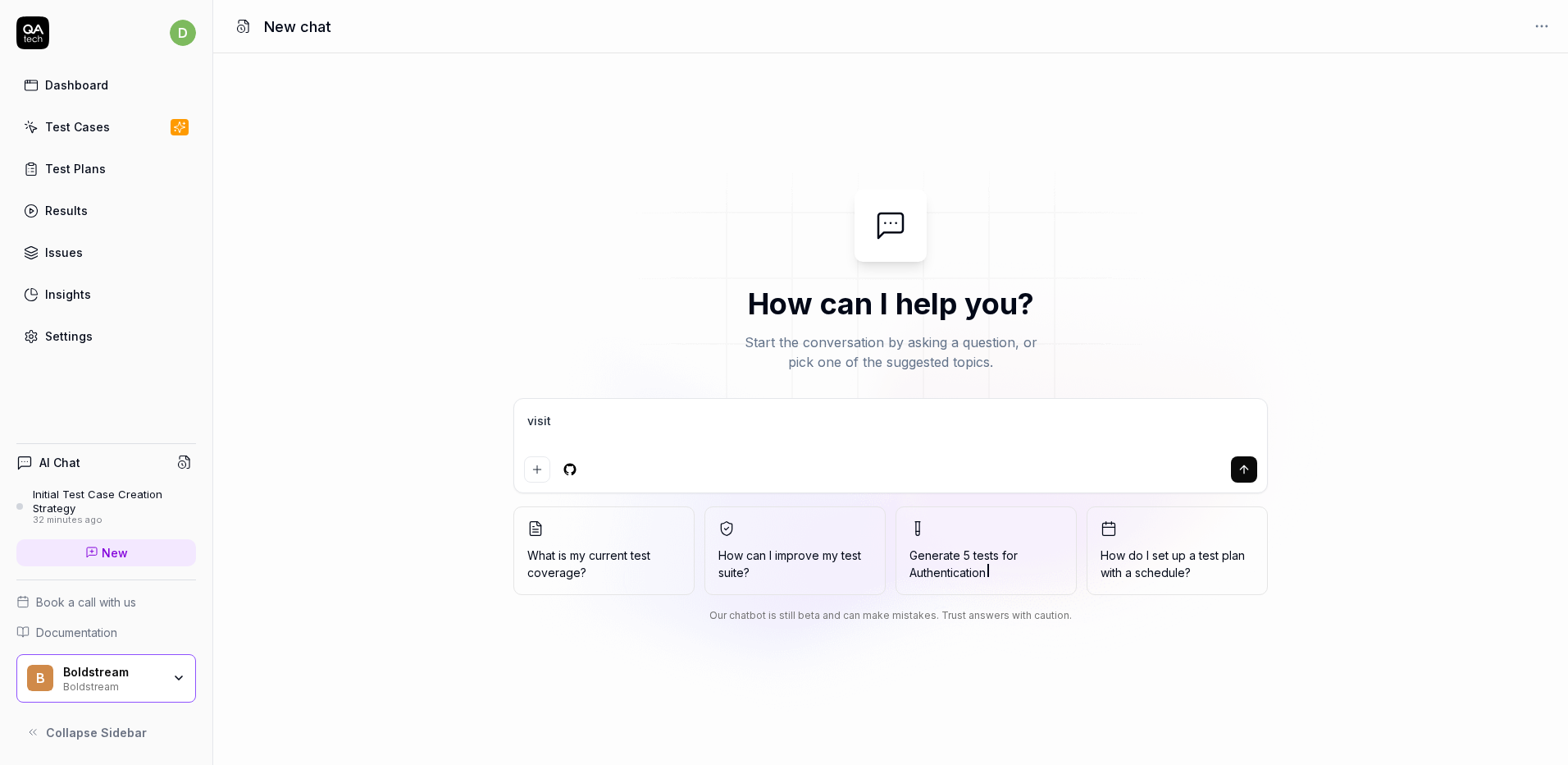
type textarea "*"
type textarea "visit"
type textarea "*"
type textarea "visit b"
type textarea "*"
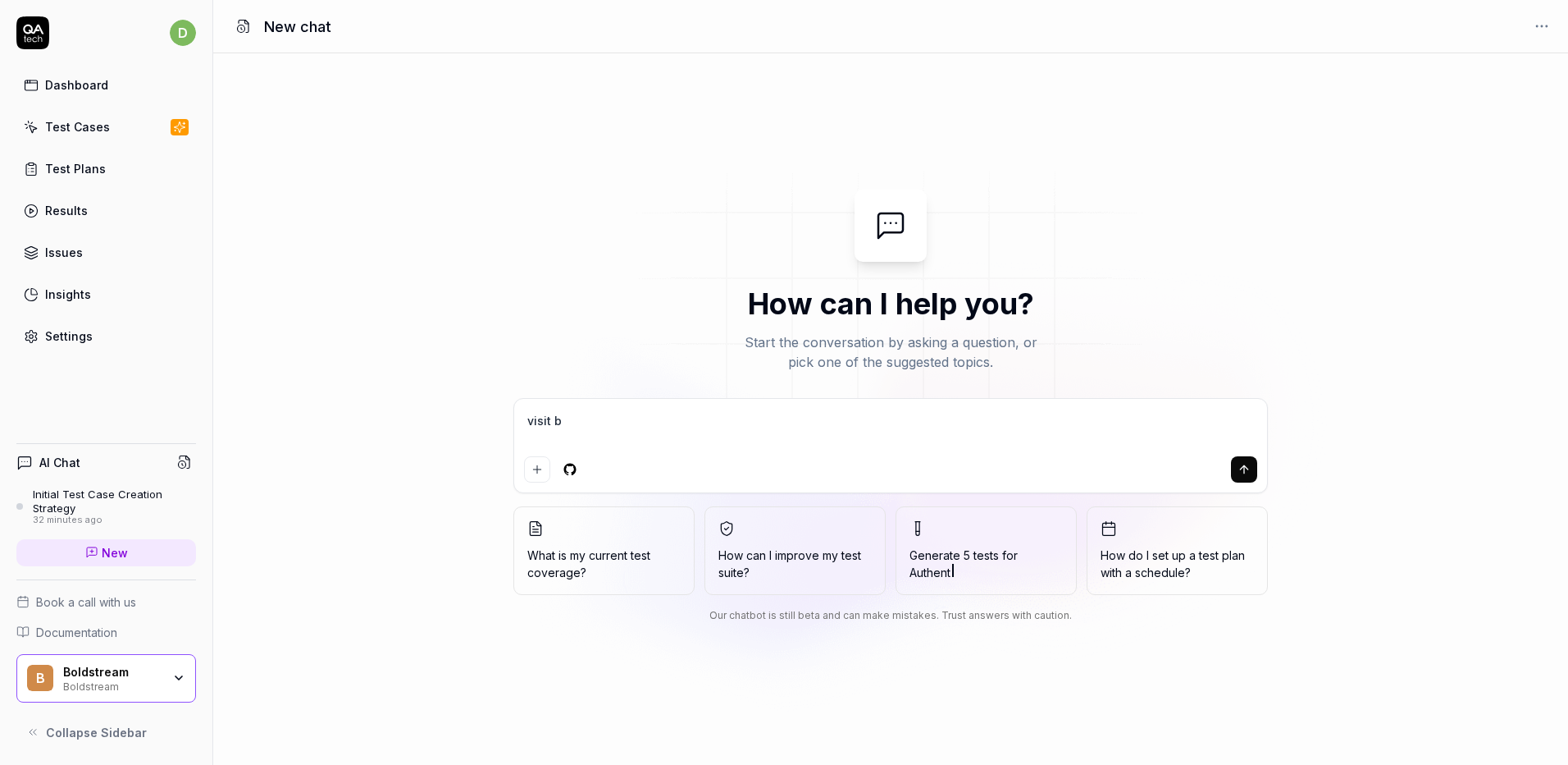
type textarea "visit bo"
type textarea "*"
type textarea "visit bol"
type textarea "*"
type textarea "visit bold"
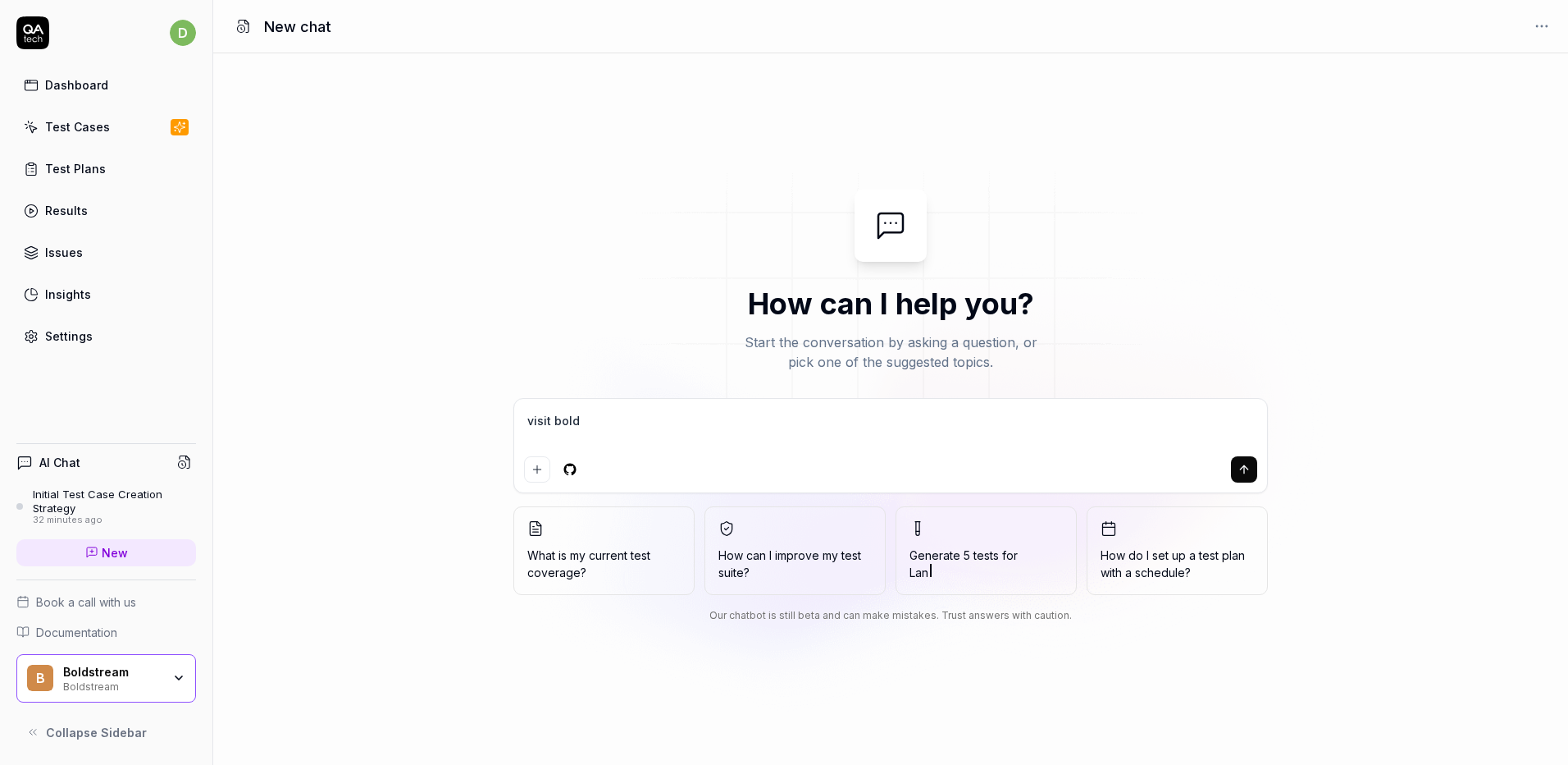
type textarea "*"
type textarea "visit boldl"
type textarea "*"
type textarea "visit bold"
type textarea "*"
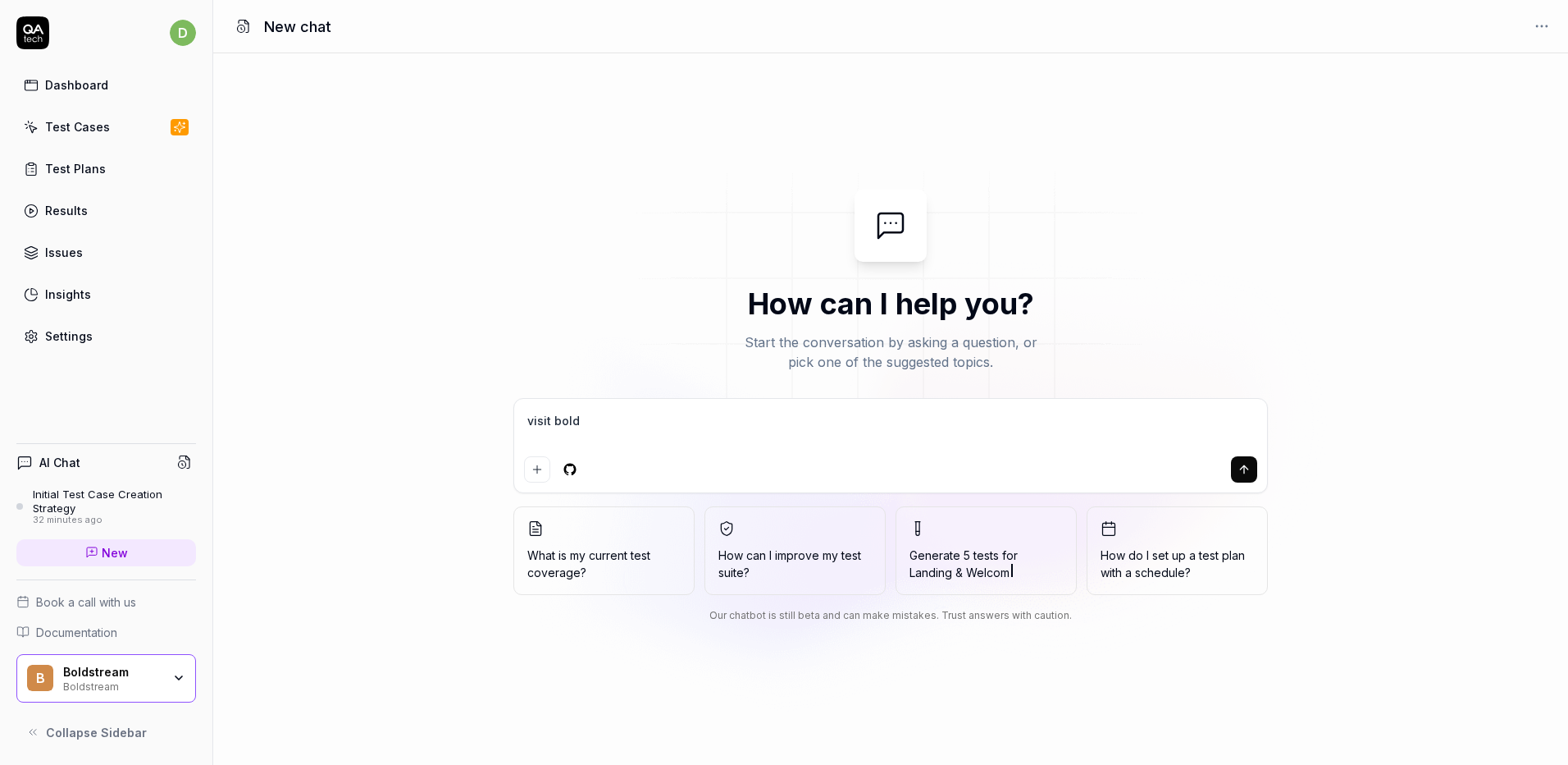
type textarea "visit bolds"
type textarea "*"
type textarea "visit boldst"
type textarea "*"
type textarea "visit boldstr"
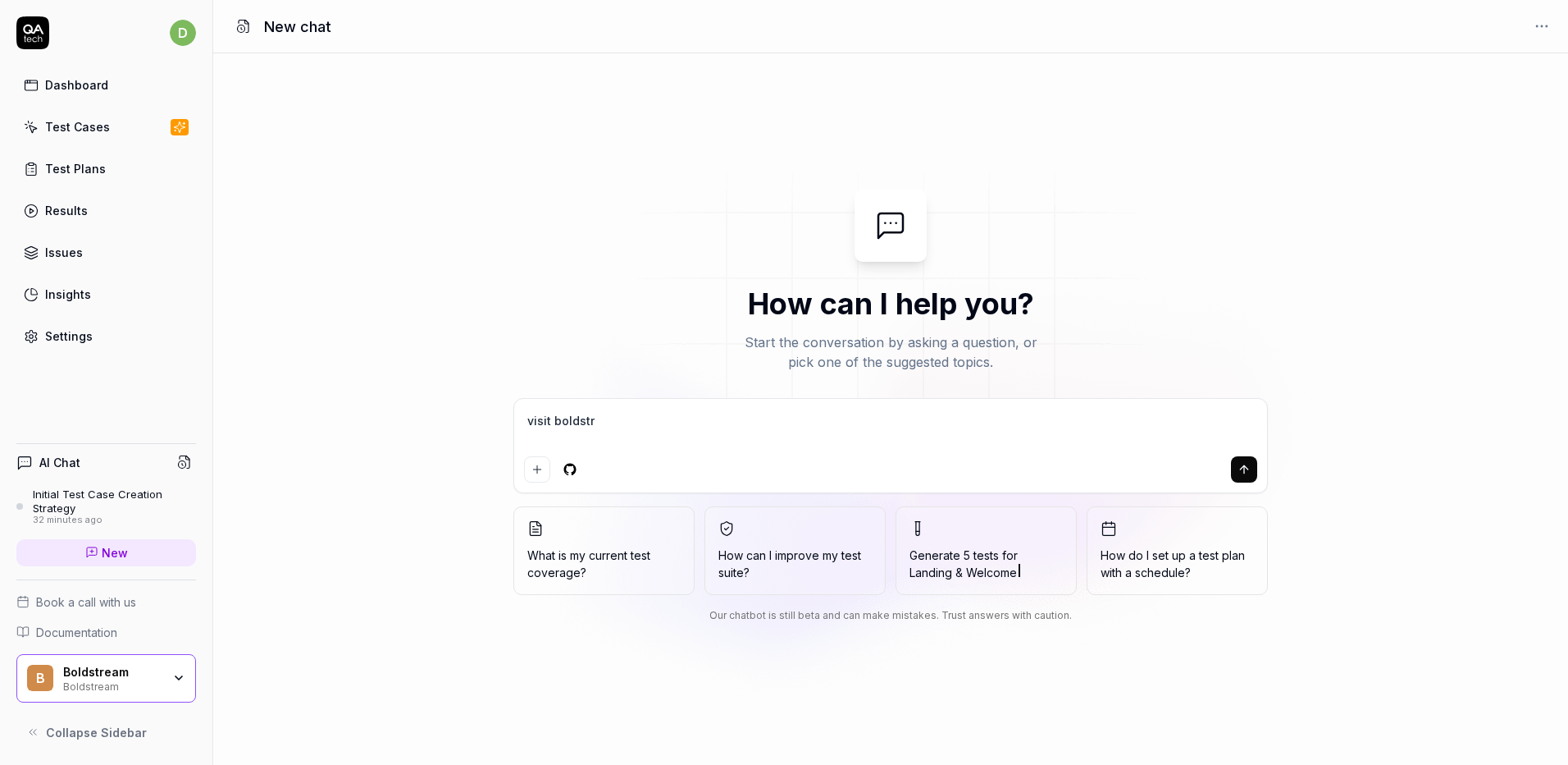
type textarea "*"
type textarea "visit boldstre"
type textarea "*"
type textarea "visit boldstrea"
type textarea "*"
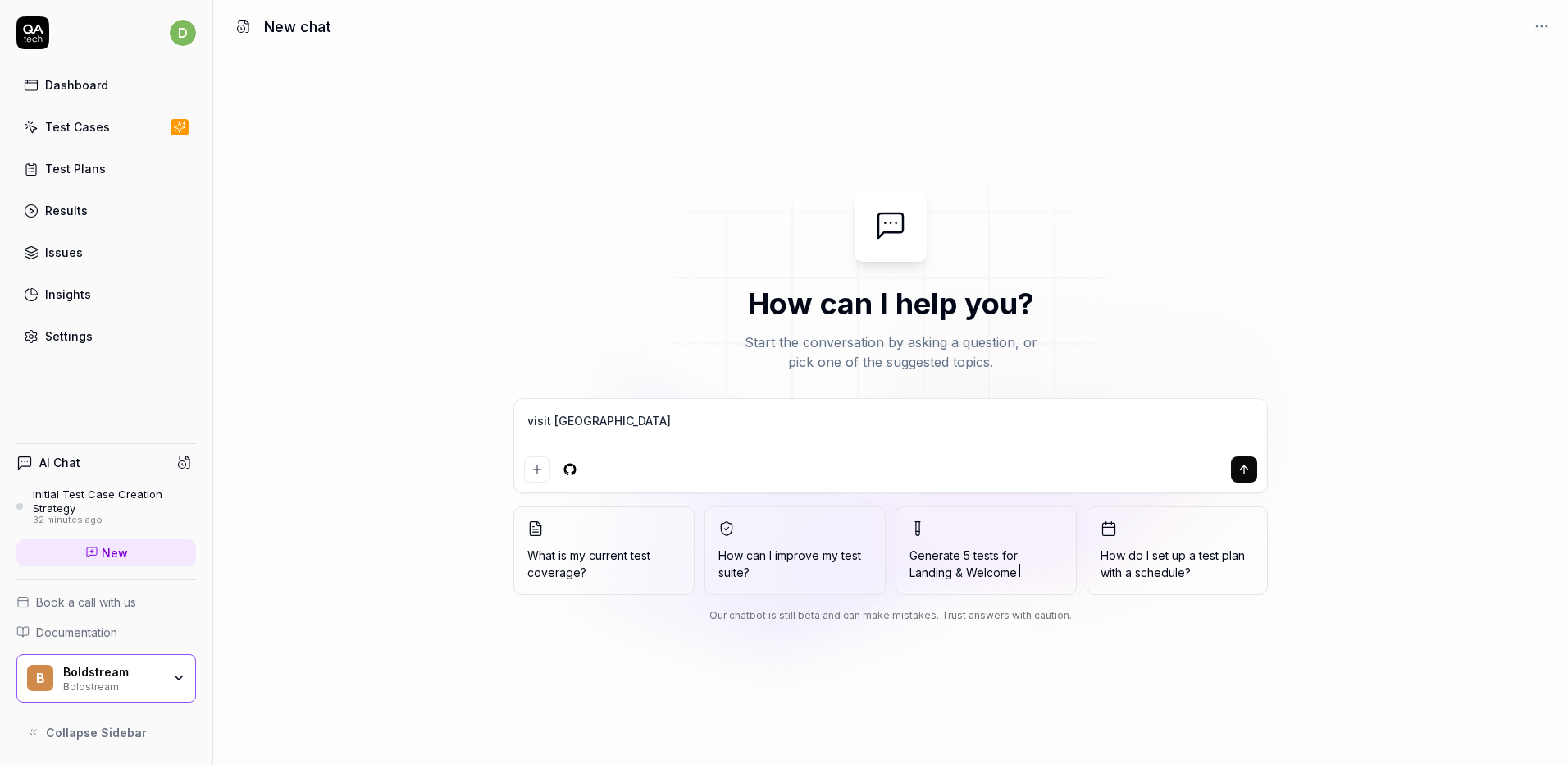
type textarea "visit boldstream"
type textarea "*"
type textarea "visit boldstream."
type textarea "*"
type textarea "visit boldstream.a"
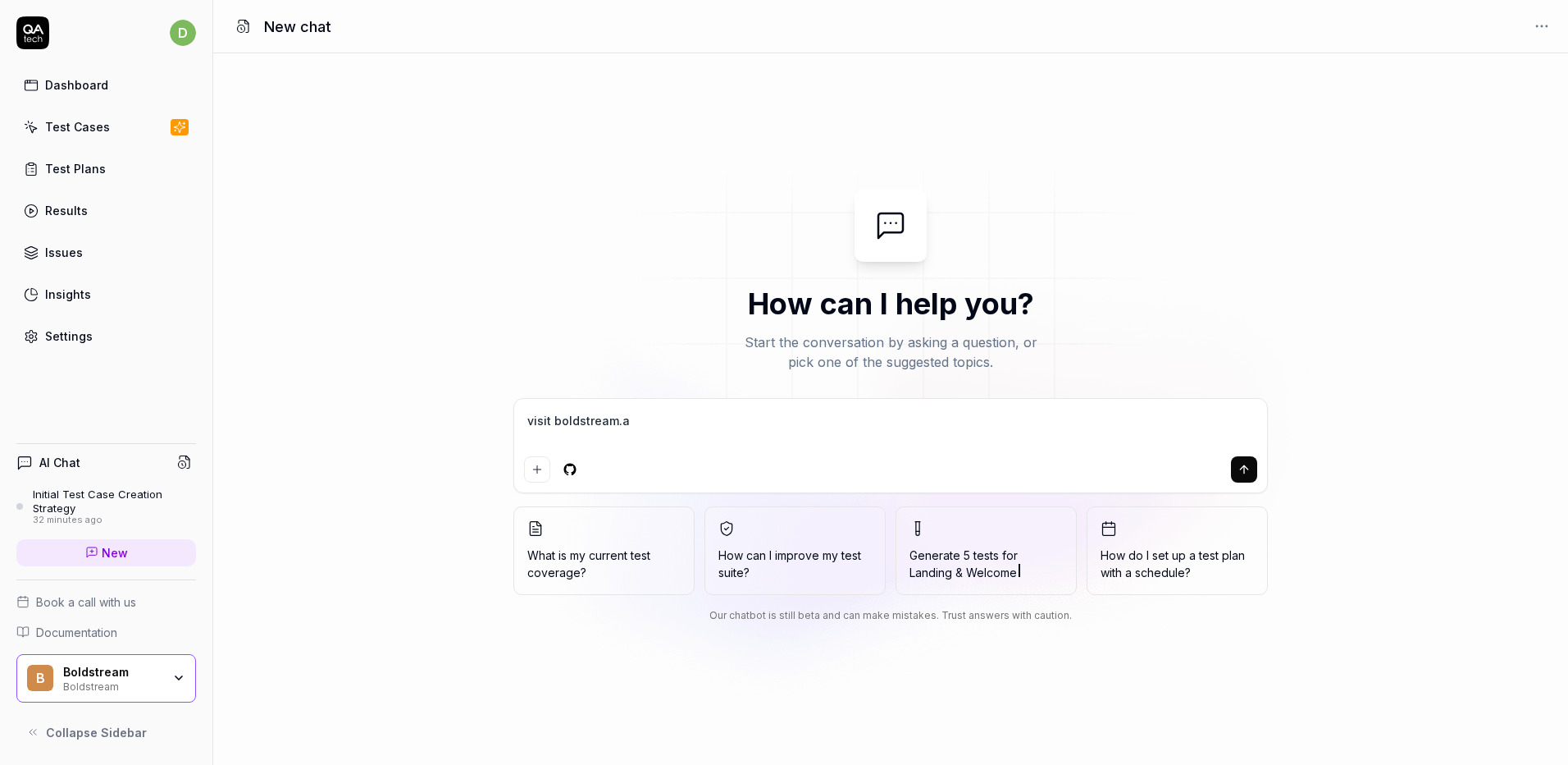
type textarea "*"
type textarea "visit boldstream.ai"
type textarea "*"
type textarea "visit boldstream.ai"
type textarea "*"
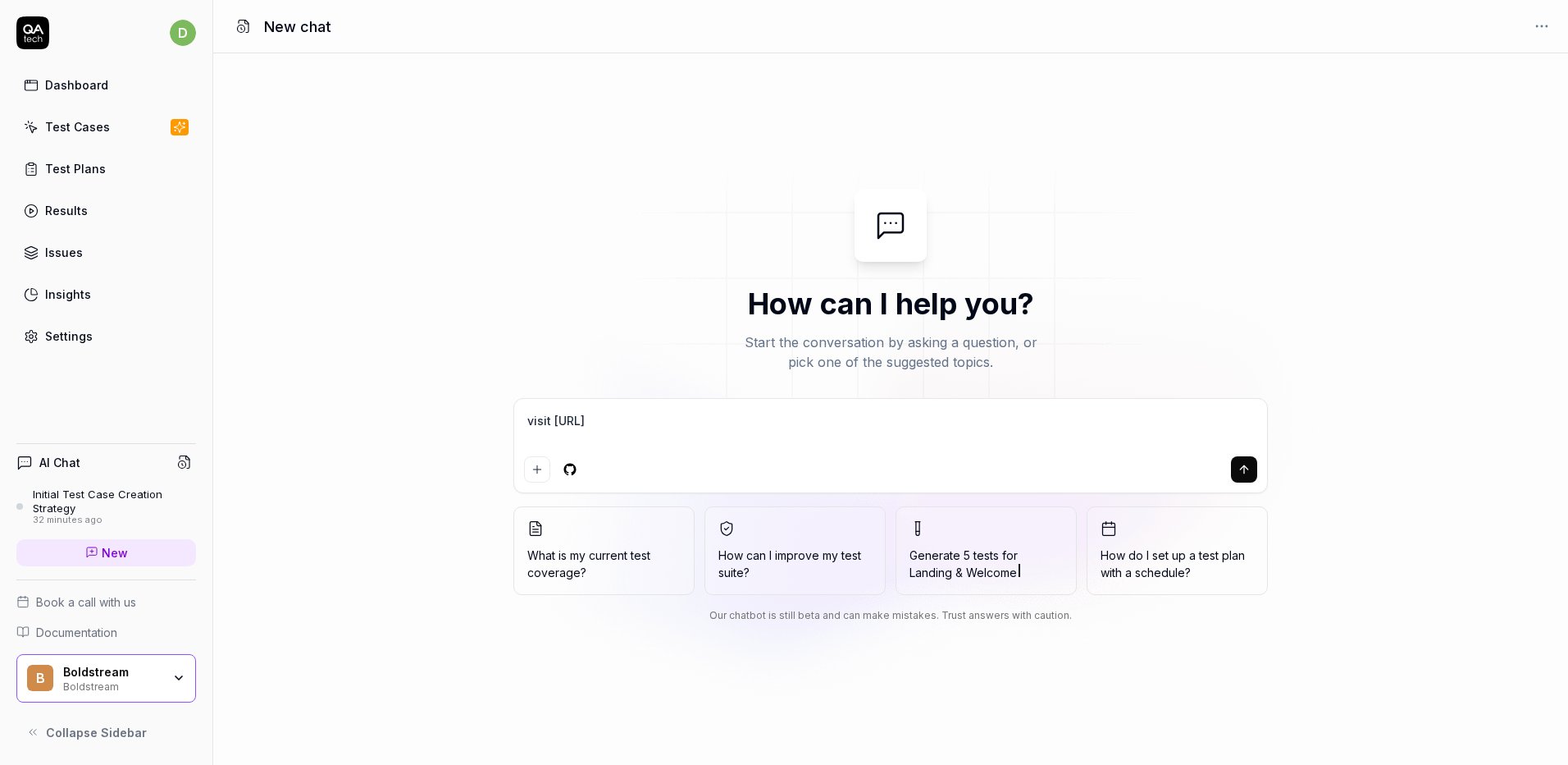
type textarea "visit boldstream.ai a"
type textarea "*"
type textarea "visit boldstream.ai"
type textarea "*"
type textarea "visit boldstream.ai"
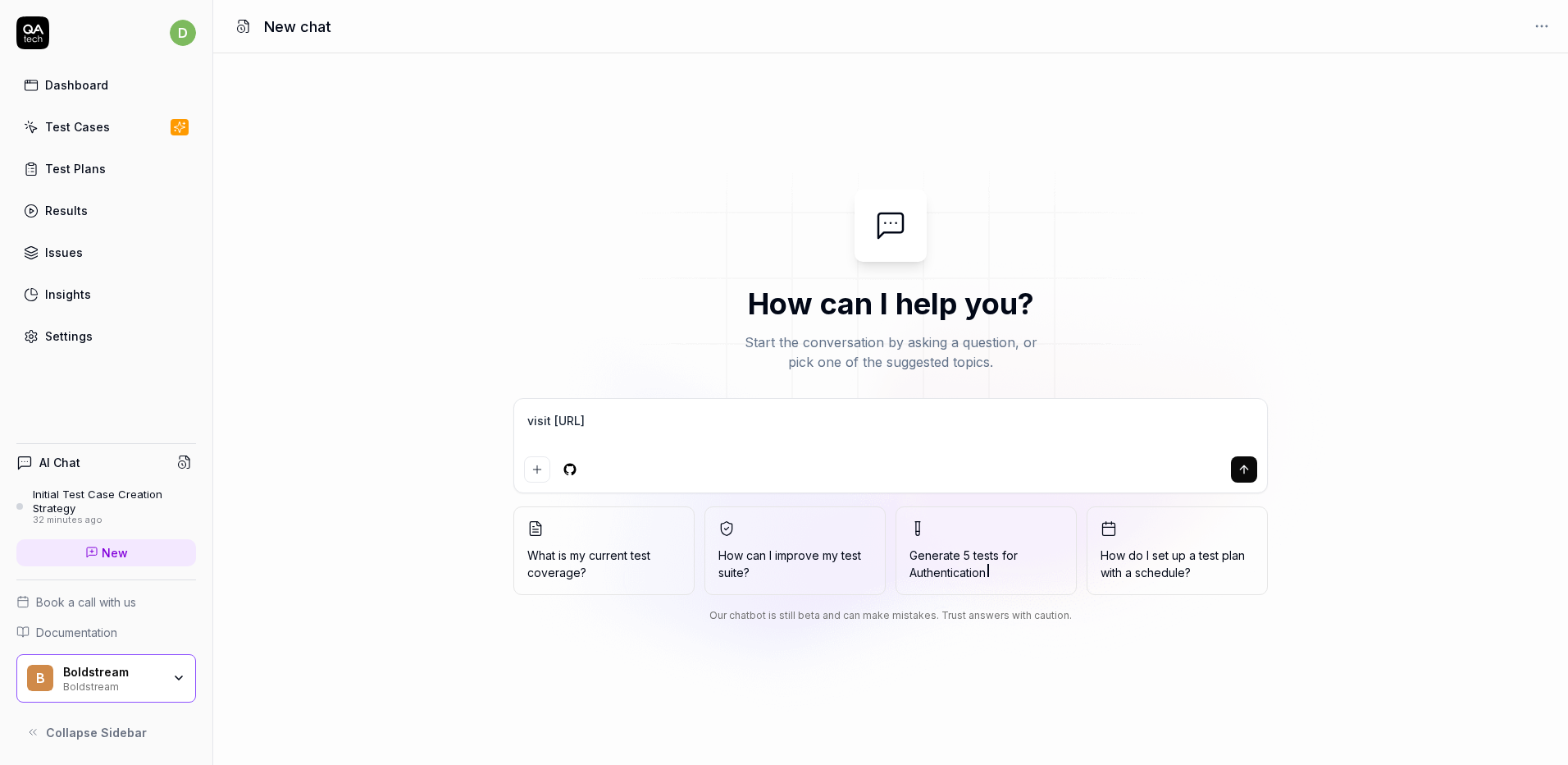
type textarea "*"
type textarea "visit boldstream.ai"
type textarea "*"
type textarea "visit boldstream.ai a"
type textarea "*"
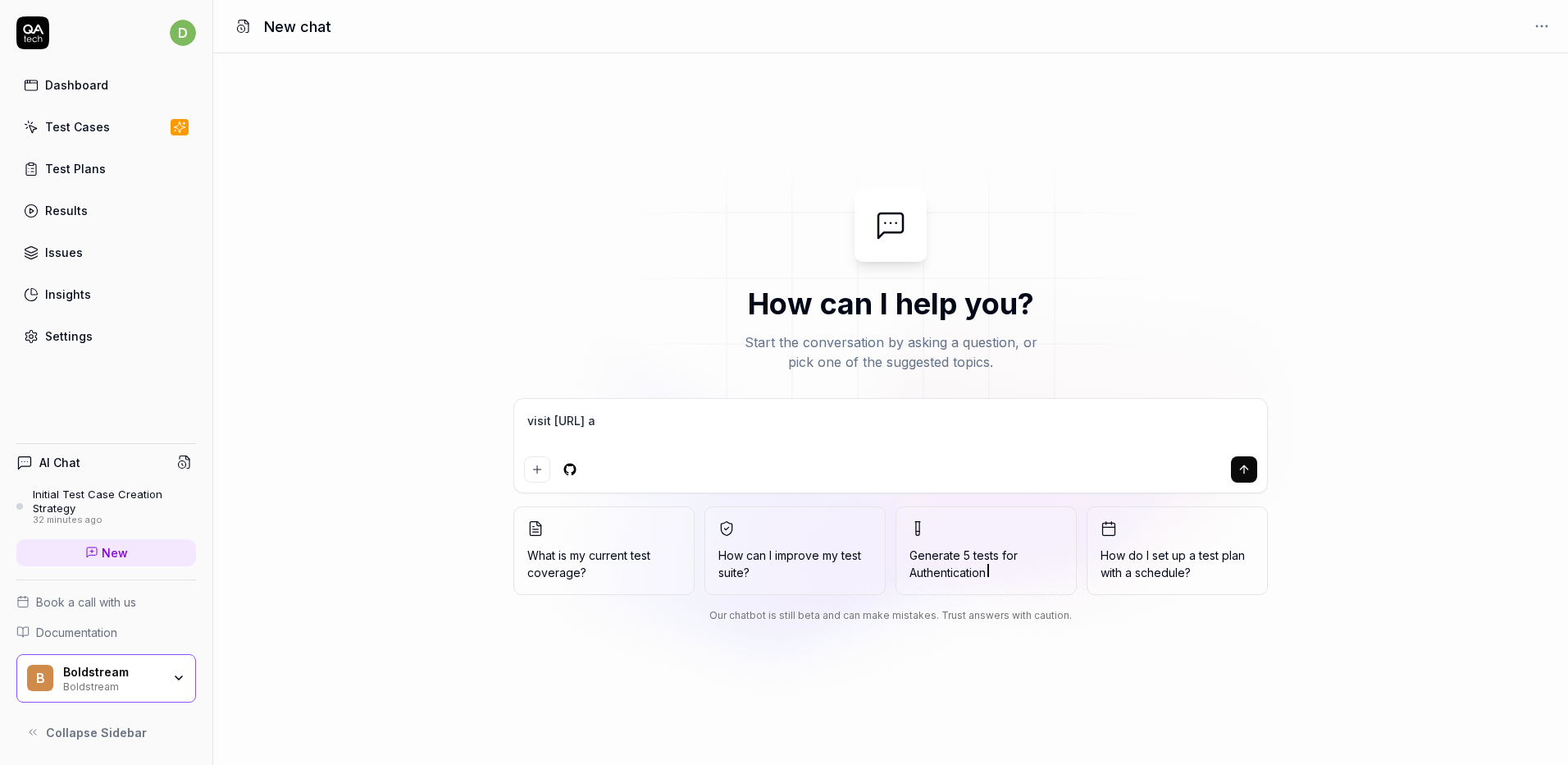
type textarea "visit boldstream.ai an"
type textarea "*"
type textarea "visit boldstream.ai and"
type textarea "*"
type textarea "visit boldstream.ai and"
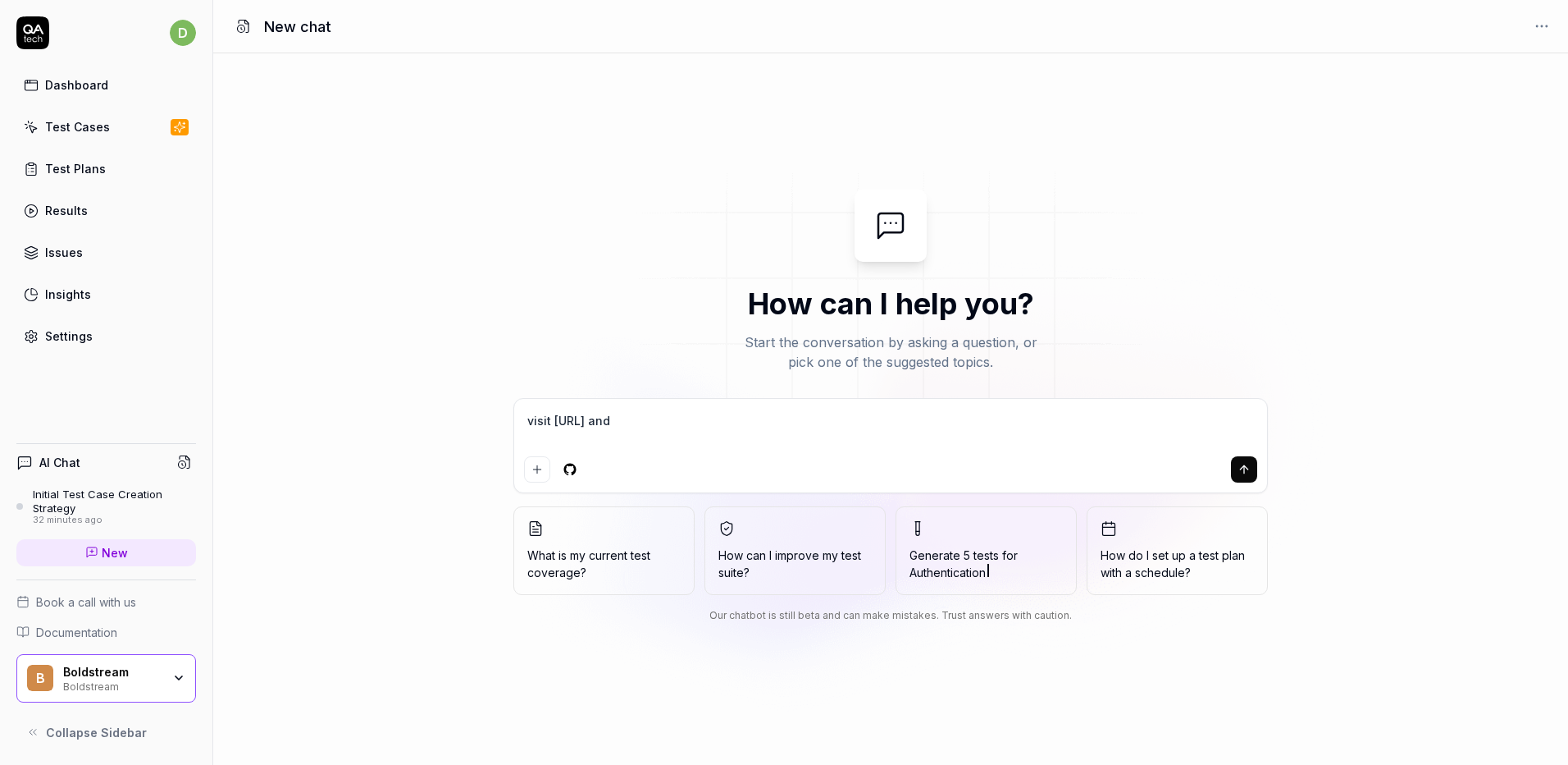
type textarea "*"
type textarea "visit boldstream.ai and ge"
type textarea "*"
type textarea "visit boldstream.ai and gen"
type textarea "*"
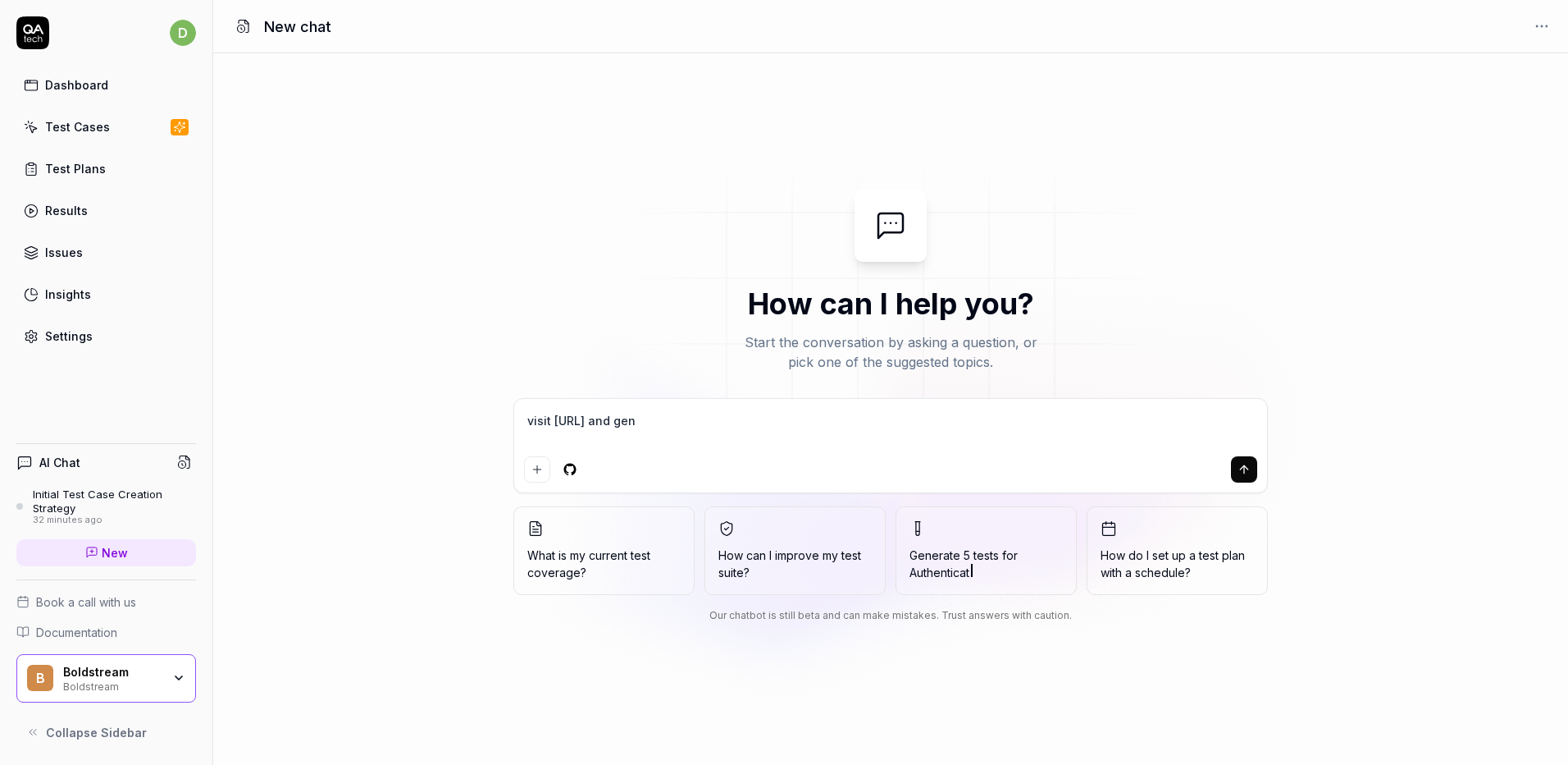
type textarea "visit boldstream.ai and gene"
type textarea "*"
type textarea "visit boldstream.ai and gener"
type textarea "*"
type textarea "visit boldstream.ai and genera"
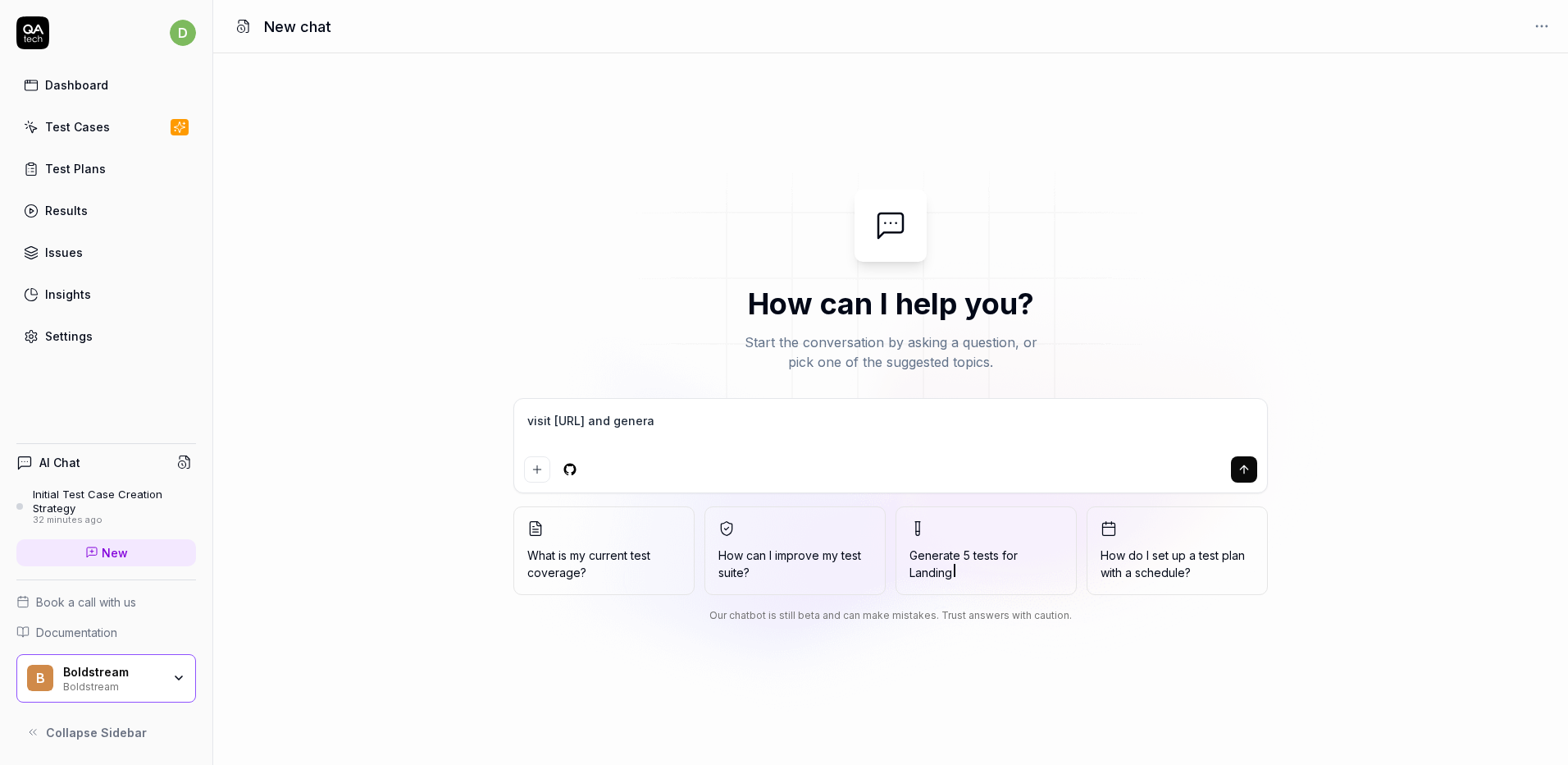
type textarea "*"
type textarea "visit boldstream.ai and generat"
type textarea "*"
type textarea "visit boldstream.ai and generate"
type textarea "*"
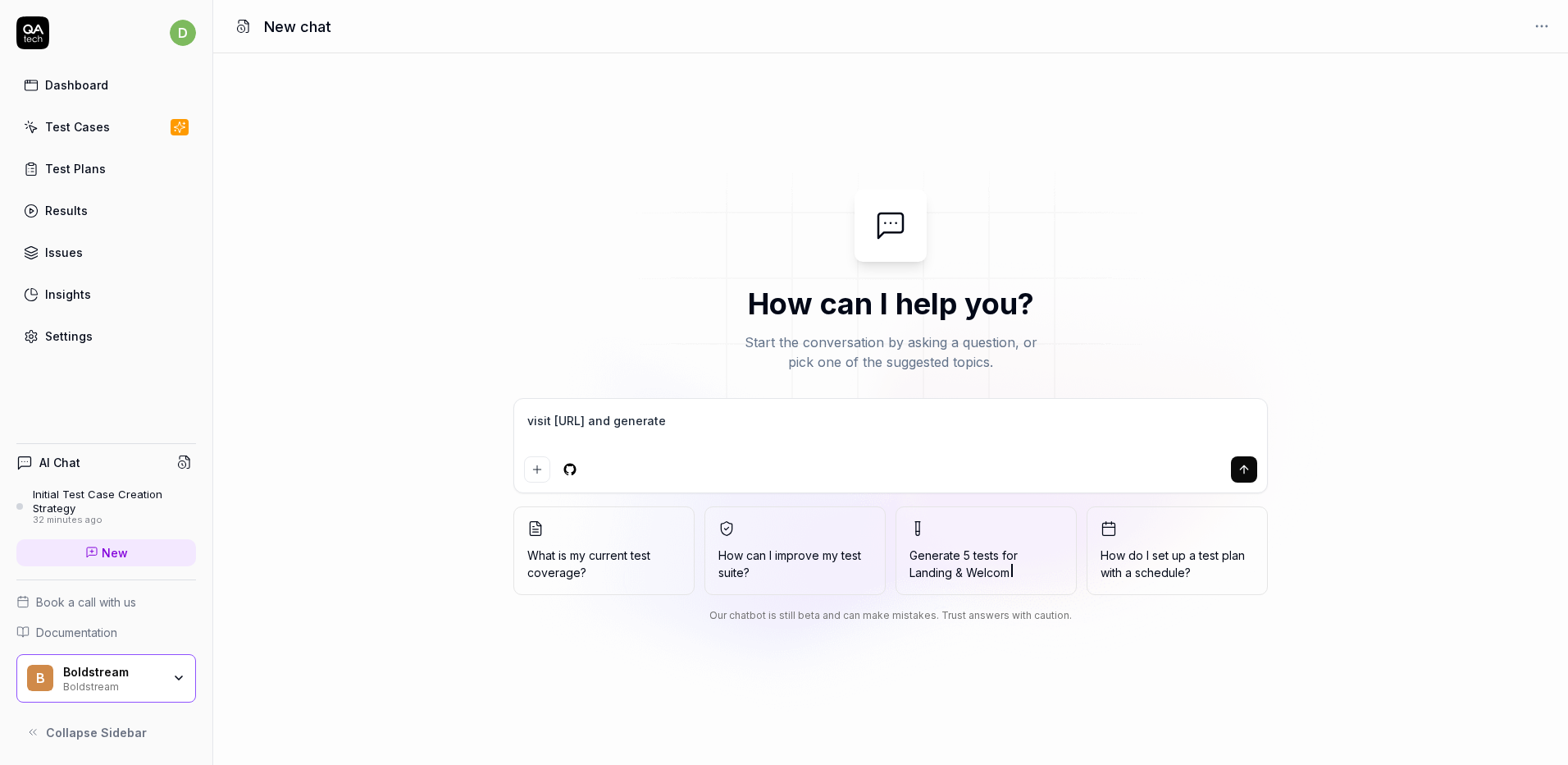
type textarea "visit boldstream.ai and generate"
type textarea "*"
type textarea "visit boldstream.ai and generate 5"
type textarea "*"
type textarea "visit boldstream.ai and generate 5"
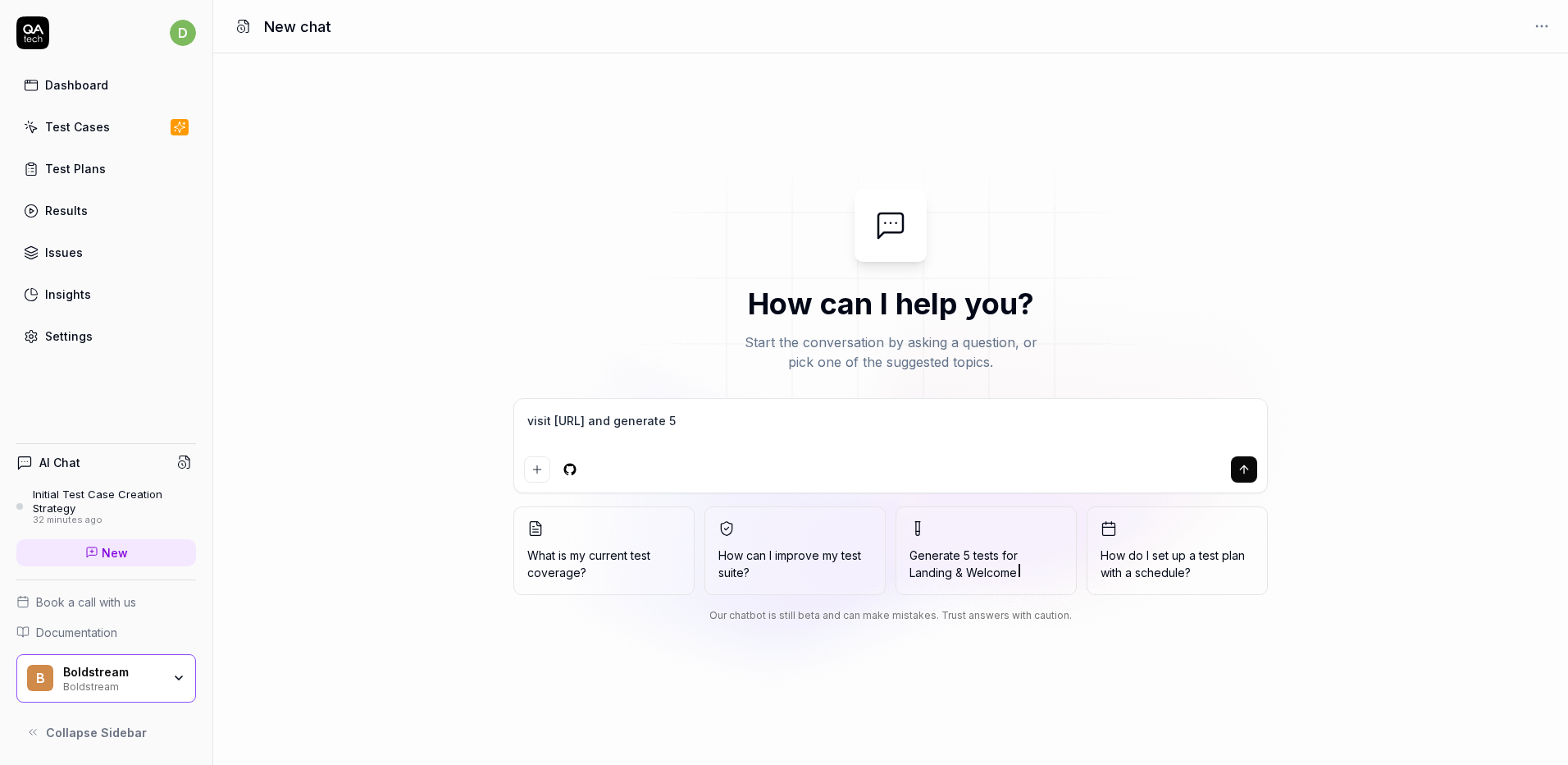
type textarea "*"
type textarea "visit boldstream.ai and generate 5 t"
type textarea "*"
type textarea "visit boldstream.ai and generate 5 te"
type textarea "*"
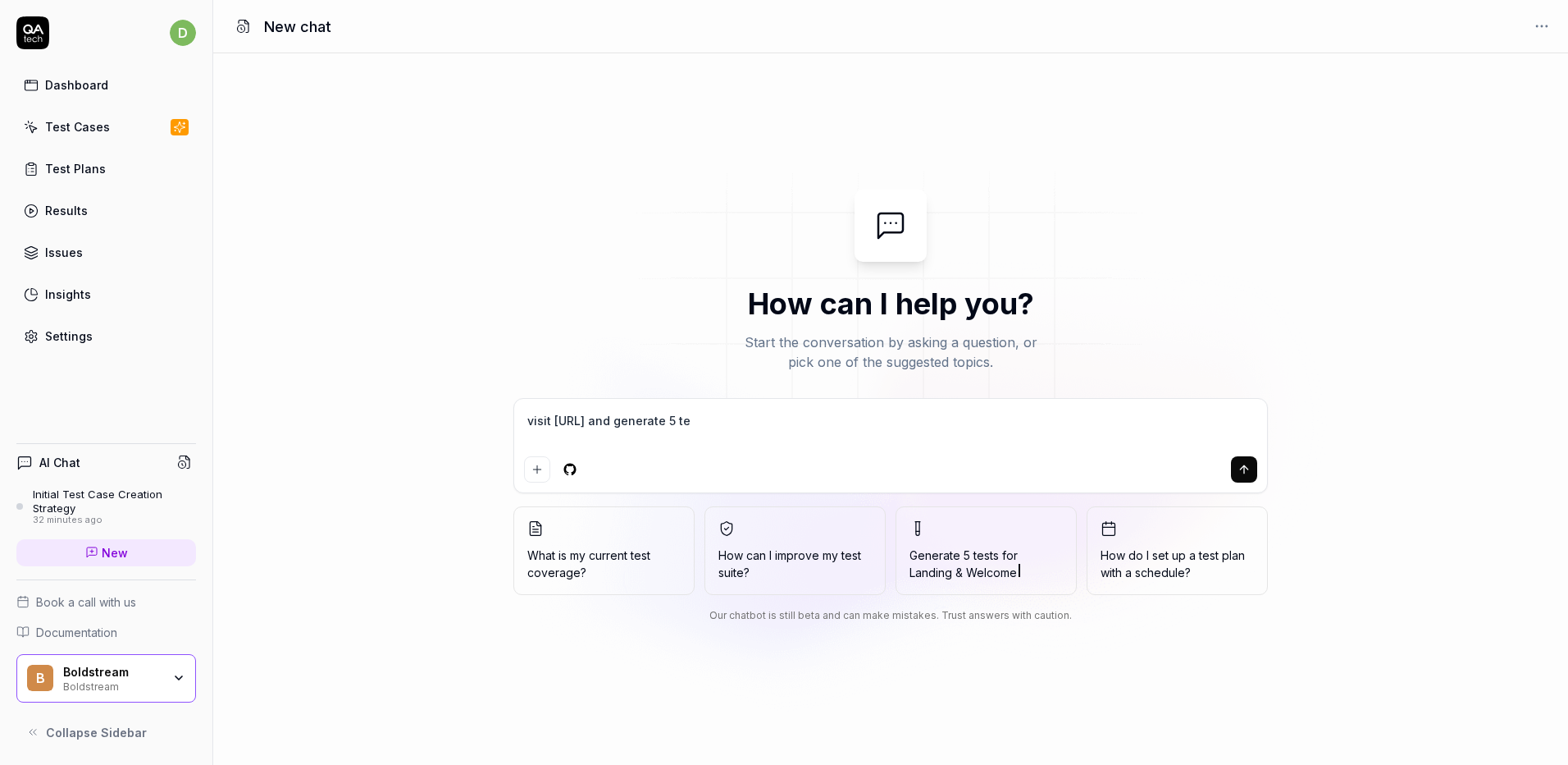
type textarea "visit boldstream.ai and generate 5 tes"
type textarea "*"
type textarea "visit boldstream.ai and generate 5 test"
type textarea "*"
type textarea "visit boldstream.ai and generate 5 tests"
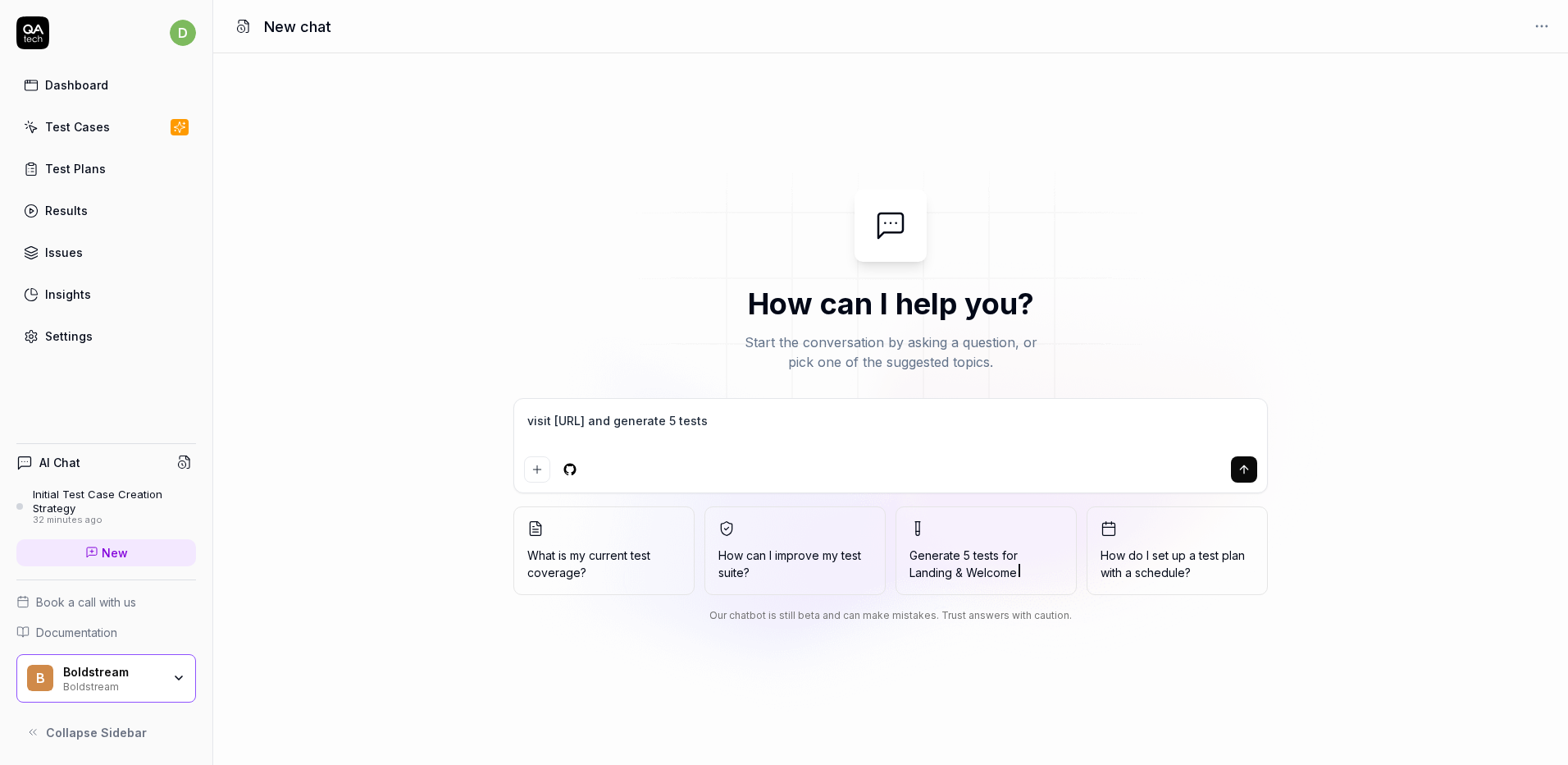
type textarea "*"
type textarea "visit boldstream.ai and generate 5 tests"
type textarea "*"
type textarea "visit boldstream.ai and generate 5 tests a"
type textarea "*"
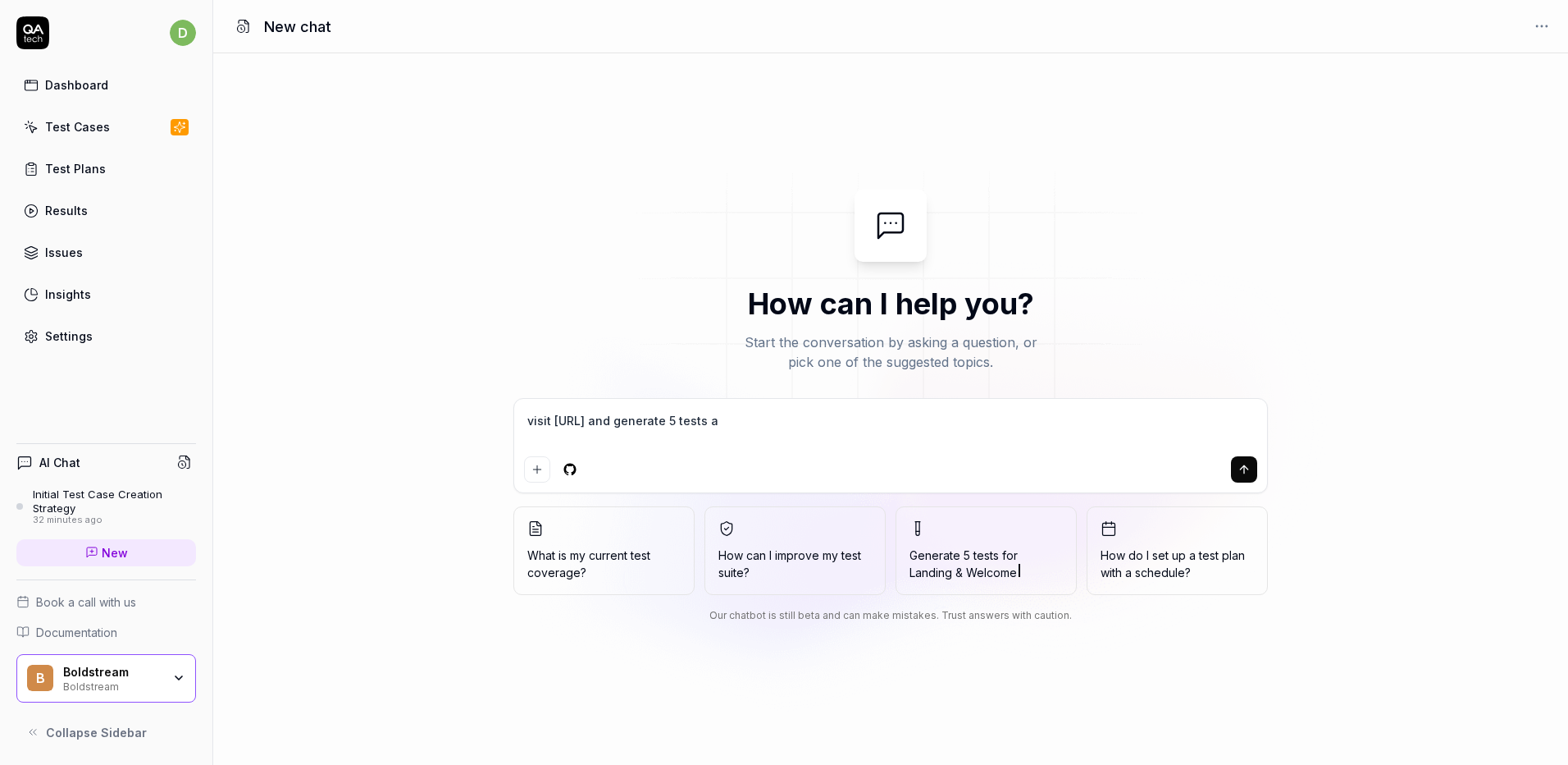
type textarea "visit boldstream.ai and generate 5 tests af"
type textarea "*"
type textarea "visit boldstream.ai and generate 5 tests aft"
type textarea "*"
type textarea "visit boldstream.ai and generate 5 tests afte"
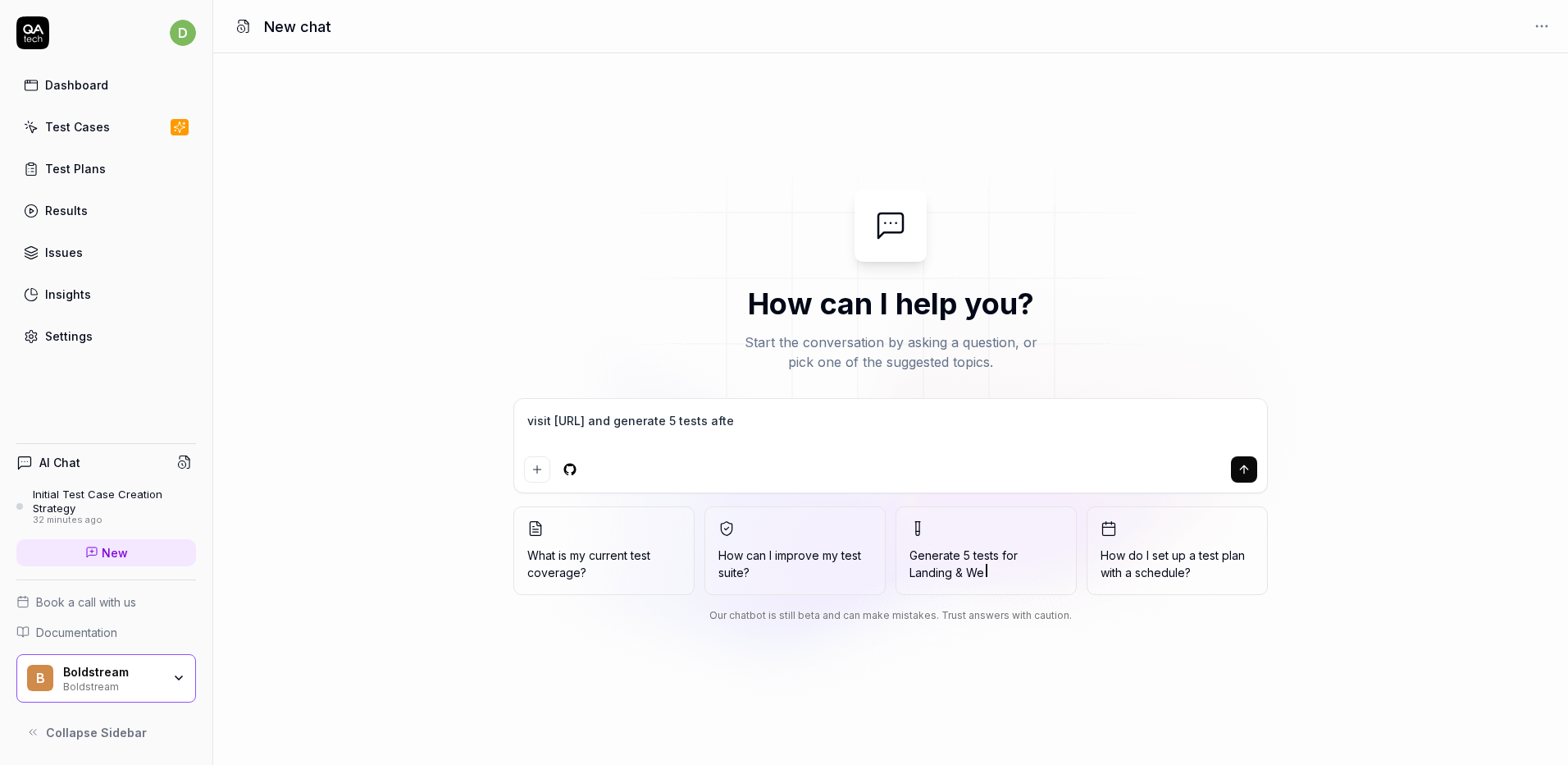
type textarea "*"
type textarea "visit boldstream.ai and generate 5 tests after"
type textarea "*"
type textarea "visit boldstream.ai and generate 5 tests after"
type textarea "*"
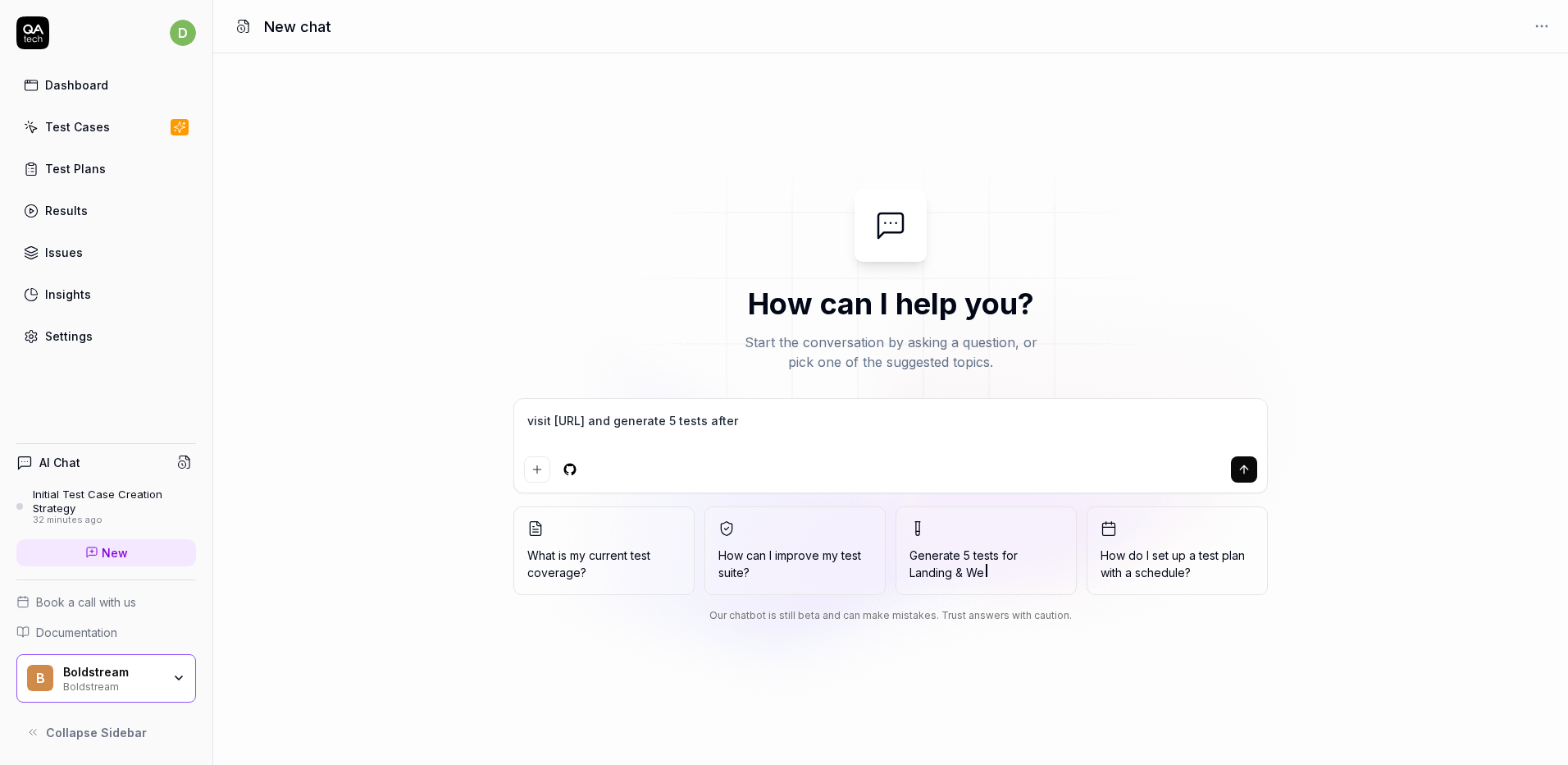
type textarea "visit boldstream.ai and generate 5 tests after l"
type textarea "*"
type textarea "visit boldstream.ai and generate 5 tests after lo"
type textarea "*"
type textarea "visit boldstream.ai and generate 5 tests after log"
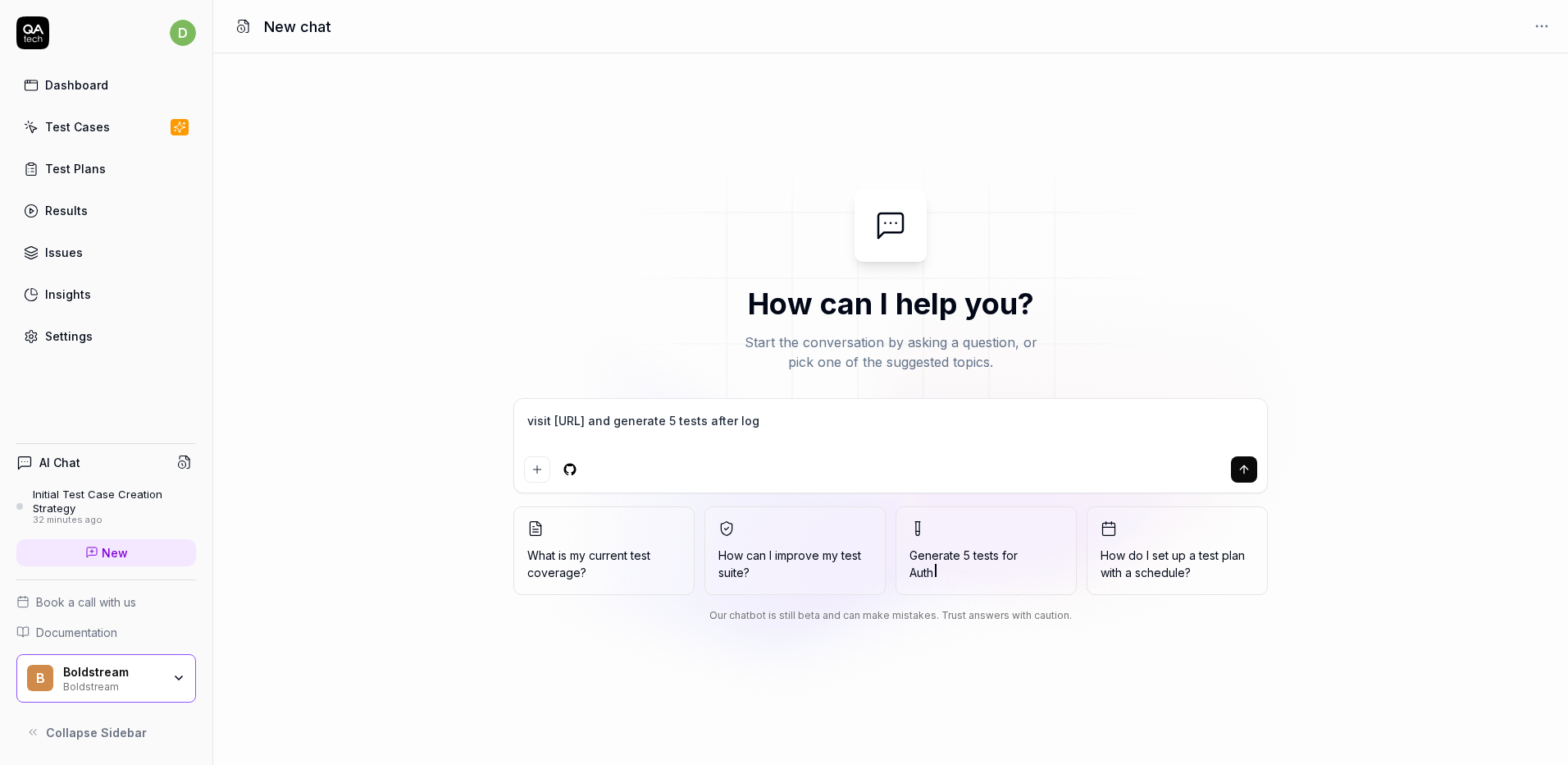
type textarea "*"
type textarea "visit boldstream.ai and generate 5 tests after logi"
type textarea "*"
type textarea "visit boldstream.ai and generate 5 tests after login"
type textarea "*"
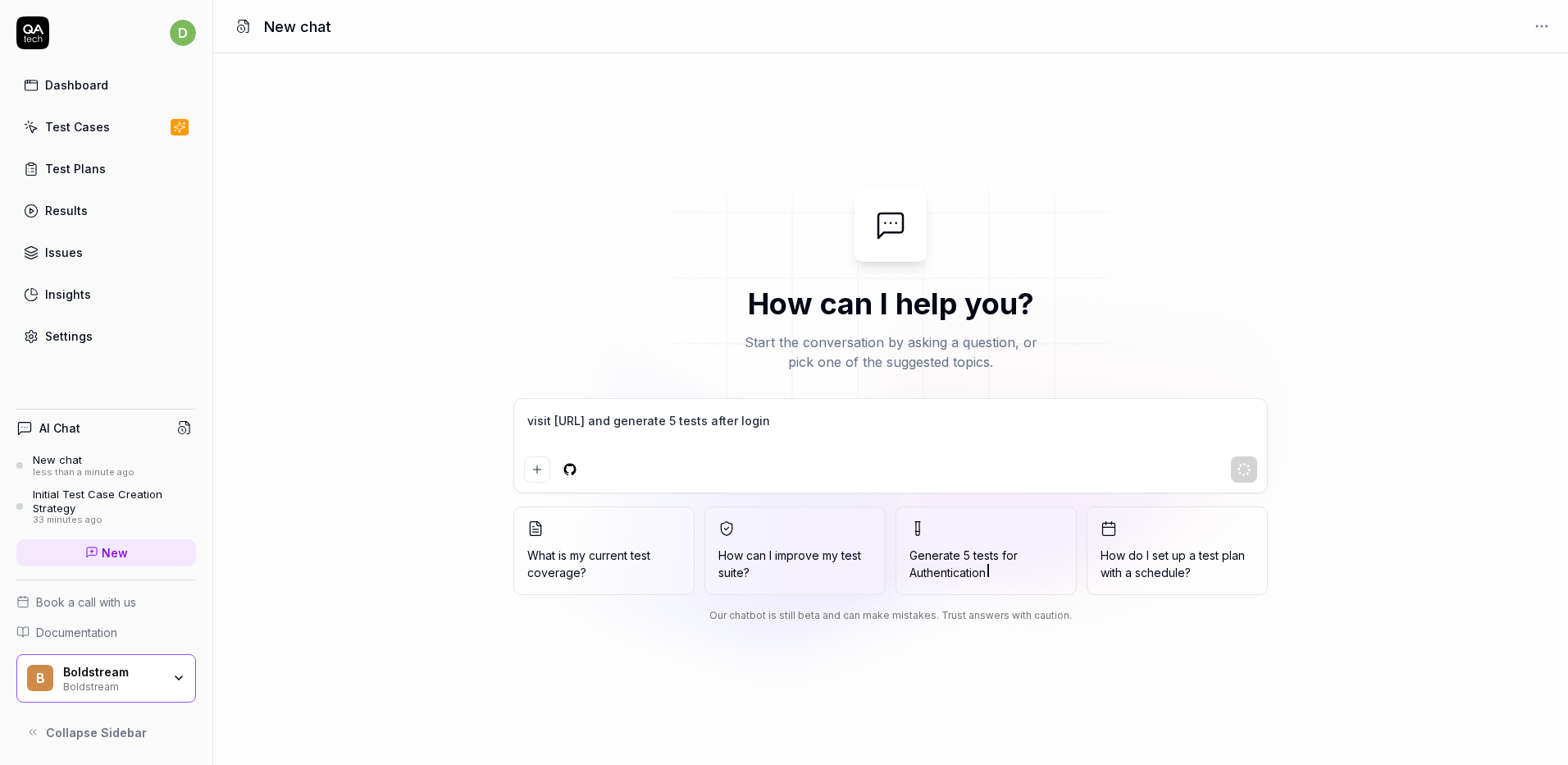
type textarea "visit boldstream.ai and generate 5 tests after login"
type textarea "*"
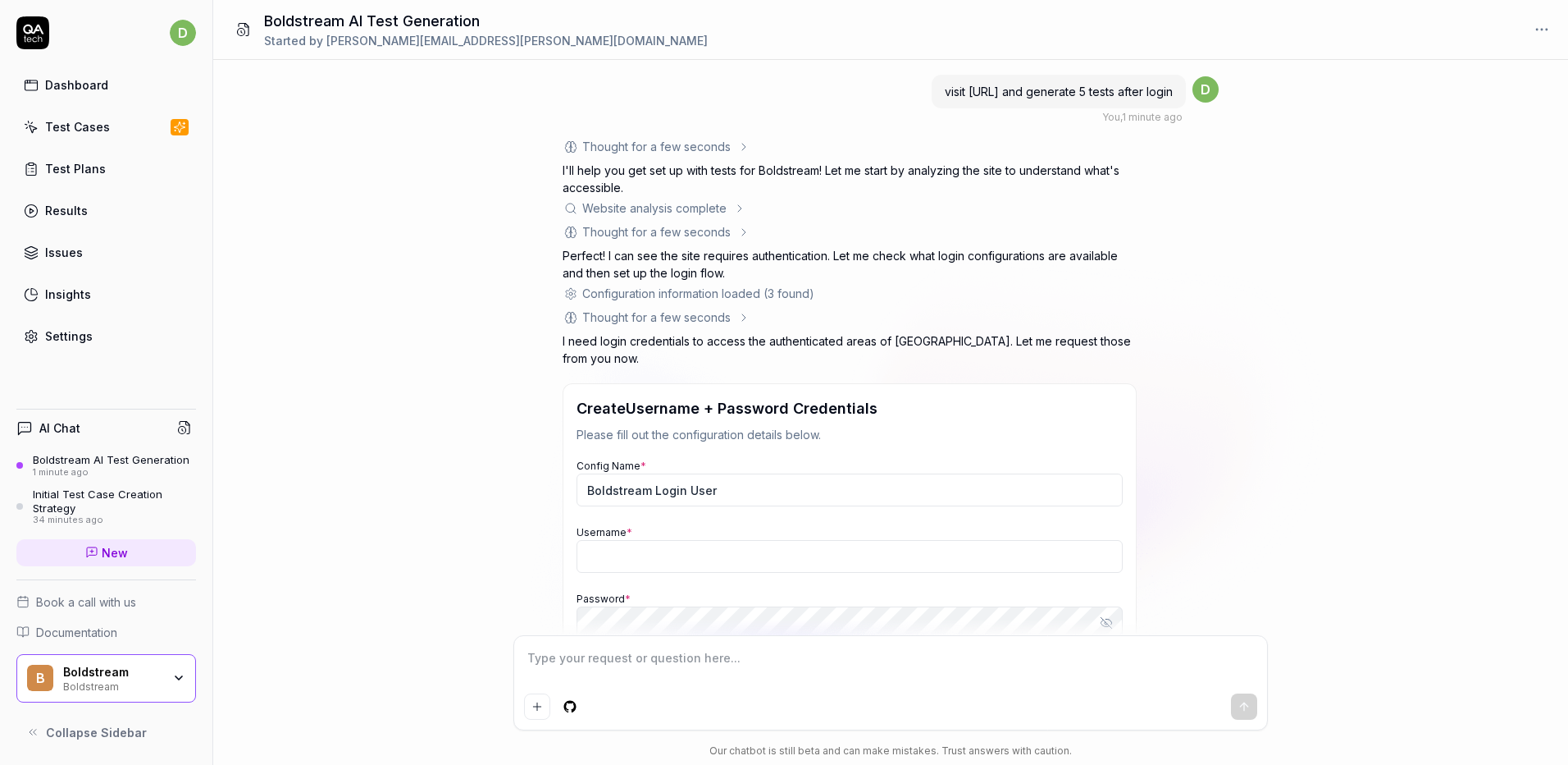
scroll to position [167, 0]
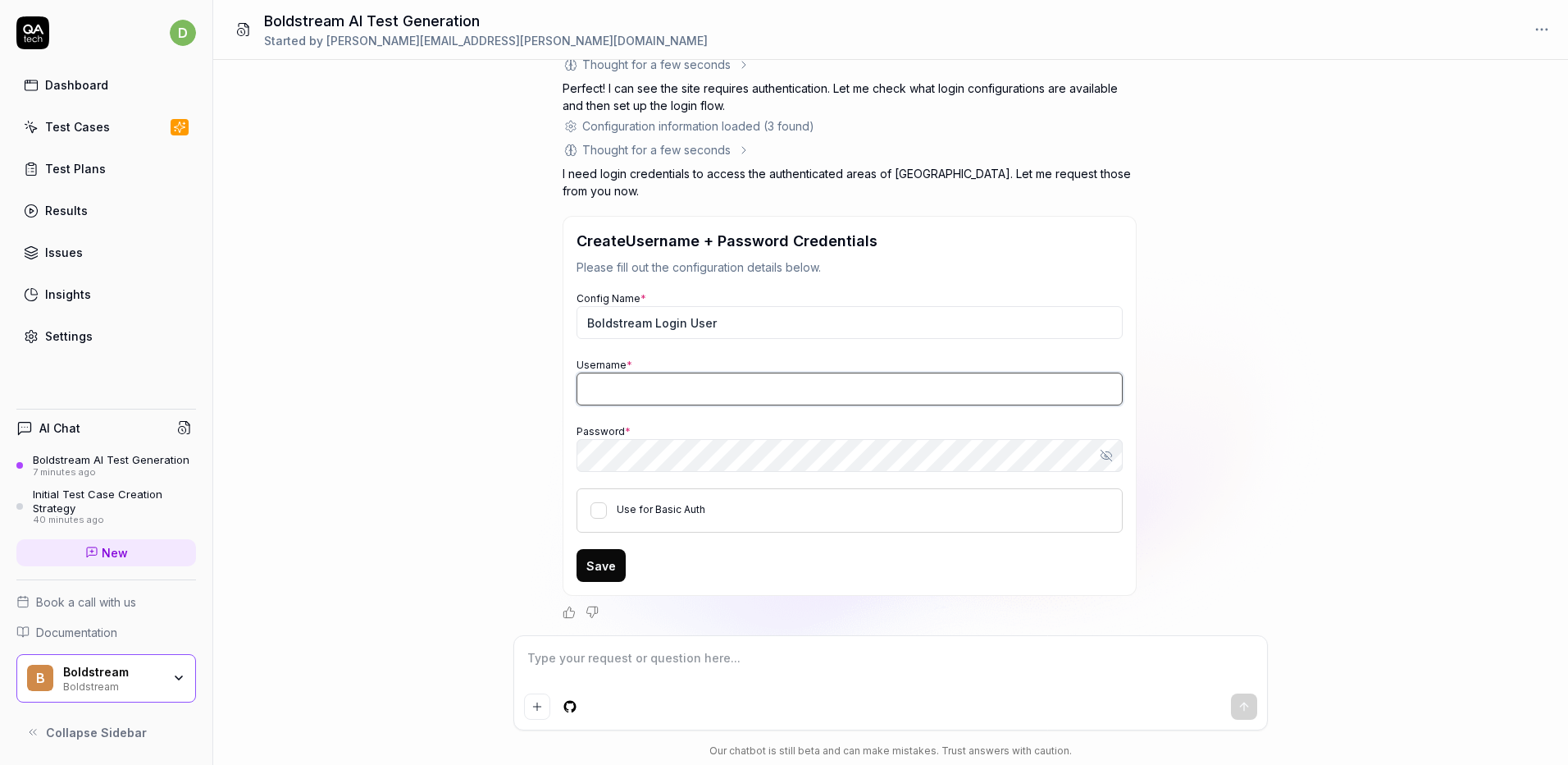
click at [613, 398] on input "Username *" at bounding box center [849, 389] width 547 height 32
click at [596, 507] on button "Use for Basic Auth" at bounding box center [599, 510] width 16 height 16
click at [626, 403] on input "Username *" at bounding box center [849, 389] width 547 height 32
type textarea "*"
